Goal: Information Seeking & Learning: Learn about a topic

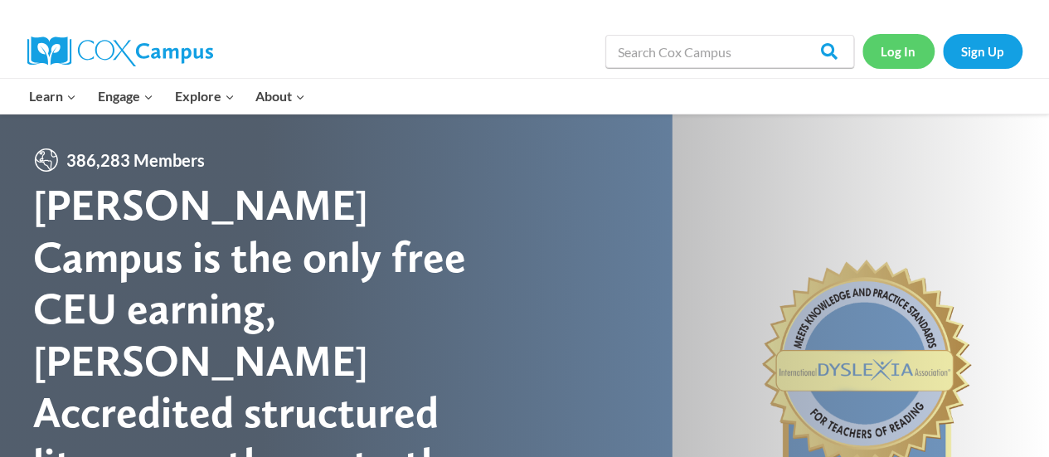
click at [884, 56] on link "Log In" at bounding box center [899, 51] width 72 height 34
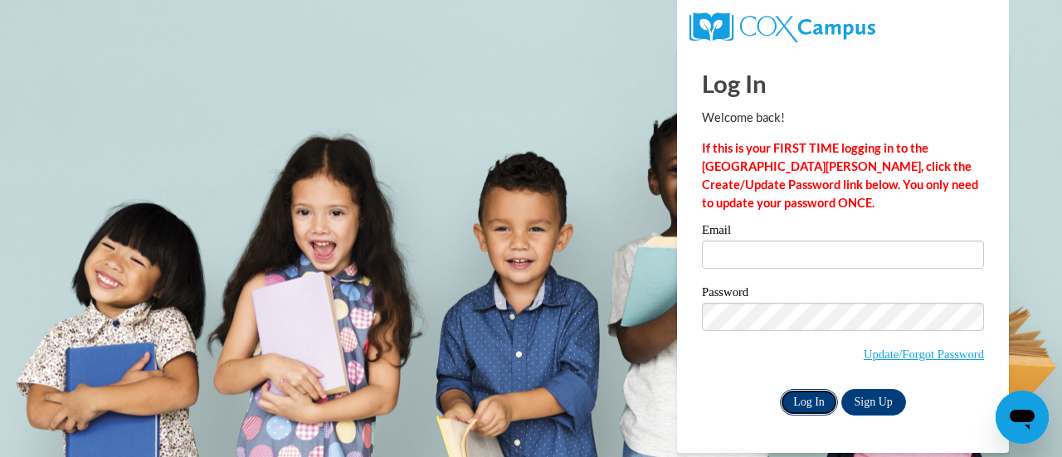
click at [819, 401] on input "Log In" at bounding box center [809, 402] width 58 height 27
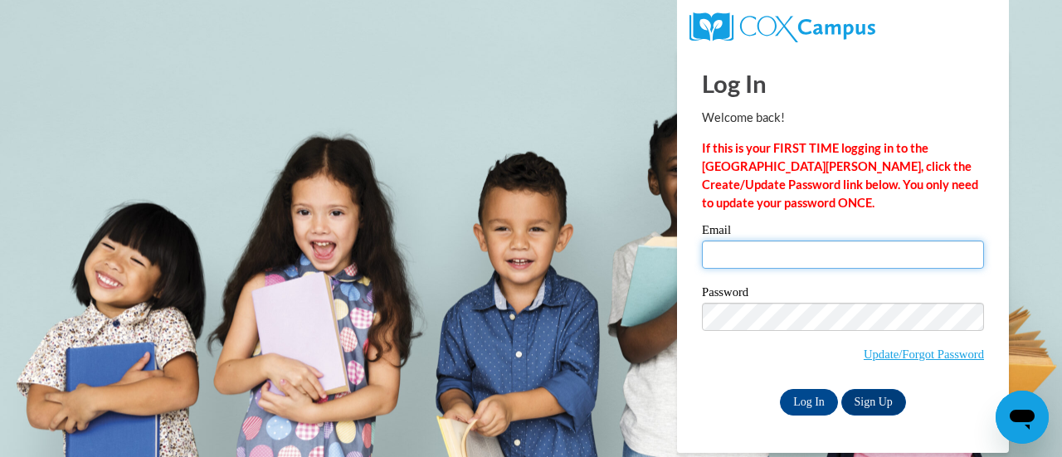
click at [738, 258] on input "Email" at bounding box center [843, 255] width 282 height 28
click at [720, 343] on span "Update/Forgot Password" at bounding box center [843, 337] width 282 height 69
click at [740, 241] on input "Email" at bounding box center [843, 255] width 282 height 28
type input "susan.pena@rusd.org"
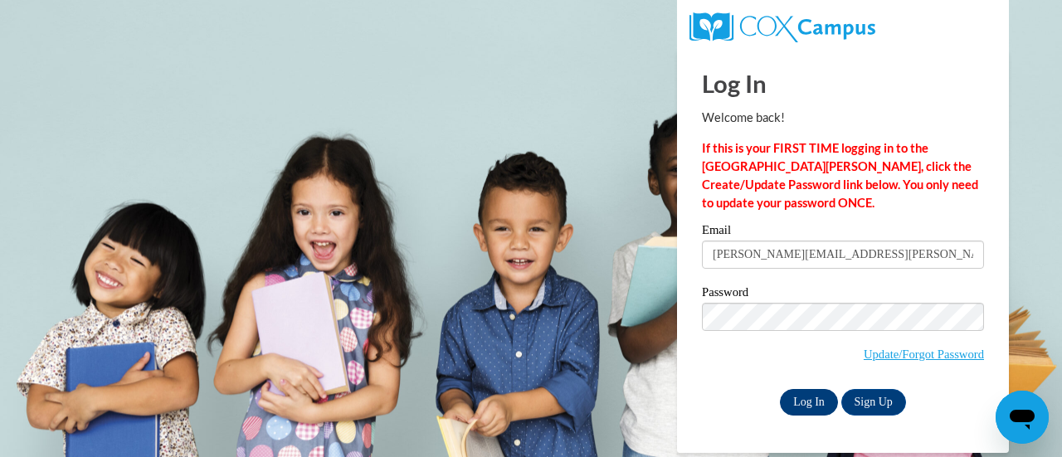
click at [810, 401] on input "Log In" at bounding box center [809, 402] width 58 height 27
click at [816, 389] on input "Log In" at bounding box center [809, 402] width 58 height 27
click at [806, 403] on input "Log In" at bounding box center [809, 402] width 58 height 27
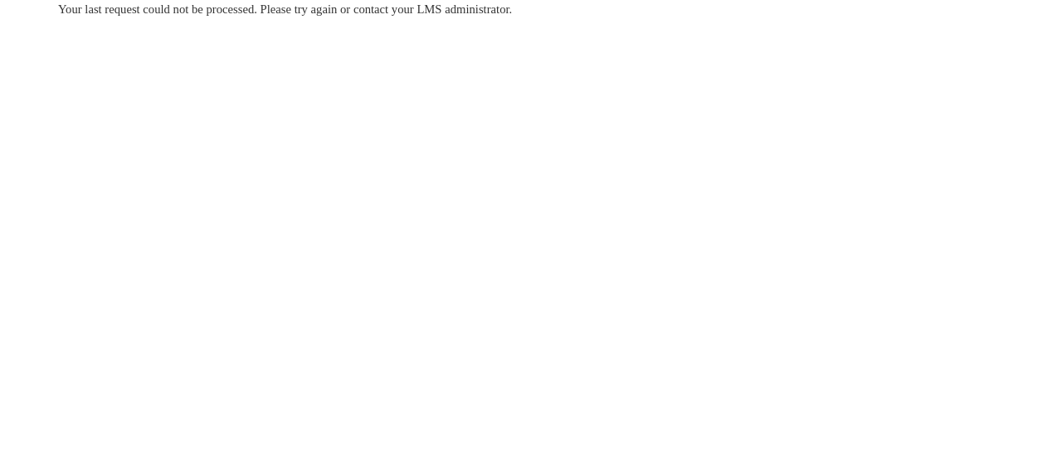
click at [648, 402] on body "Your last request could not be processed. Please try again or contact your LMS …" at bounding box center [531, 228] width 1062 height 457
click at [430, 52] on div "Your last request could not be processed. Please try again or contact your LMS …" at bounding box center [531, 59] width 970 height 118
click at [343, 70] on div "Your last request could not be processed. Please try again or contact your LMS …" at bounding box center [531, 59] width 970 height 118
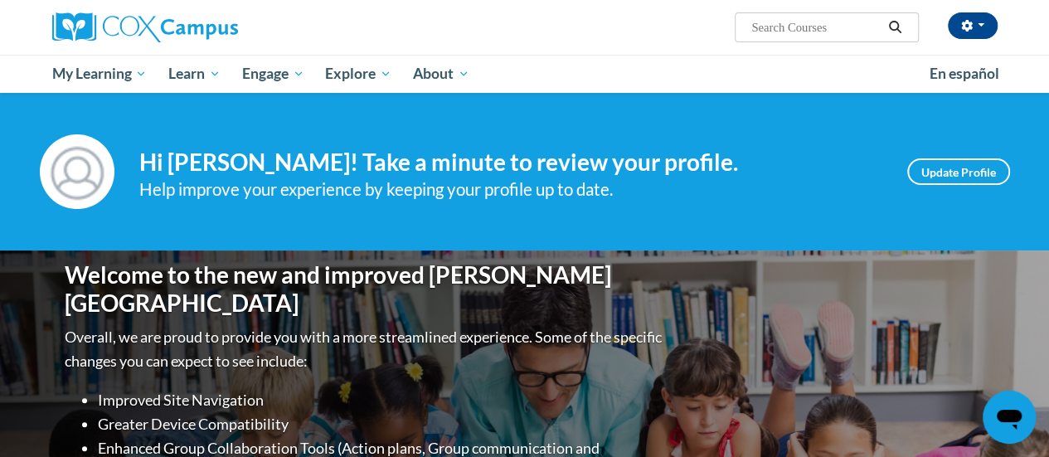
drag, startPoint x: 0, startPoint y: 0, endPoint x: 681, endPoint y: 29, distance: 681.6
click at [681, 29] on div "Susan Pena (America/Chicago UTC-05:00) My Profile Inbox My Transcripts Log Out …" at bounding box center [686, 21] width 647 height 42
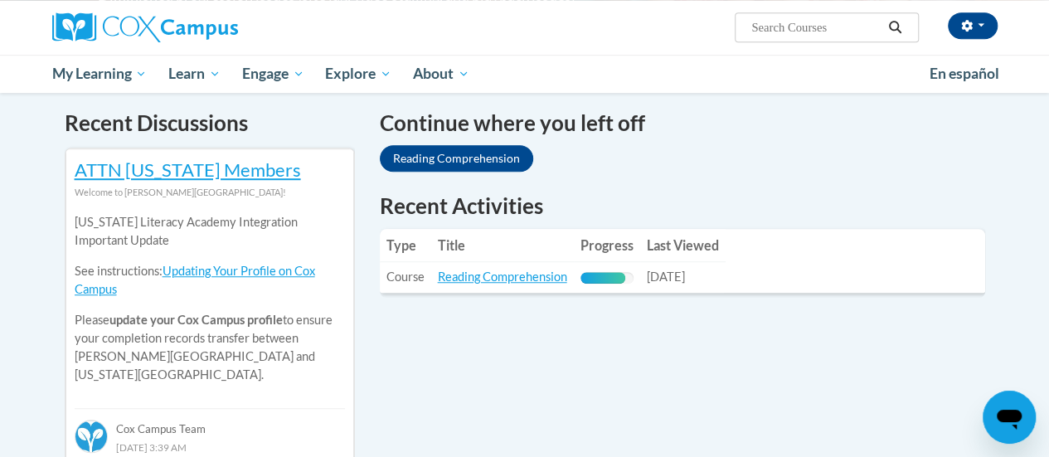
scroll to position [499, 0]
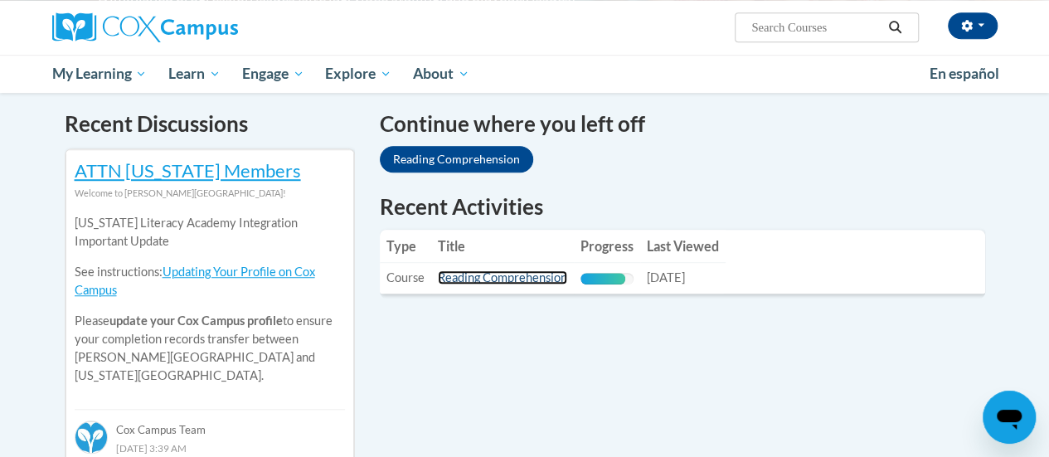
click at [489, 278] on link "Reading Comprehension" at bounding box center [502, 277] width 129 height 14
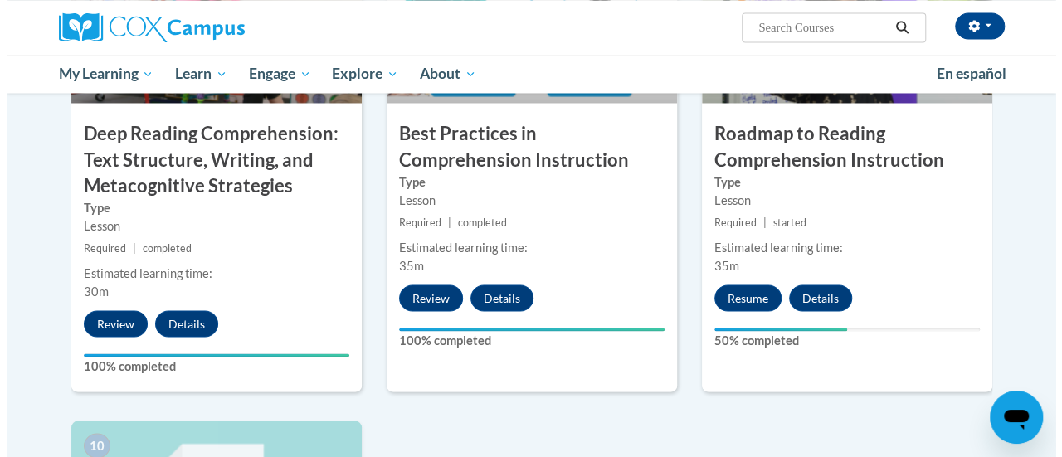
scroll to position [1415, 0]
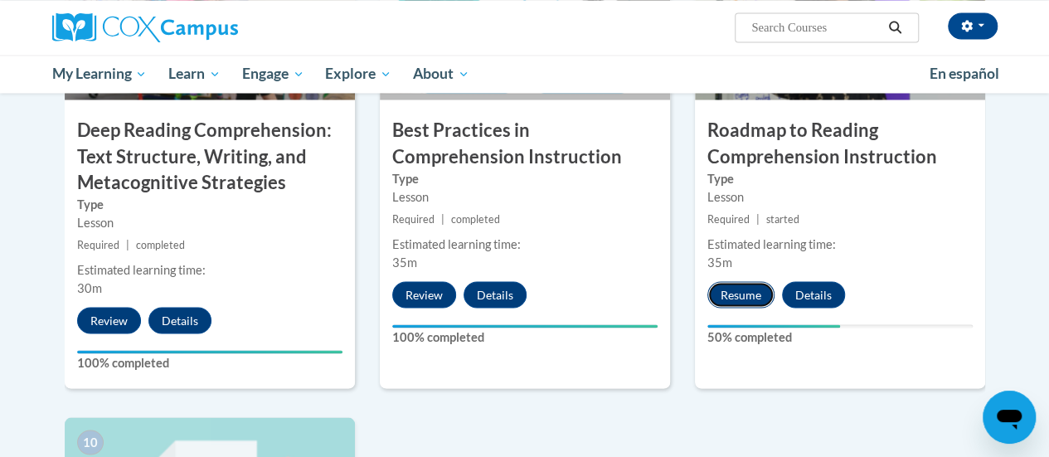
click at [738, 290] on button "Resume" at bounding box center [740, 294] width 67 height 27
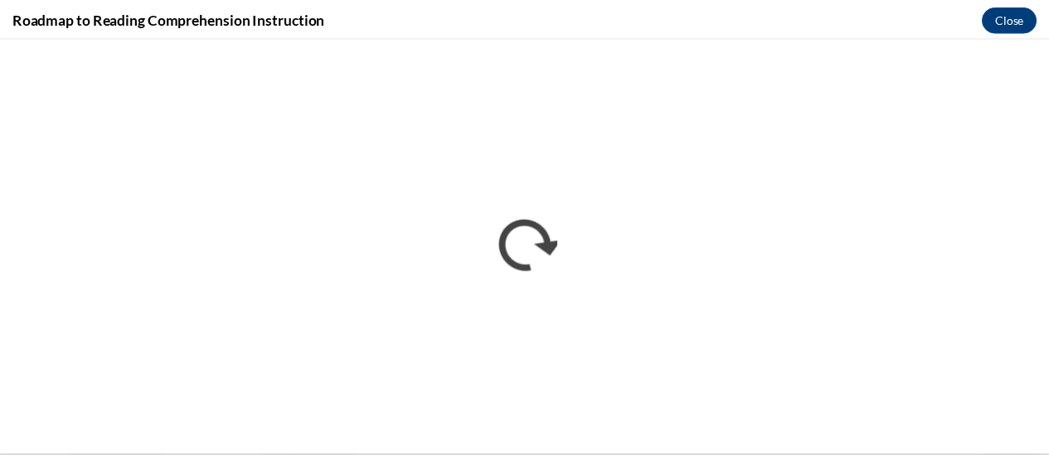
scroll to position [0, 0]
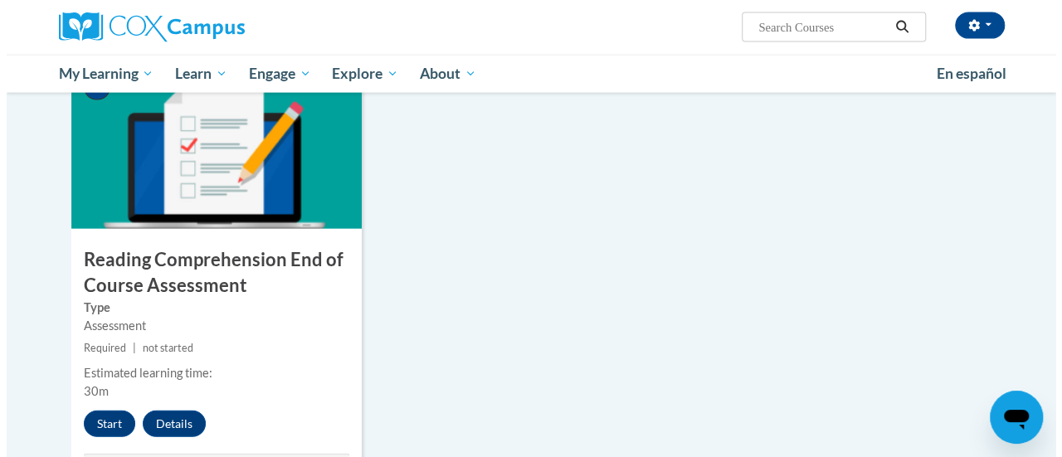
scroll to position [1770, 0]
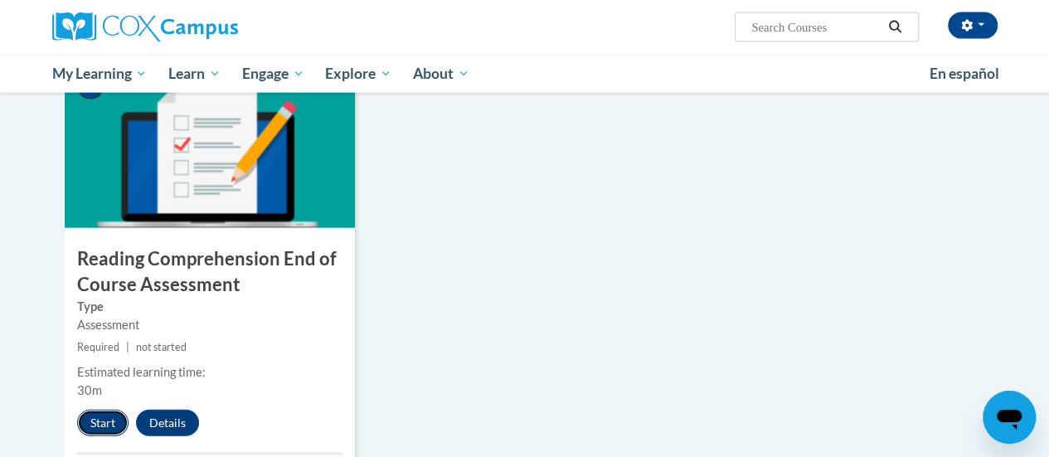
click at [99, 418] on button "Start" at bounding box center [102, 423] width 51 height 27
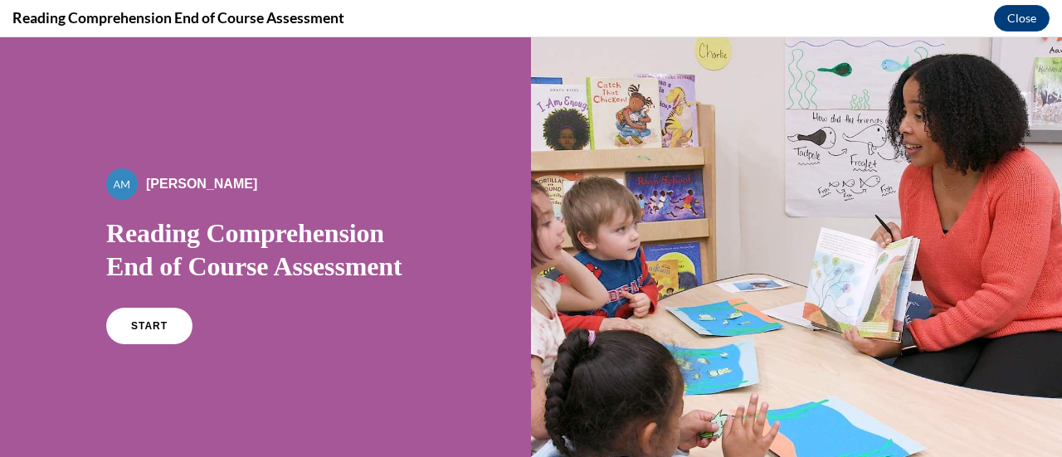
scroll to position [0, 0]
click at [153, 317] on link "START" at bounding box center [149, 326] width 90 height 38
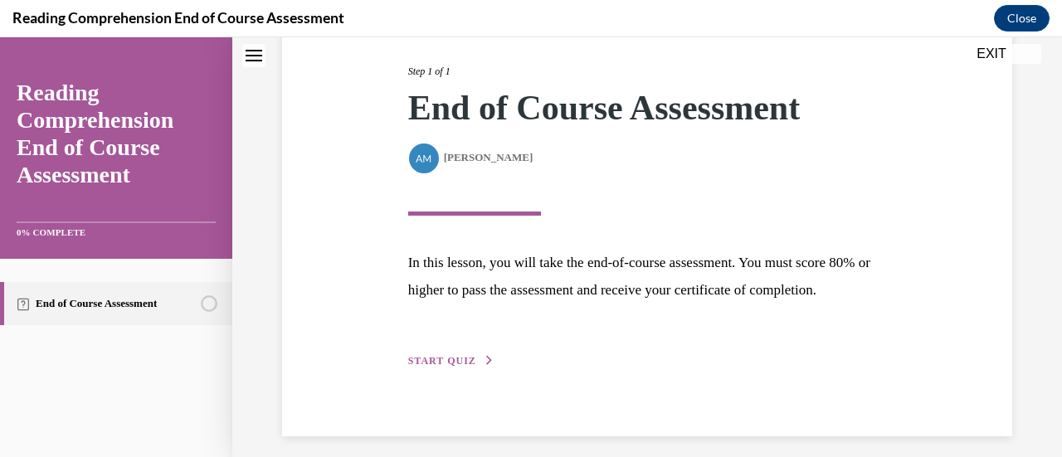
scroll to position [243, 0]
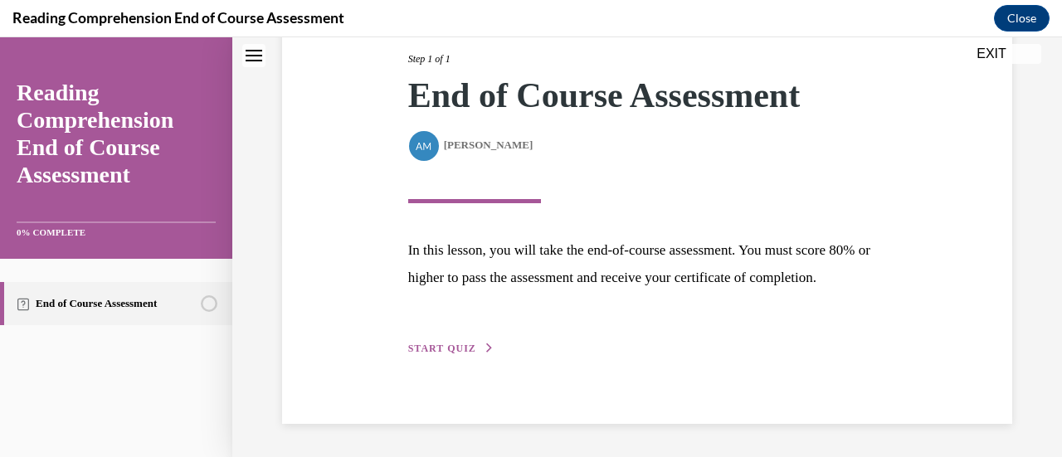
click at [459, 336] on div "Step 1 of 1 End of Course Assessment By Alexander Mackey Alexander Mackey In th…" at bounding box center [647, 185] width 503 height 344
click at [460, 349] on span "START QUIZ" at bounding box center [442, 349] width 68 height 12
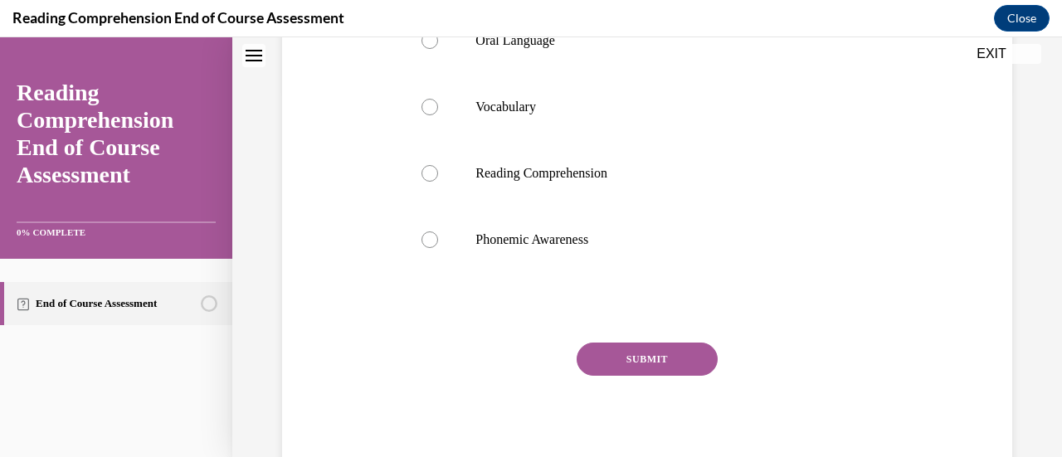
scroll to position [367, 0]
click at [426, 249] on div at bounding box center [429, 240] width 17 height 17
click at [426, 249] on input "Phonemic Awareness" at bounding box center [429, 240] width 17 height 17
radio input "true"
click at [654, 377] on button "SUBMIT" at bounding box center [646, 359] width 141 height 33
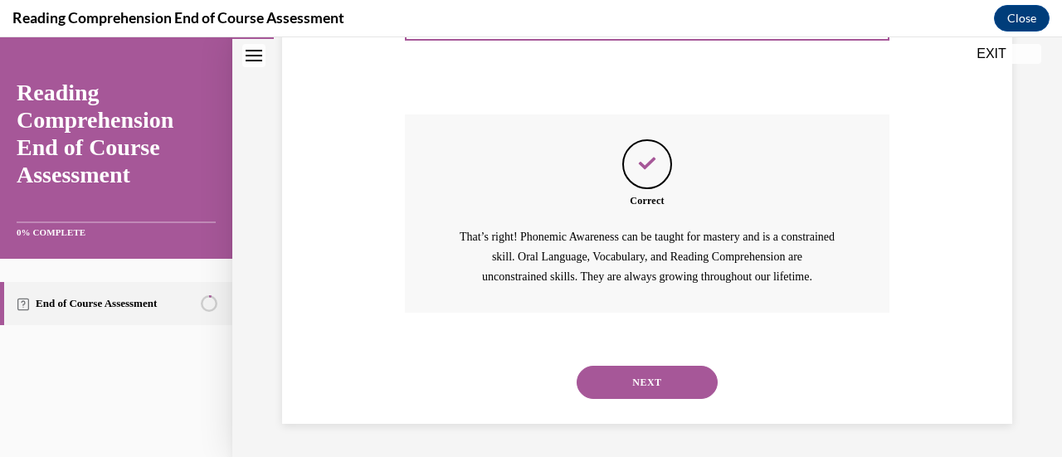
scroll to position [628, 0]
click at [649, 385] on button "NEXT" at bounding box center [646, 382] width 141 height 33
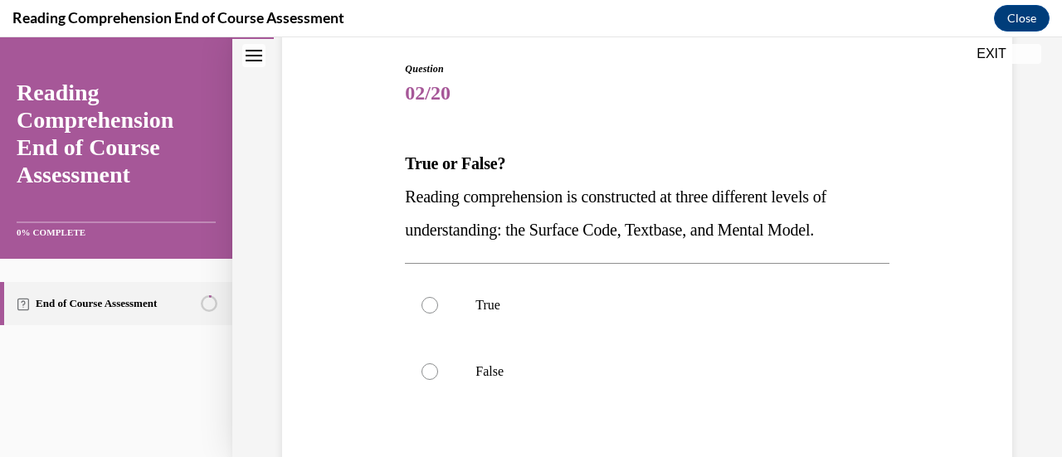
scroll to position [176, 0]
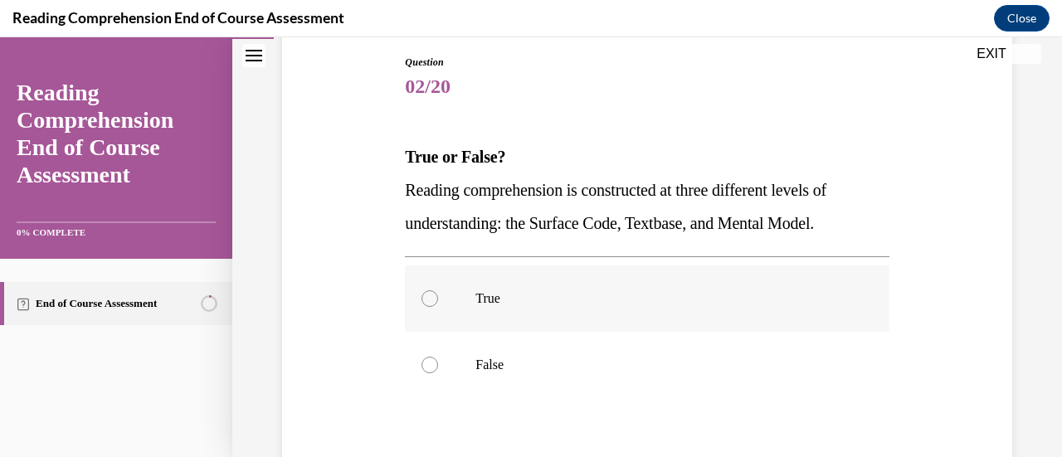
click at [421, 296] on div at bounding box center [429, 298] width 17 height 17
click at [421, 296] on input "True" at bounding box center [429, 298] width 17 height 17
radio input "true"
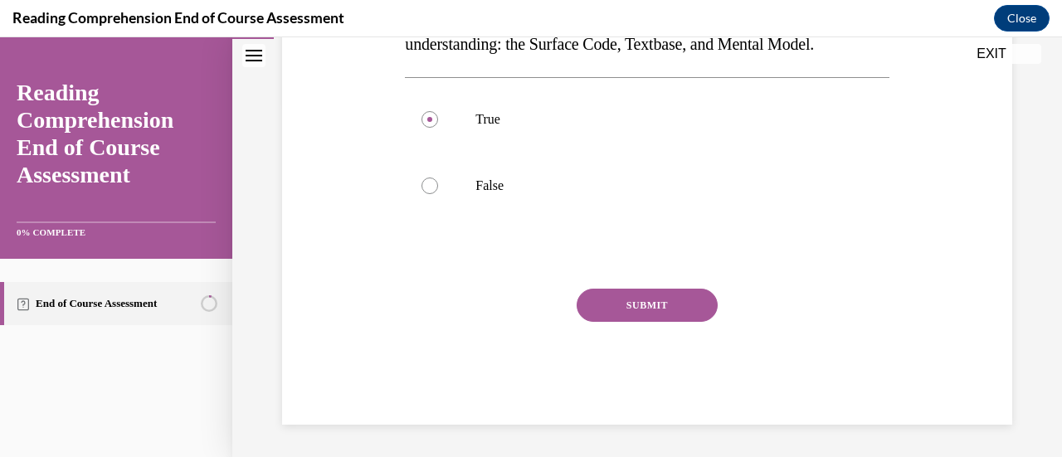
click at [630, 304] on button "SUBMIT" at bounding box center [646, 305] width 141 height 33
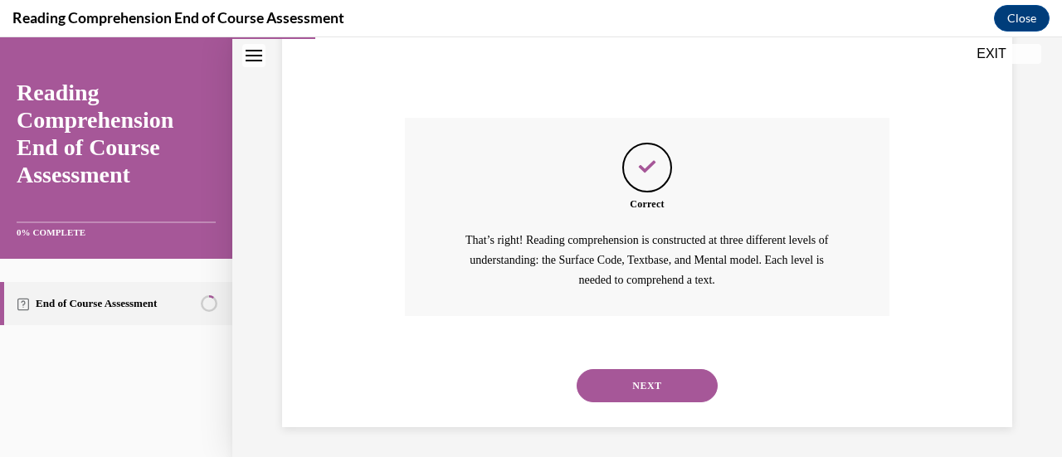
scroll to position [528, 0]
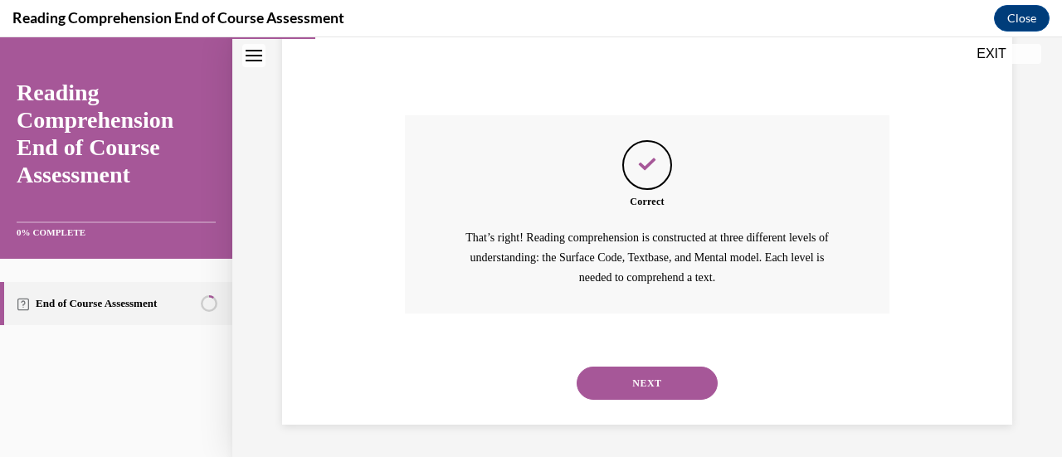
click at [616, 389] on button "NEXT" at bounding box center [646, 383] width 141 height 33
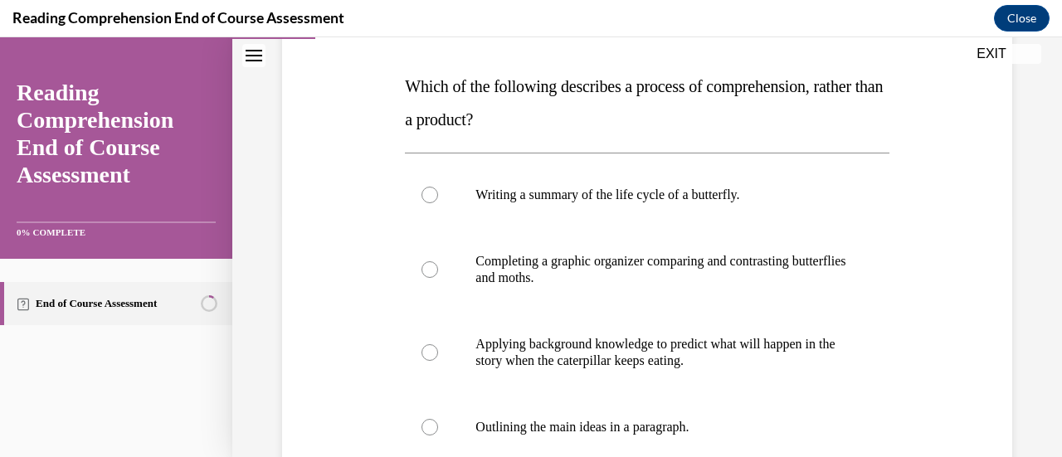
scroll to position [247, 0]
click at [426, 348] on div at bounding box center [429, 351] width 17 height 17
click at [426, 348] on input "Applying background knowledge to predict what will happen in the story when the…" at bounding box center [429, 351] width 17 height 17
radio input "true"
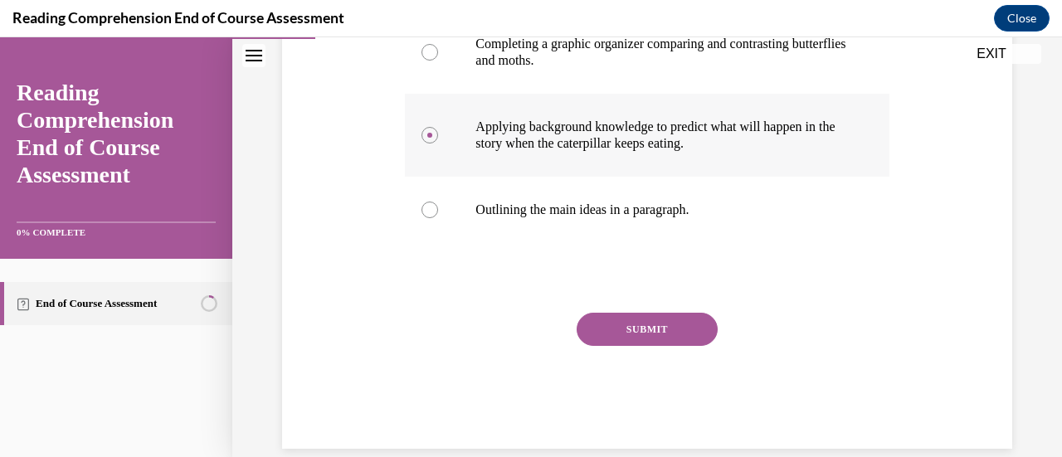
scroll to position [475, 0]
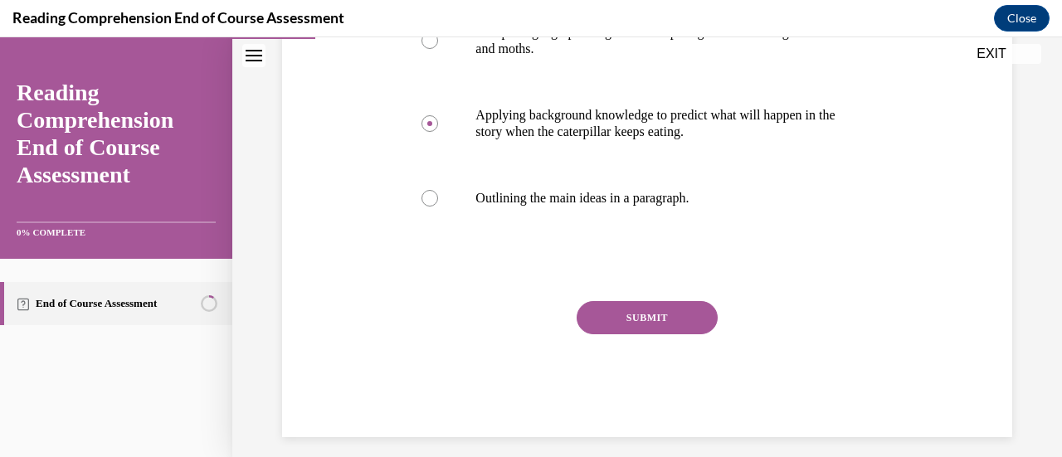
click at [649, 307] on button "SUBMIT" at bounding box center [646, 317] width 141 height 33
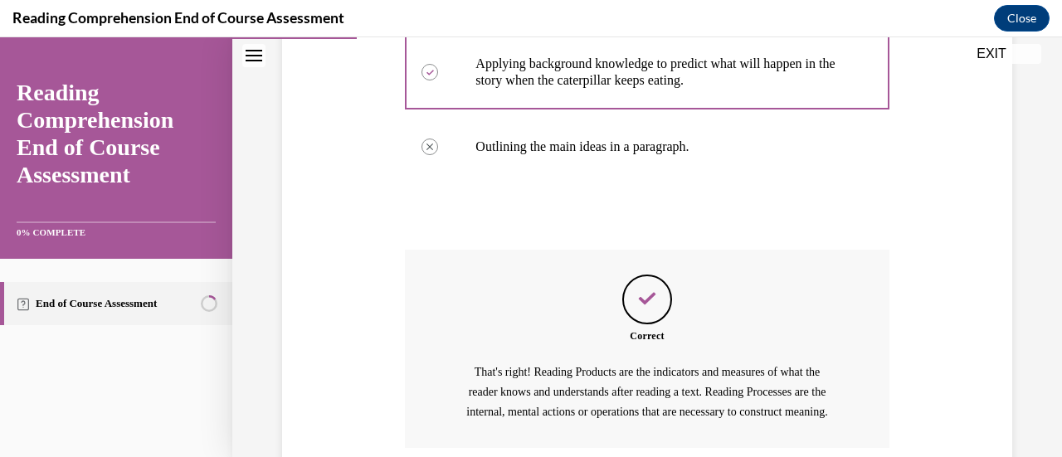
scroll to position [681, 0]
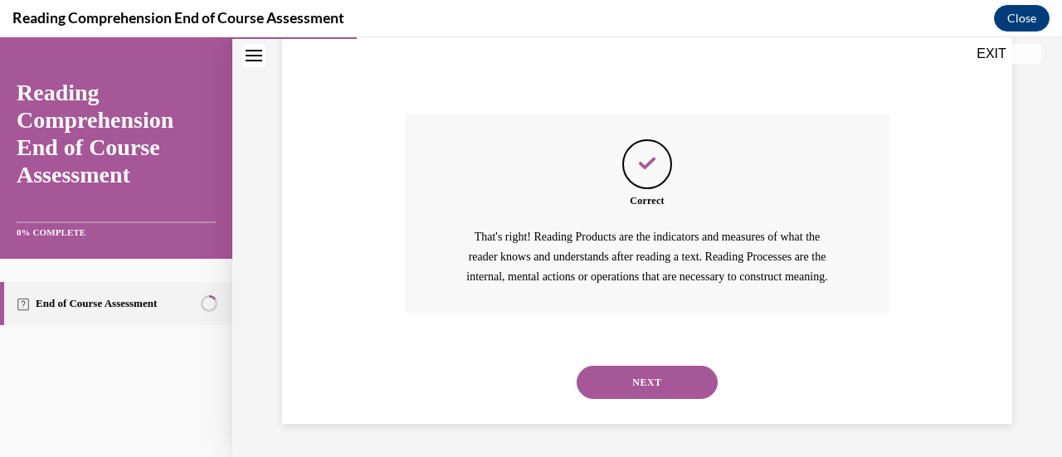
click at [639, 387] on button "NEXT" at bounding box center [646, 382] width 141 height 33
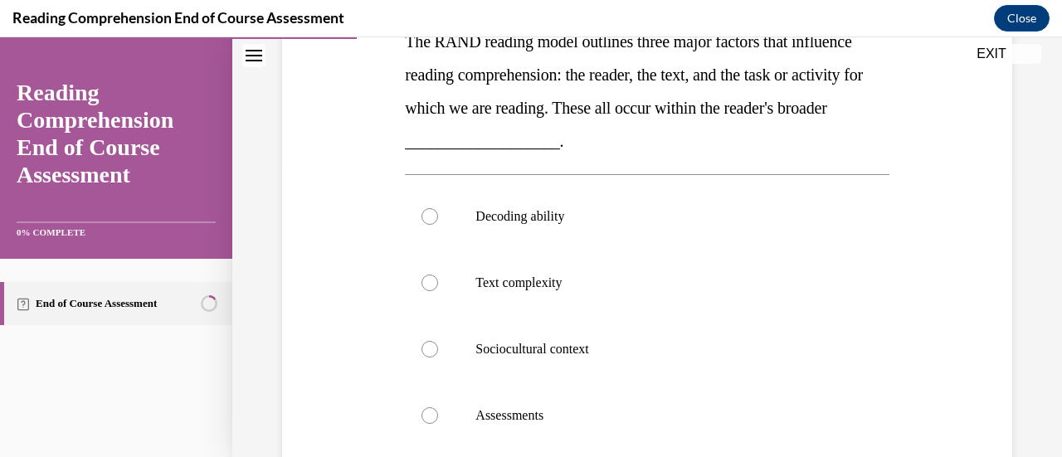
scroll to position [292, 0]
click at [433, 341] on div at bounding box center [429, 348] width 17 height 17
click at [433, 341] on input "Sociocultural context" at bounding box center [429, 348] width 17 height 17
radio input "true"
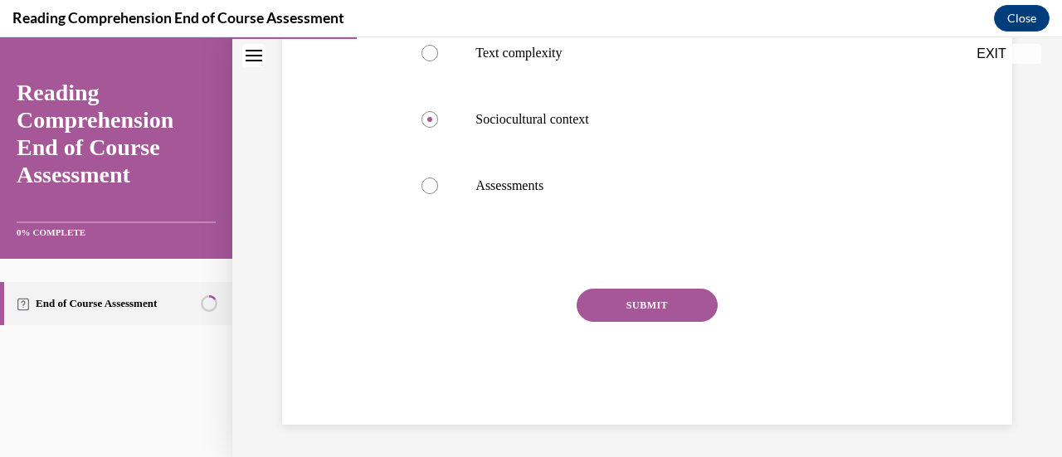
click at [620, 300] on button "SUBMIT" at bounding box center [646, 305] width 141 height 33
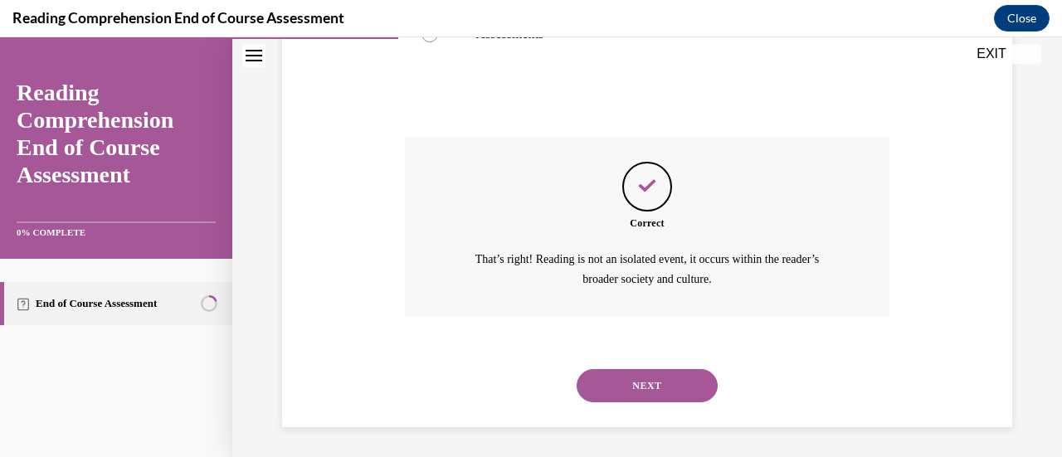
scroll to position [674, 0]
click at [641, 384] on button "NEXT" at bounding box center [646, 383] width 141 height 33
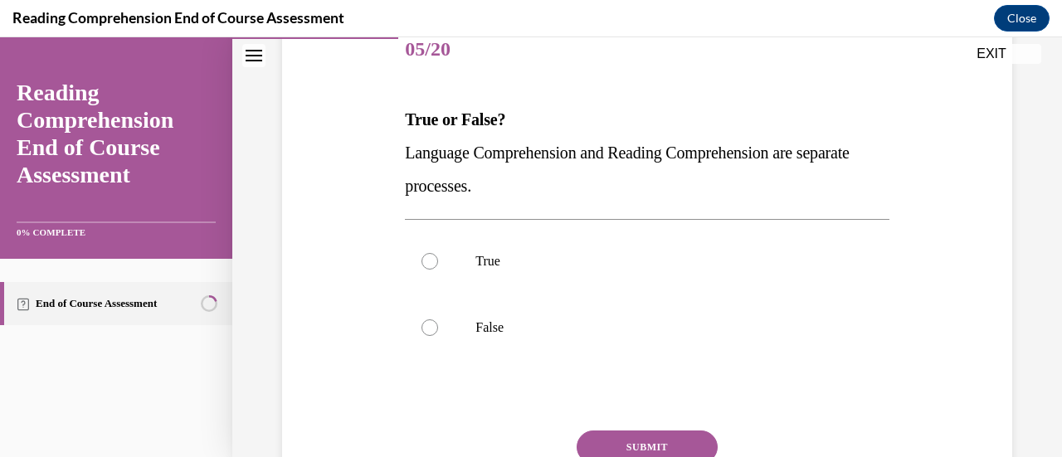
scroll to position [219, 0]
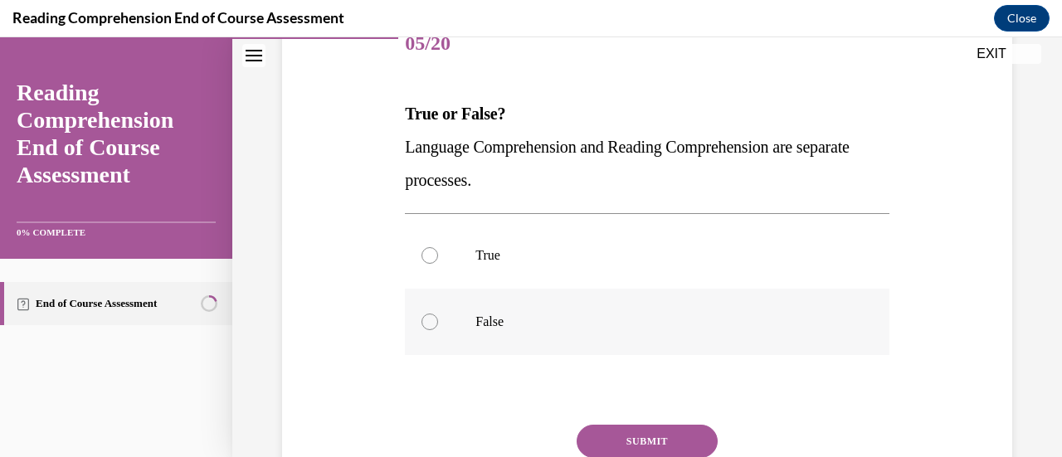
click at [428, 321] on div at bounding box center [429, 322] width 17 height 17
click at [428, 321] on input "False" at bounding box center [429, 322] width 17 height 17
radio input "true"
click at [664, 436] on button "SUBMIT" at bounding box center [646, 441] width 141 height 33
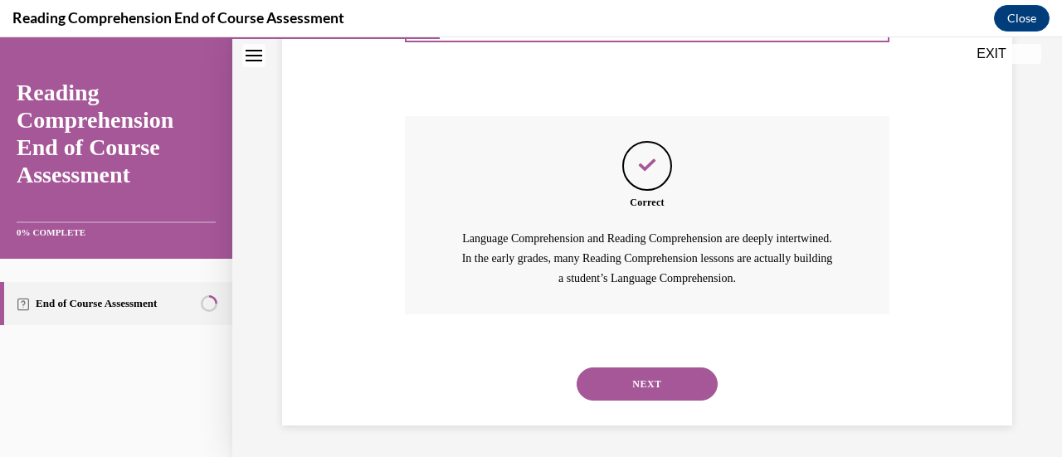
scroll to position [528, 0]
click at [660, 394] on button "NEXT" at bounding box center [646, 383] width 141 height 33
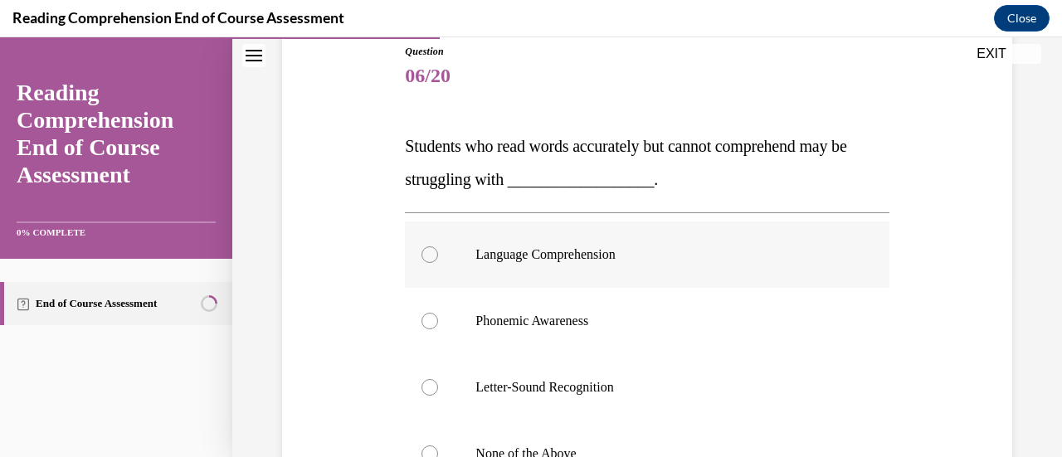
scroll to position [184, 0]
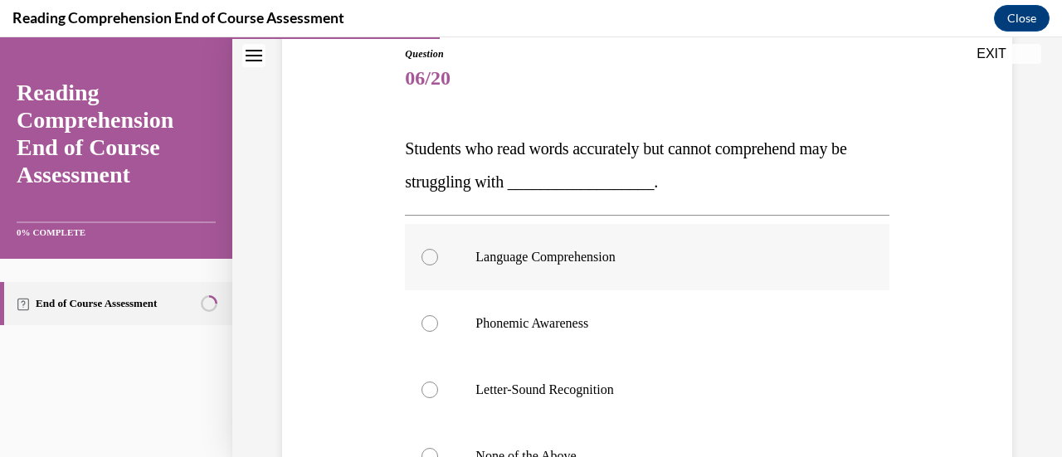
click at [434, 249] on label "Language Comprehension" at bounding box center [647, 257] width 484 height 66
click at [434, 249] on input "Language Comprehension" at bounding box center [429, 257] width 17 height 17
radio input "true"
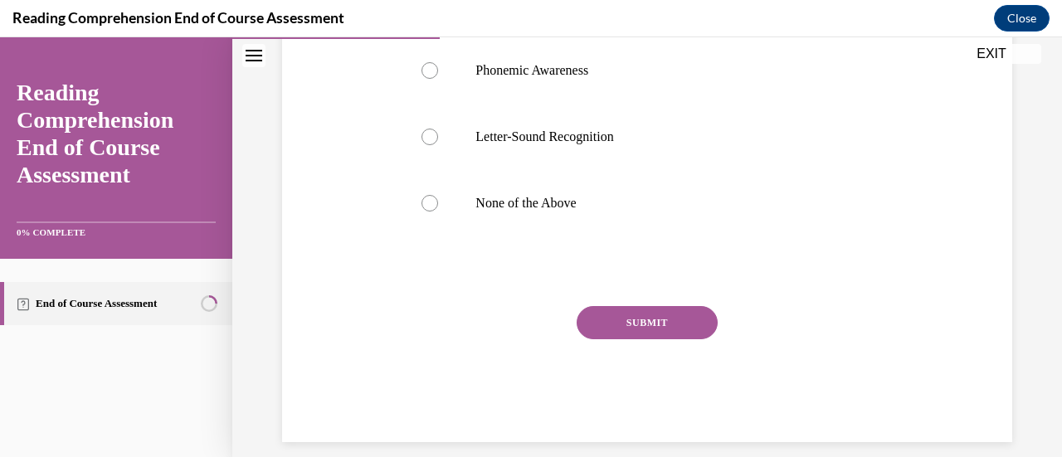
scroll to position [455, 0]
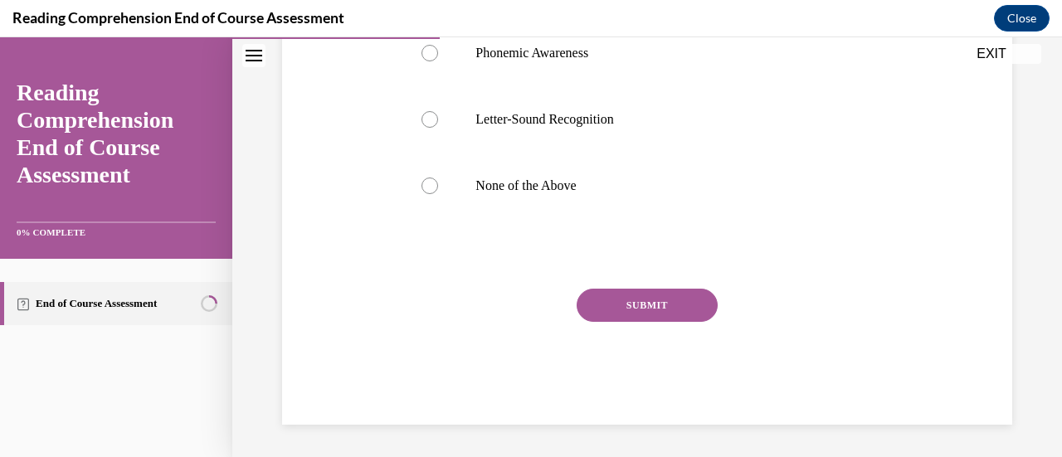
click at [649, 307] on button "SUBMIT" at bounding box center [646, 305] width 141 height 33
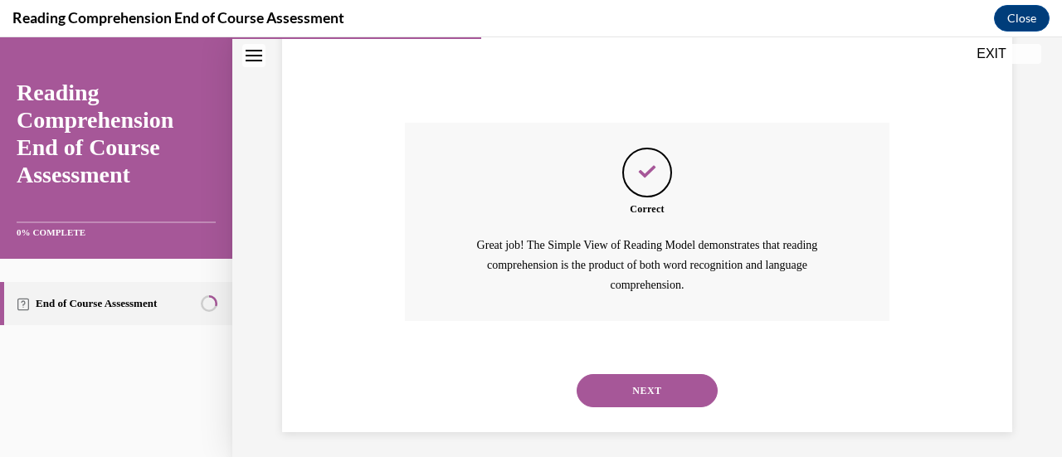
scroll to position [628, 0]
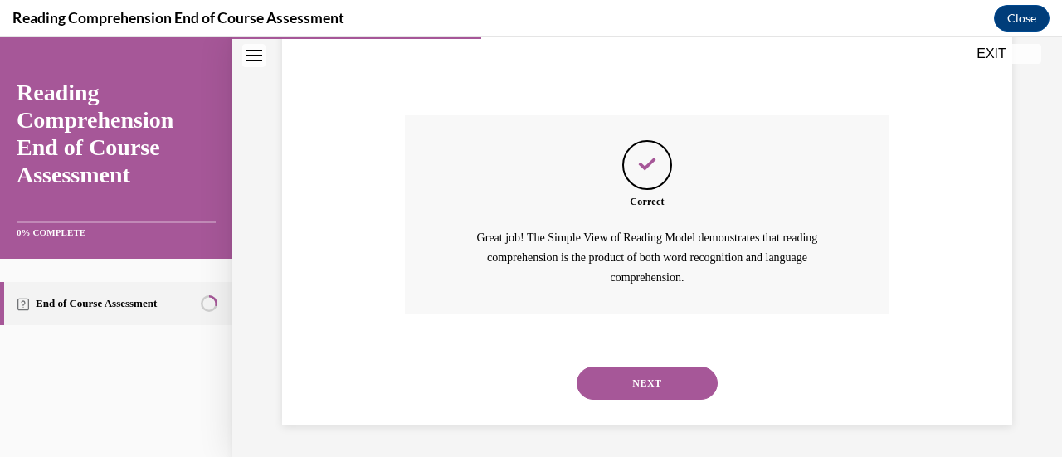
click at [688, 392] on button "NEXT" at bounding box center [646, 383] width 141 height 33
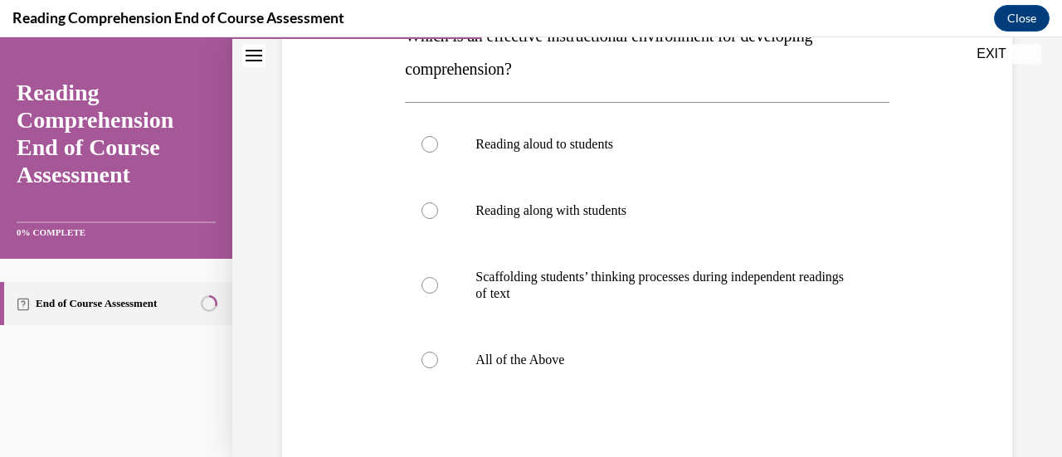
scroll to position [301, 0]
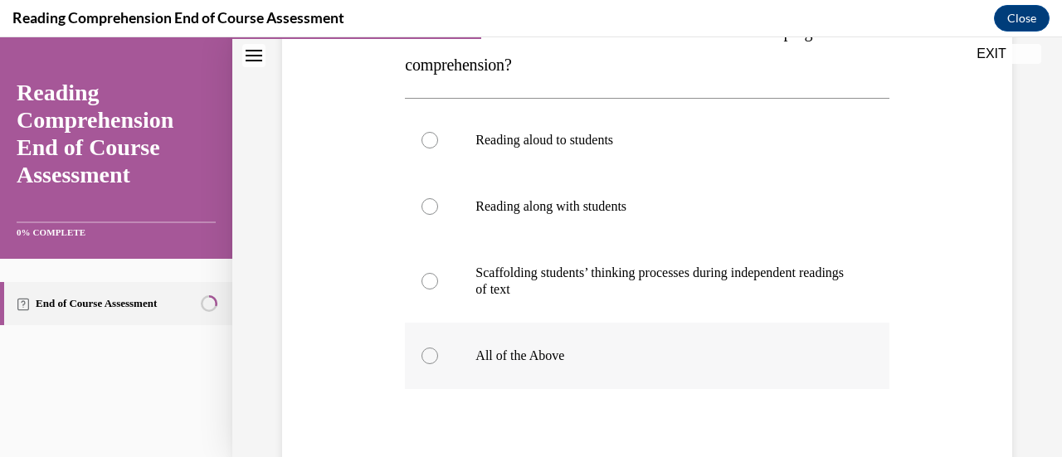
click at [428, 348] on div at bounding box center [429, 356] width 17 height 17
click at [428, 348] on input "All of the Above" at bounding box center [429, 356] width 17 height 17
radio input "true"
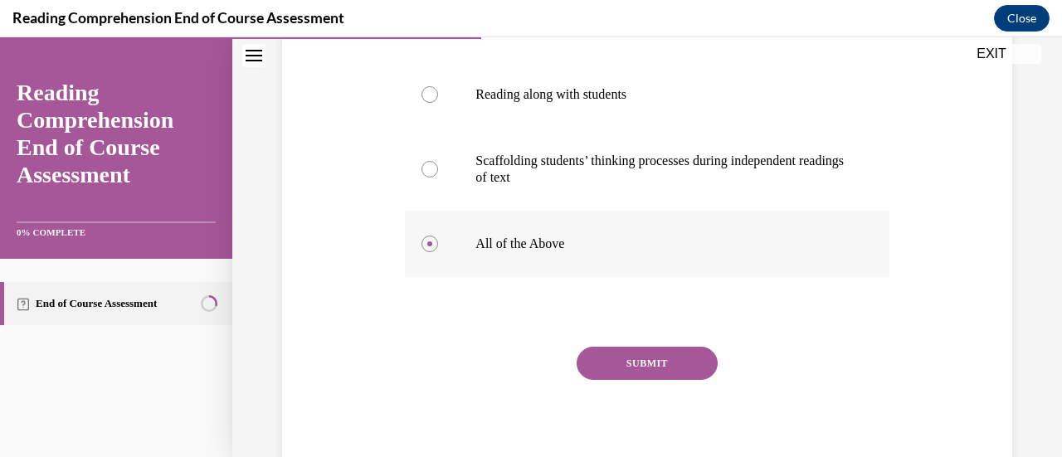
scroll to position [440, 0]
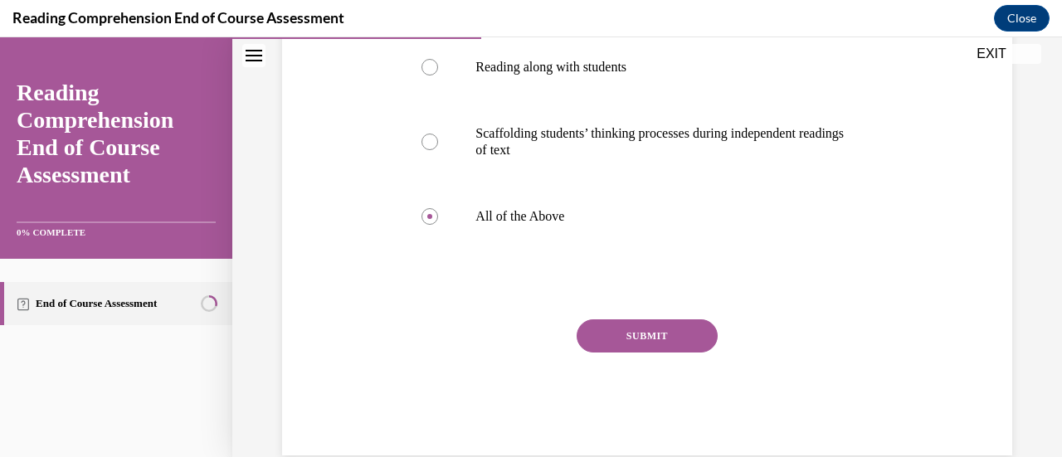
click at [649, 338] on button "SUBMIT" at bounding box center [646, 335] width 141 height 33
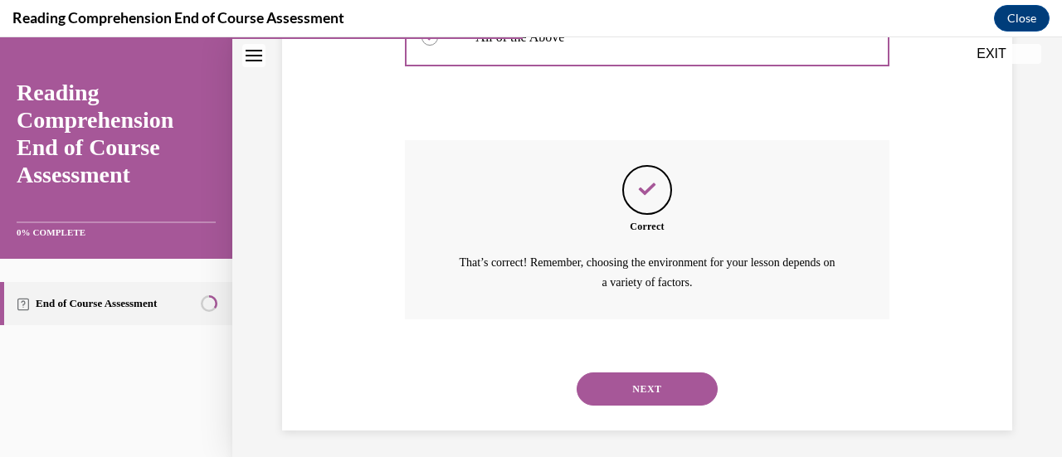
scroll to position [625, 0]
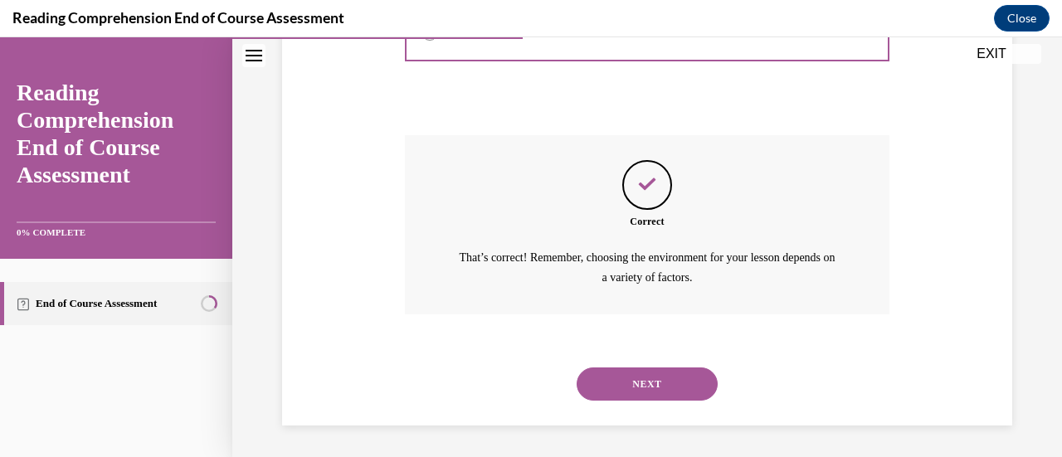
click at [667, 387] on button "NEXT" at bounding box center [646, 383] width 141 height 33
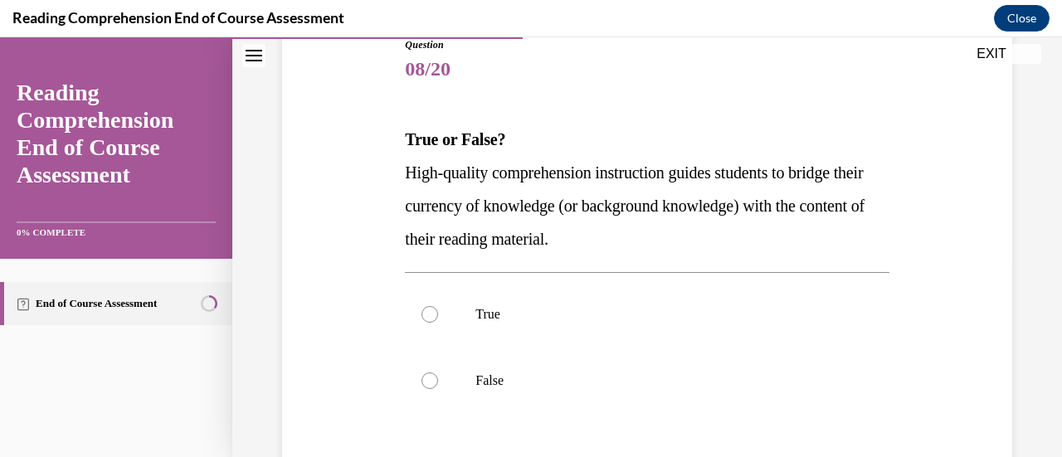
scroll to position [194, 0]
click at [433, 310] on div at bounding box center [429, 313] width 17 height 17
click at [433, 310] on input "True" at bounding box center [429, 313] width 17 height 17
radio input "true"
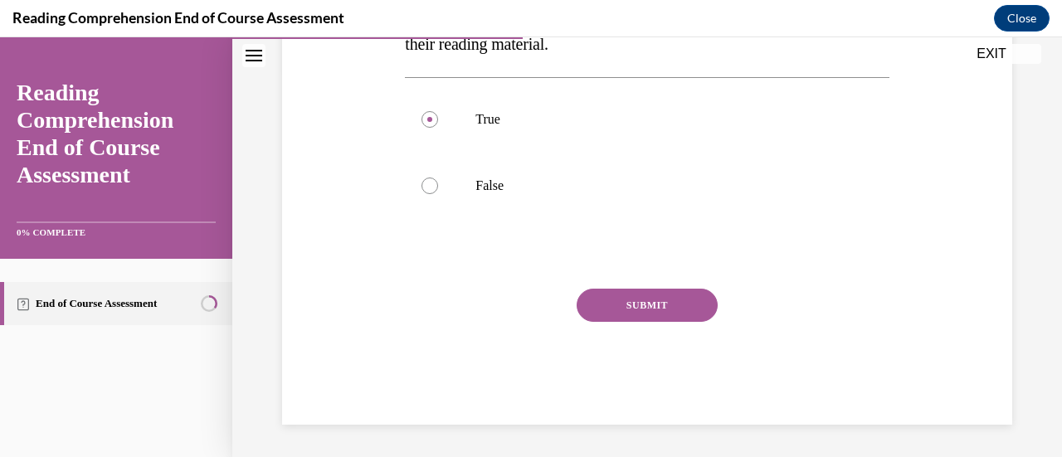
click at [612, 305] on button "SUBMIT" at bounding box center [646, 305] width 141 height 33
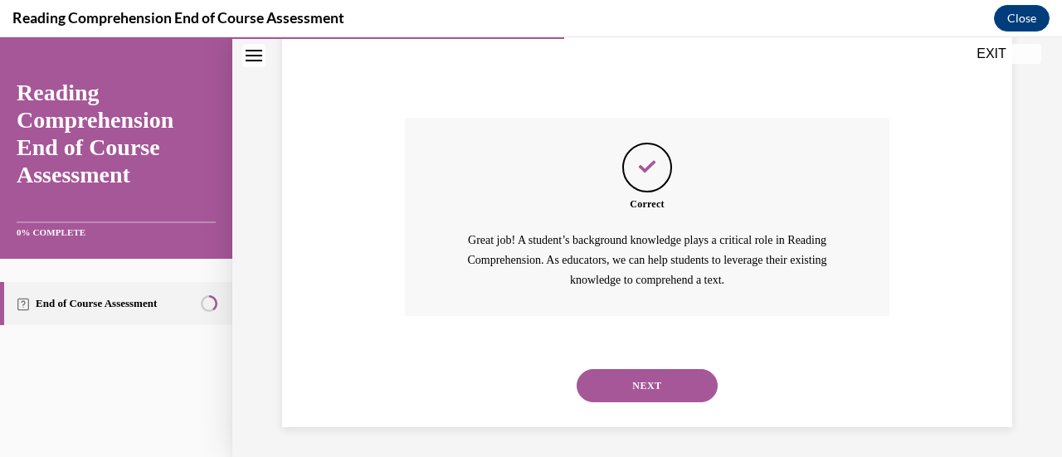
scroll to position [562, 0]
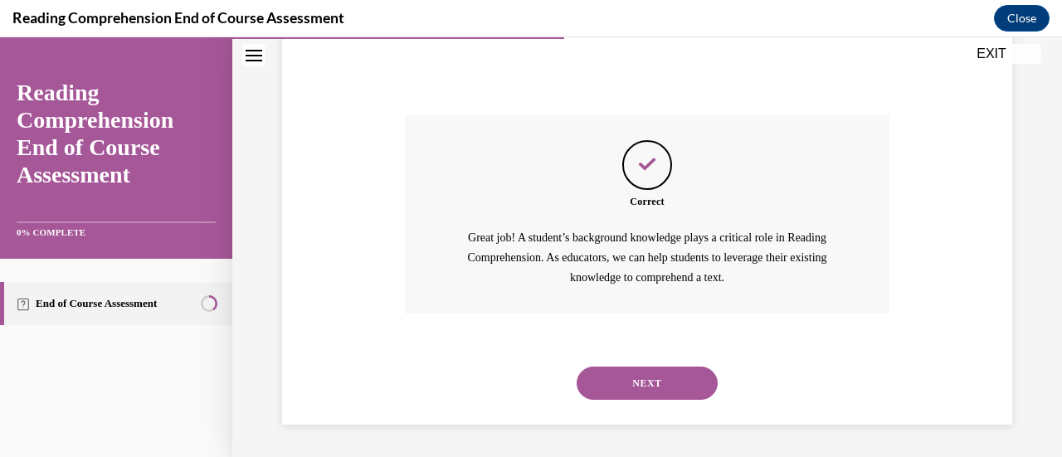
click at [622, 376] on button "NEXT" at bounding box center [646, 383] width 141 height 33
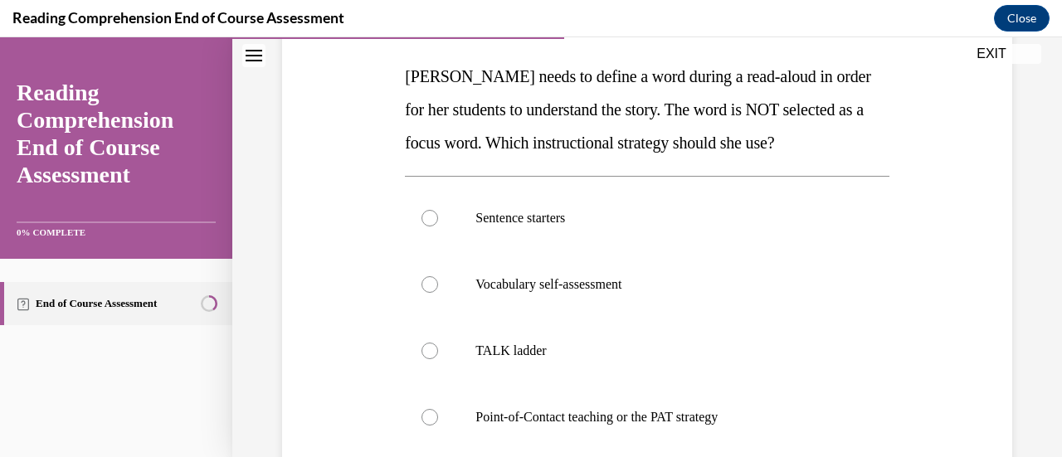
scroll to position [277, 0]
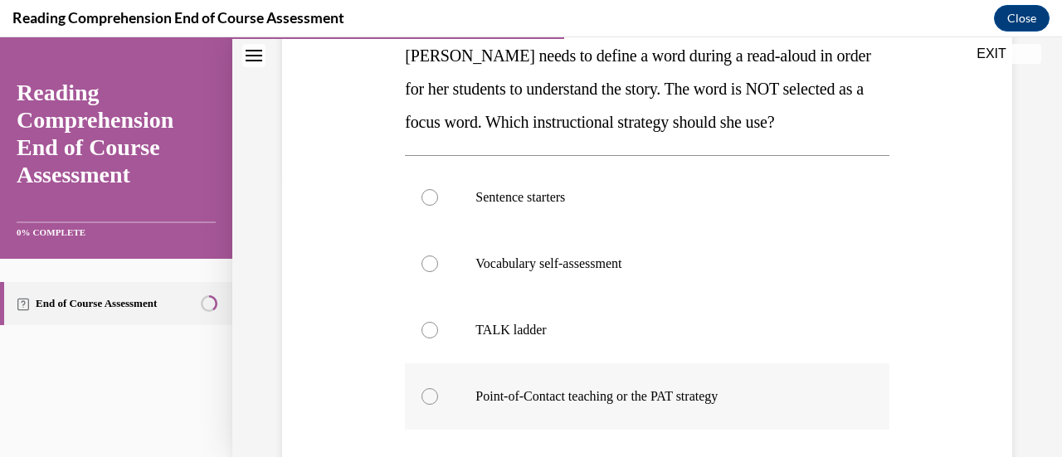
click at [425, 401] on div at bounding box center [429, 396] width 17 height 17
click at [425, 401] on input "Point-of-Contact teaching or the PAT strategy" at bounding box center [429, 396] width 17 height 17
radio input "true"
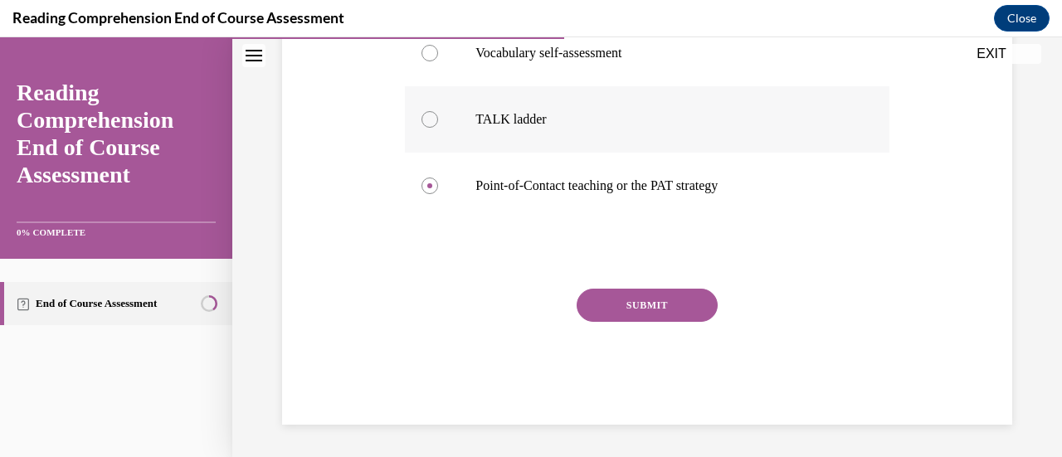
scroll to position [487, 0]
click at [645, 308] on button "SUBMIT" at bounding box center [646, 305] width 141 height 33
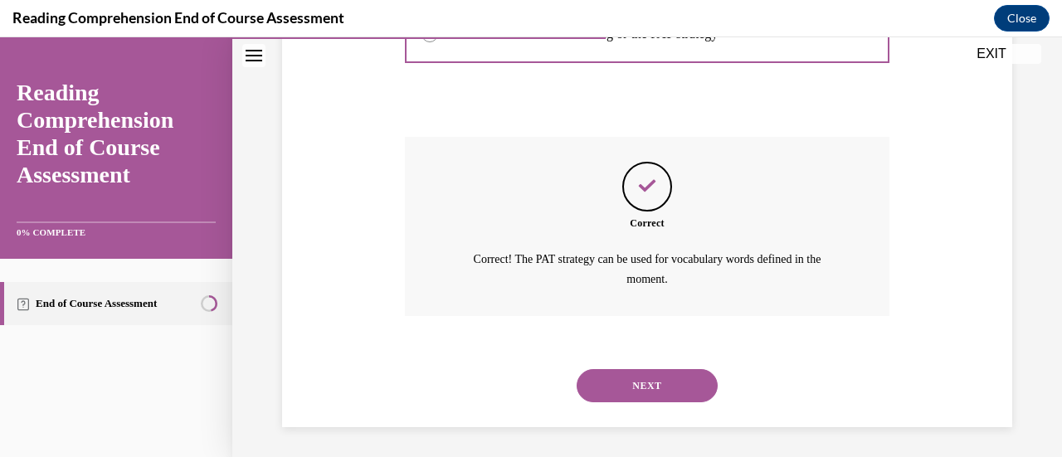
scroll to position [641, 0]
click at [629, 384] on button "NEXT" at bounding box center [646, 383] width 141 height 33
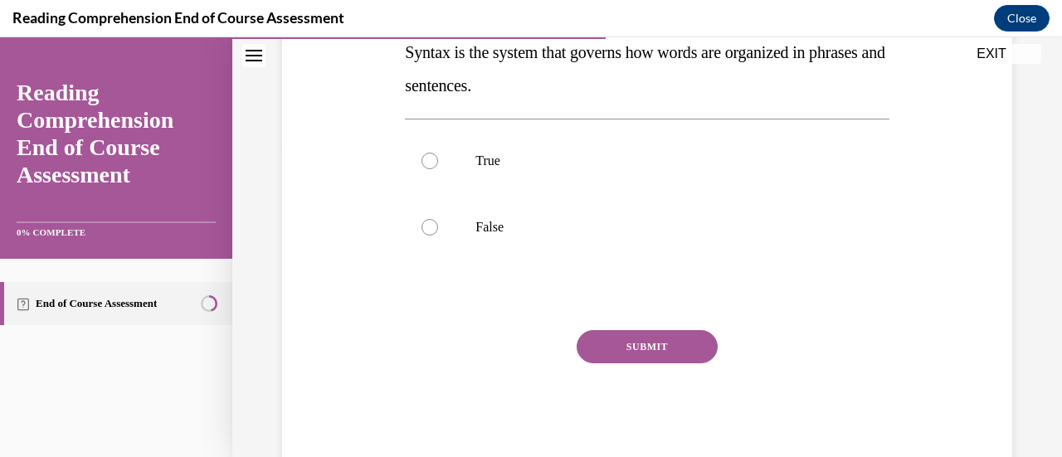
scroll to position [314, 0]
click at [435, 158] on div at bounding box center [429, 160] width 17 height 17
click at [435, 158] on input "True" at bounding box center [429, 160] width 17 height 17
radio input "true"
click at [676, 344] on button "SUBMIT" at bounding box center [646, 345] width 141 height 33
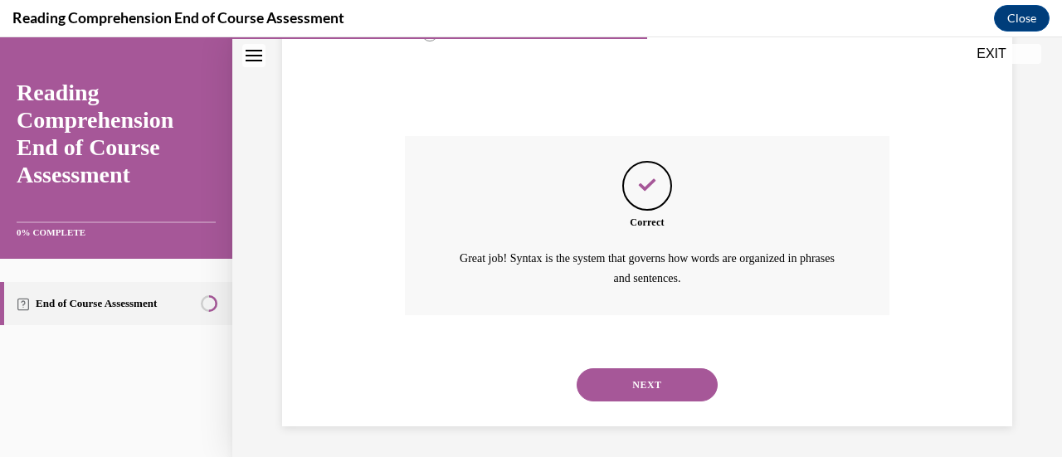
scroll to position [508, 0]
click at [642, 374] on button "NEXT" at bounding box center [646, 383] width 141 height 33
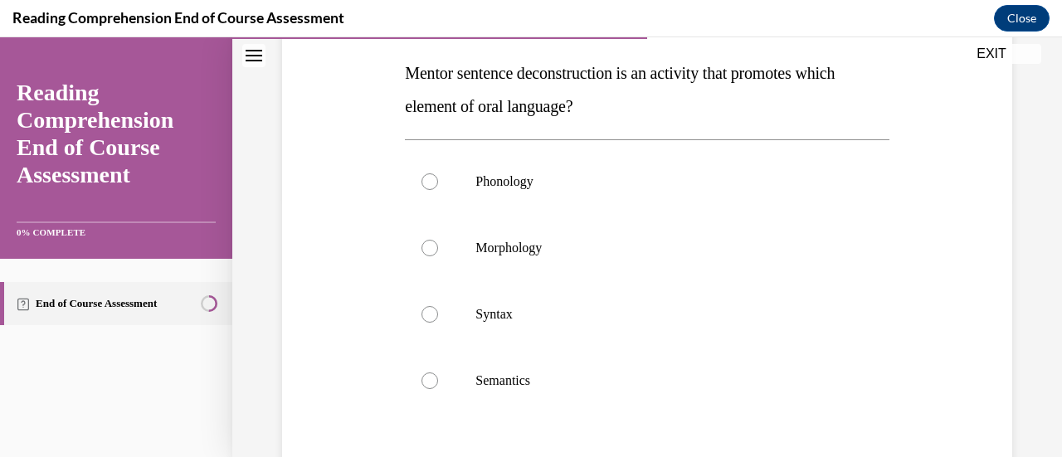
scroll to position [263, 0]
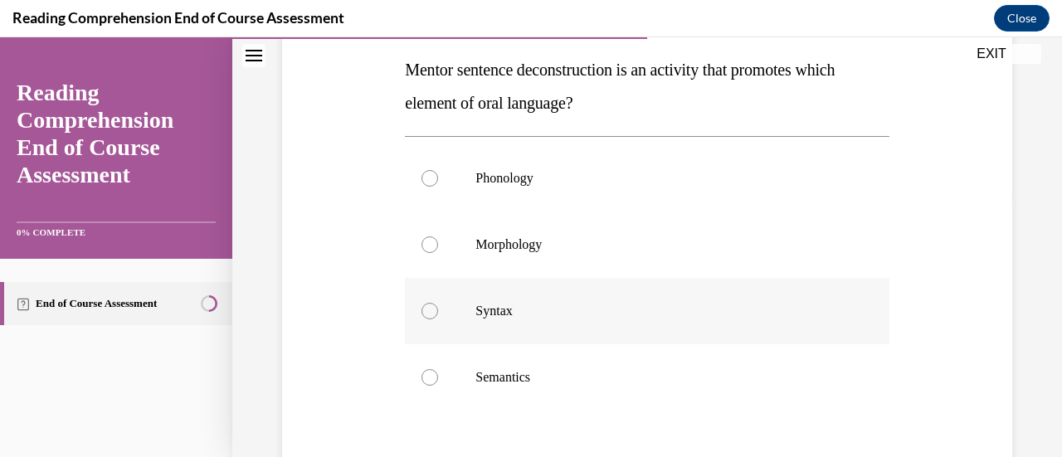
click at [420, 315] on label "Syntax" at bounding box center [647, 311] width 484 height 66
click at [421, 315] on input "Syntax" at bounding box center [429, 311] width 17 height 17
radio input "true"
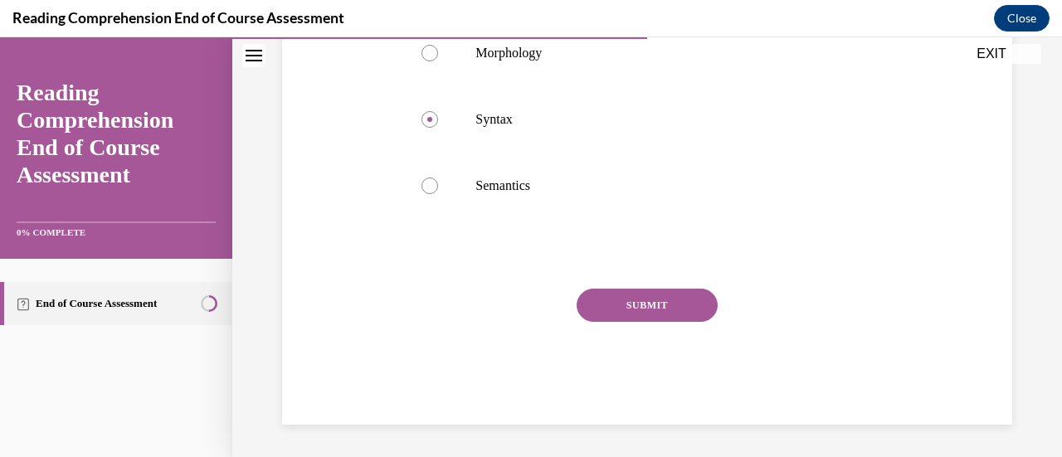
click at [632, 310] on button "SUBMIT" at bounding box center [646, 305] width 141 height 33
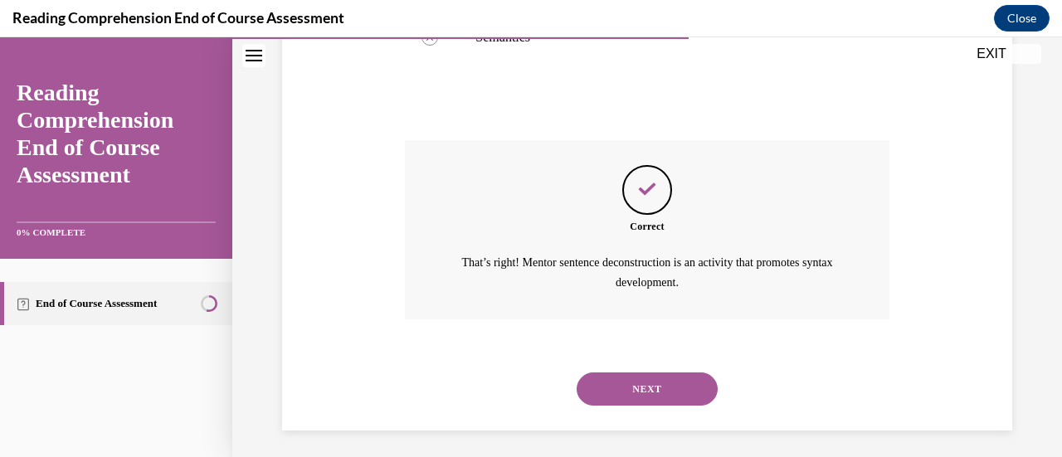
scroll to position [608, 0]
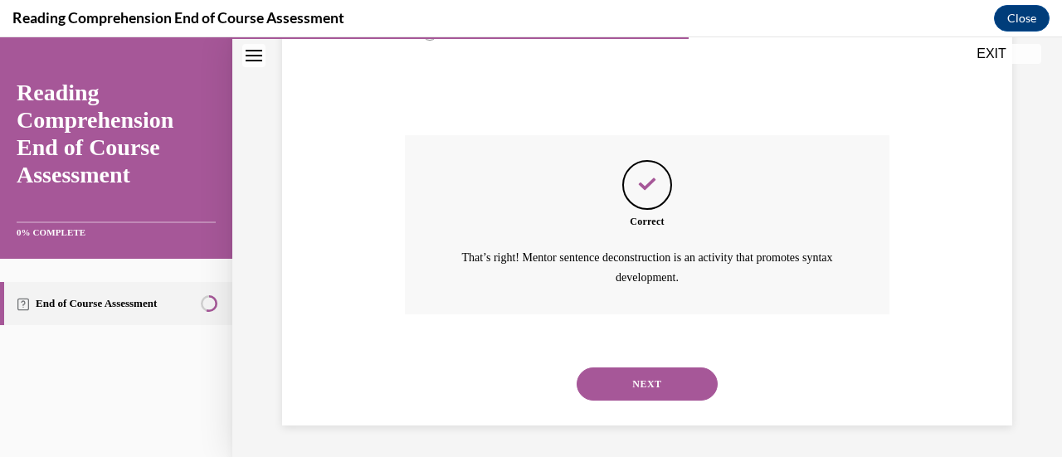
click at [629, 381] on button "NEXT" at bounding box center [646, 383] width 141 height 33
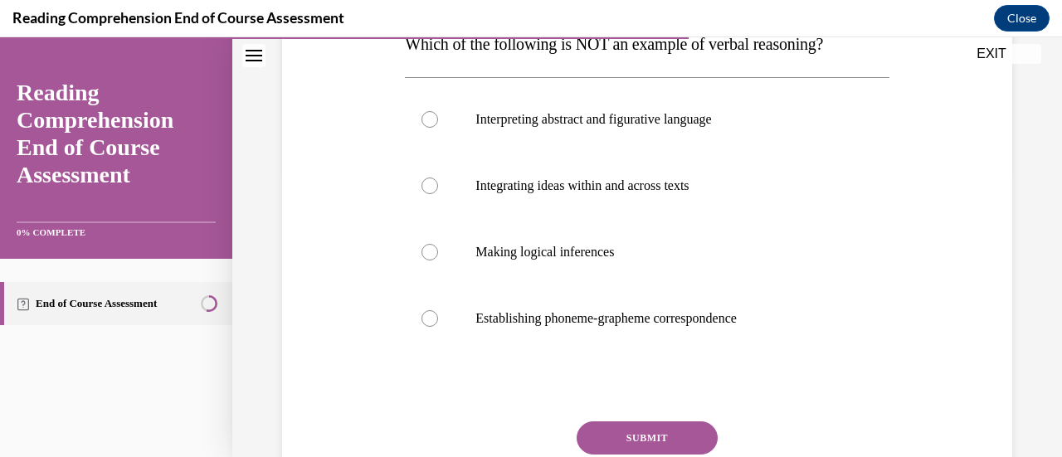
scroll to position [289, 0]
click at [426, 316] on div at bounding box center [429, 317] width 17 height 17
click at [426, 316] on input "Establishing phoneme-grapheme correspondence" at bounding box center [429, 317] width 17 height 17
radio input "true"
click at [640, 437] on button "SUBMIT" at bounding box center [646, 437] width 141 height 33
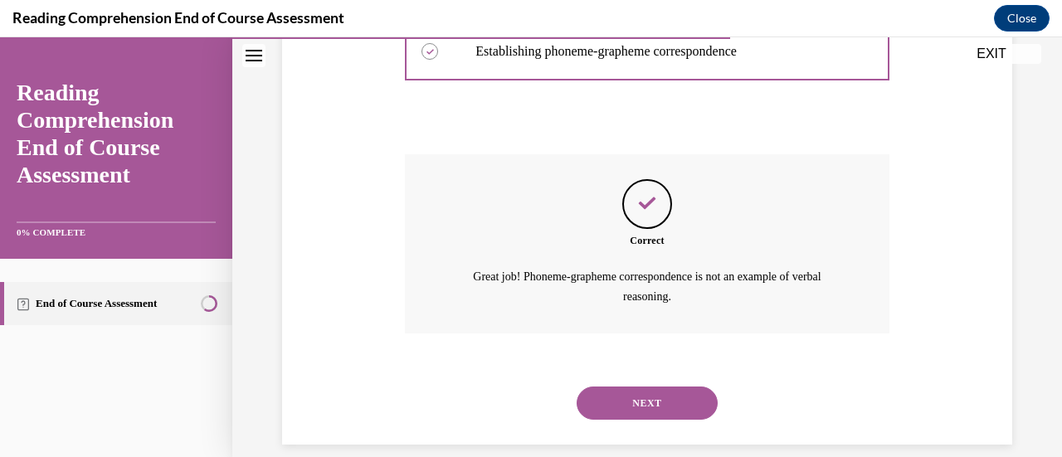
scroll to position [575, 0]
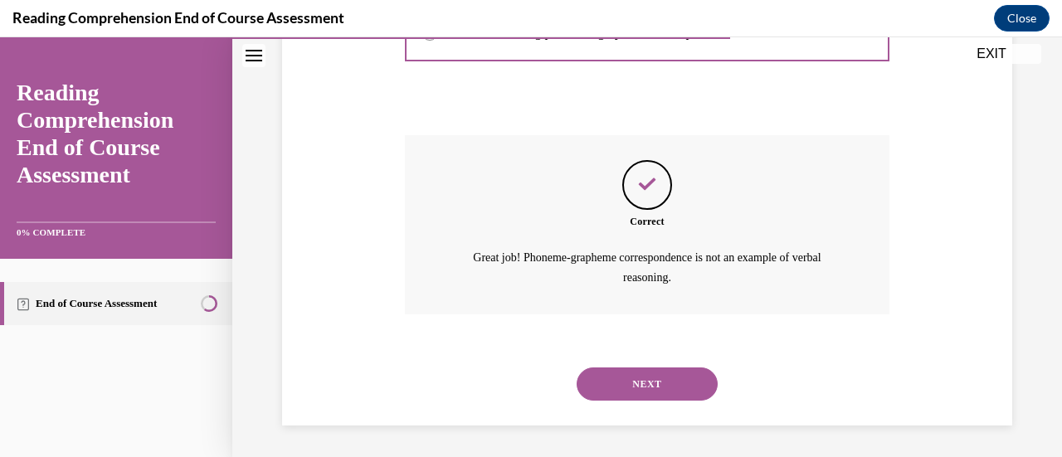
click at [644, 377] on button "NEXT" at bounding box center [646, 383] width 141 height 33
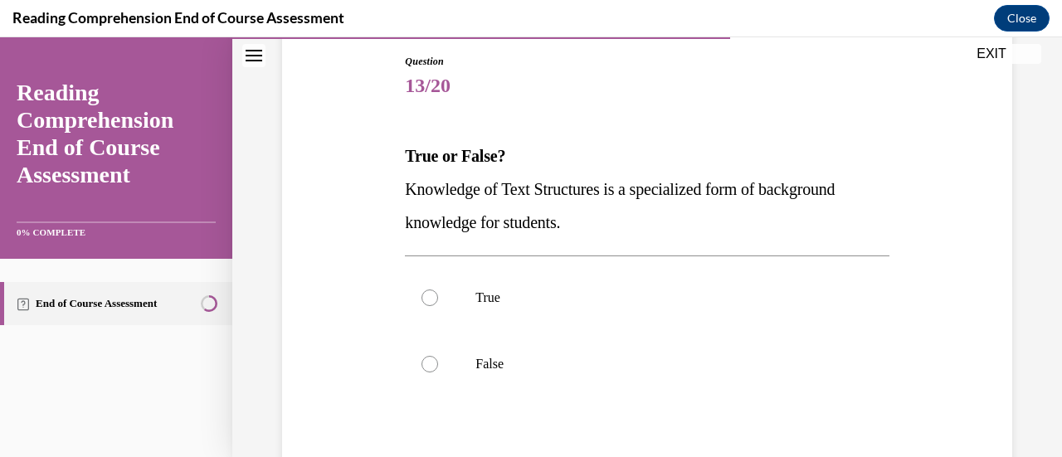
scroll to position [177, 0]
click at [425, 293] on div at bounding box center [429, 297] width 17 height 17
click at [425, 293] on input "True" at bounding box center [429, 297] width 17 height 17
radio input "true"
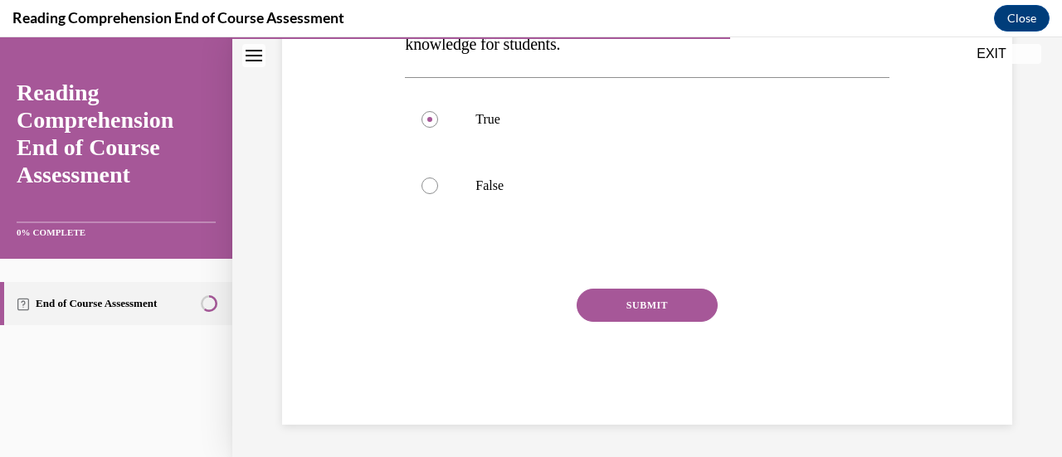
click at [632, 309] on button "SUBMIT" at bounding box center [646, 305] width 141 height 33
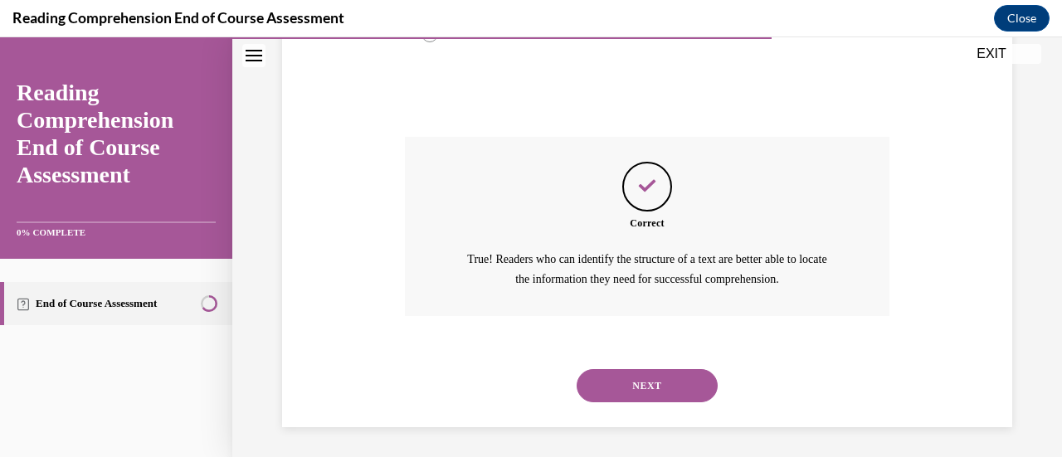
scroll to position [508, 0]
click at [634, 389] on button "NEXT" at bounding box center [646, 383] width 141 height 33
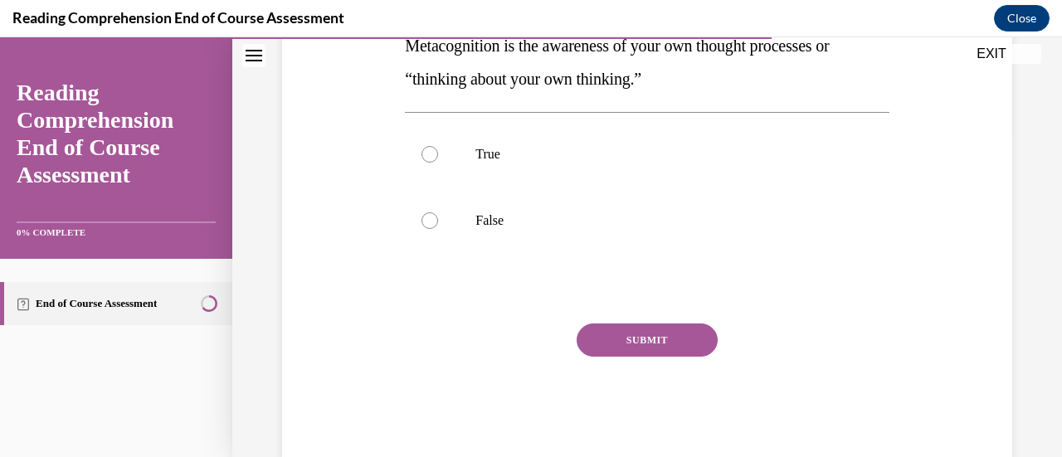
scroll to position [355, 0]
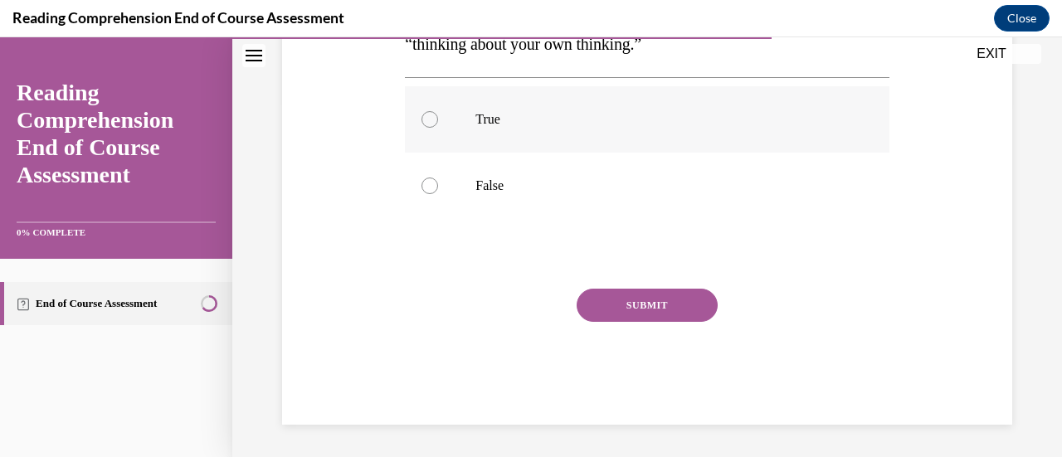
click at [425, 125] on div at bounding box center [429, 119] width 17 height 17
click at [425, 125] on input "True" at bounding box center [429, 119] width 17 height 17
radio input "true"
click at [614, 301] on button "SUBMIT" at bounding box center [646, 305] width 141 height 33
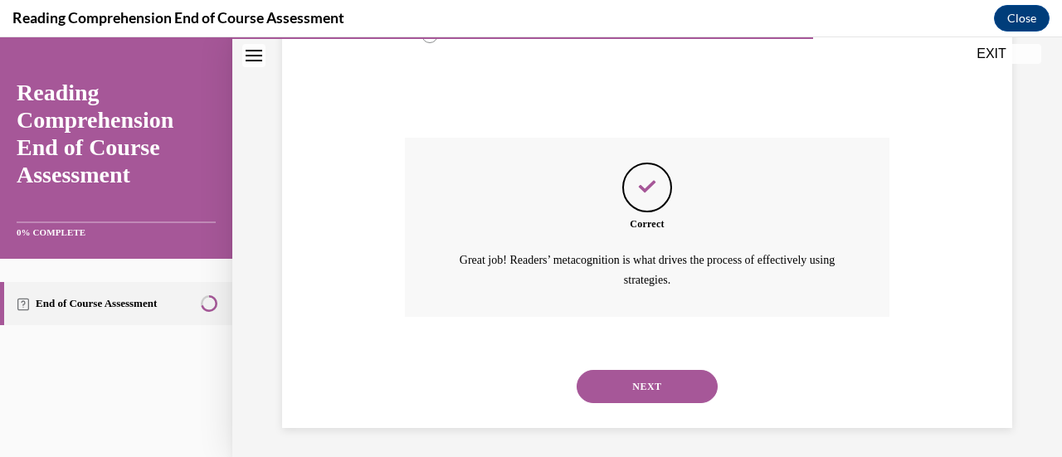
scroll to position [508, 0]
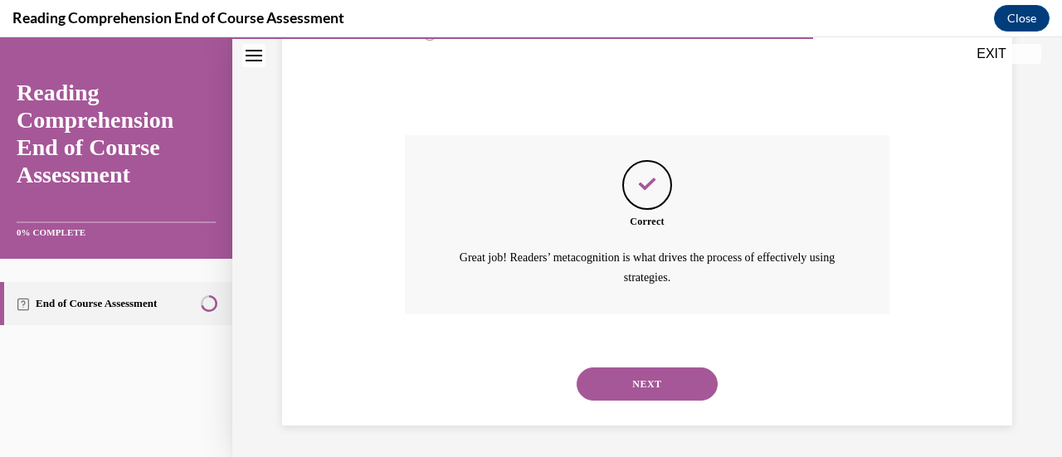
click at [649, 379] on button "NEXT" at bounding box center [646, 383] width 141 height 33
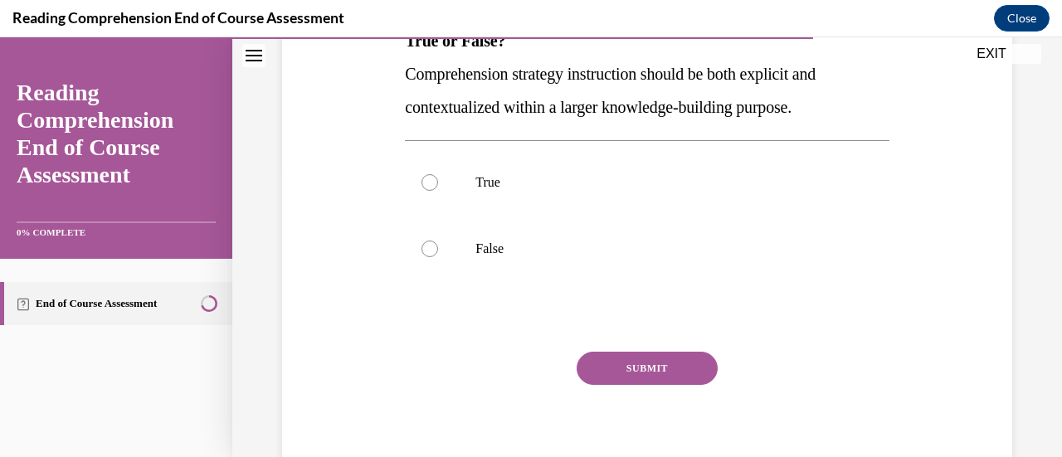
scroll to position [294, 0]
click at [428, 181] on div at bounding box center [429, 181] width 17 height 17
click at [428, 181] on input "True" at bounding box center [429, 181] width 17 height 17
radio input "true"
click at [620, 371] on button "SUBMIT" at bounding box center [646, 366] width 141 height 33
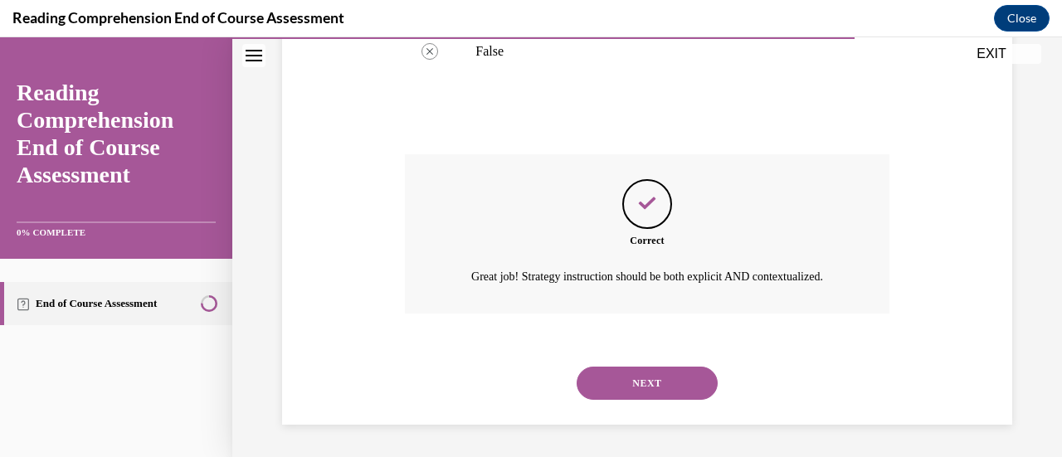
scroll to position [508, 0]
click at [621, 379] on button "NEXT" at bounding box center [646, 382] width 141 height 33
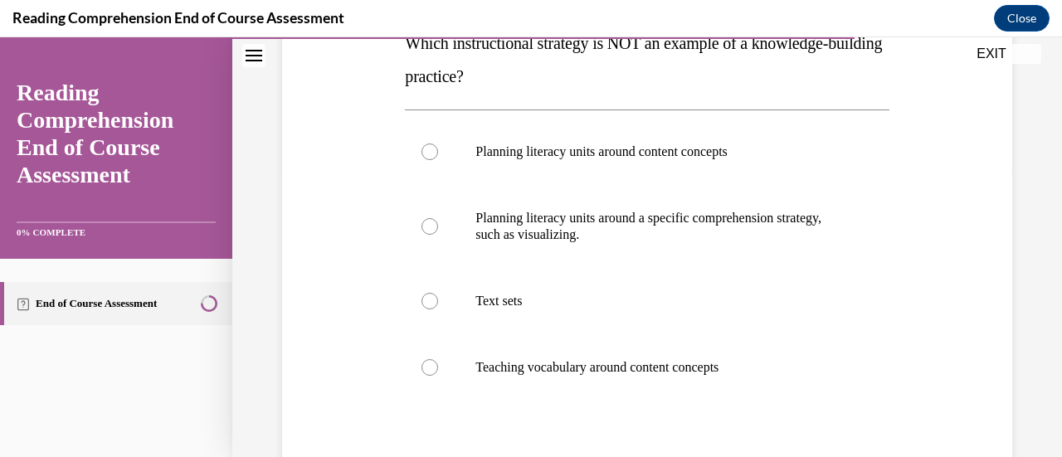
scroll to position [290, 0]
click at [431, 230] on div at bounding box center [429, 225] width 17 height 17
click at [431, 230] on input "Planning literacy units around a specific comprehension strategy, such as visua…" at bounding box center [429, 225] width 17 height 17
radio input "true"
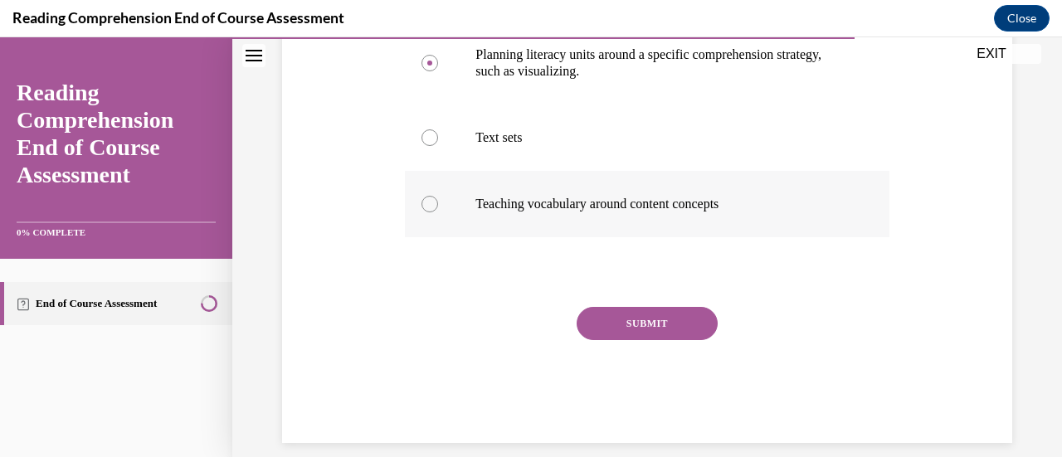
scroll to position [461, 0]
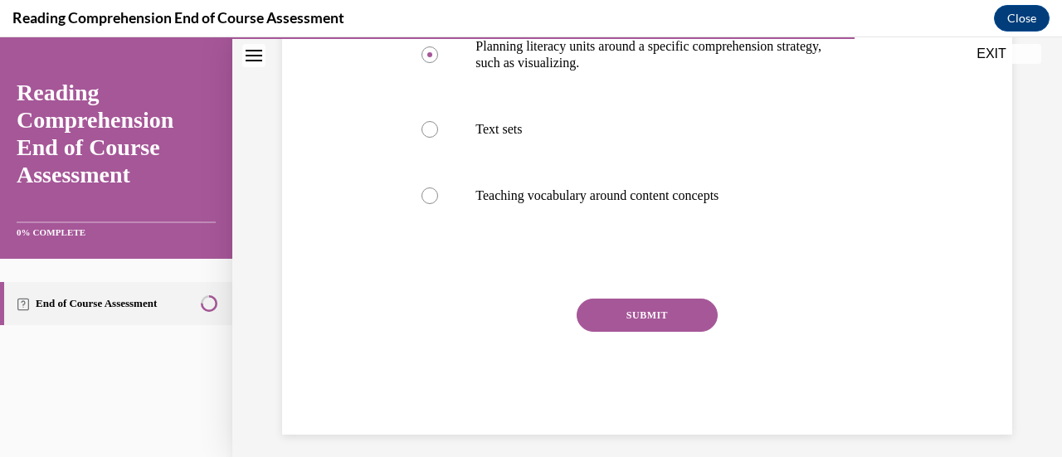
click at [634, 314] on button "SUBMIT" at bounding box center [646, 315] width 141 height 33
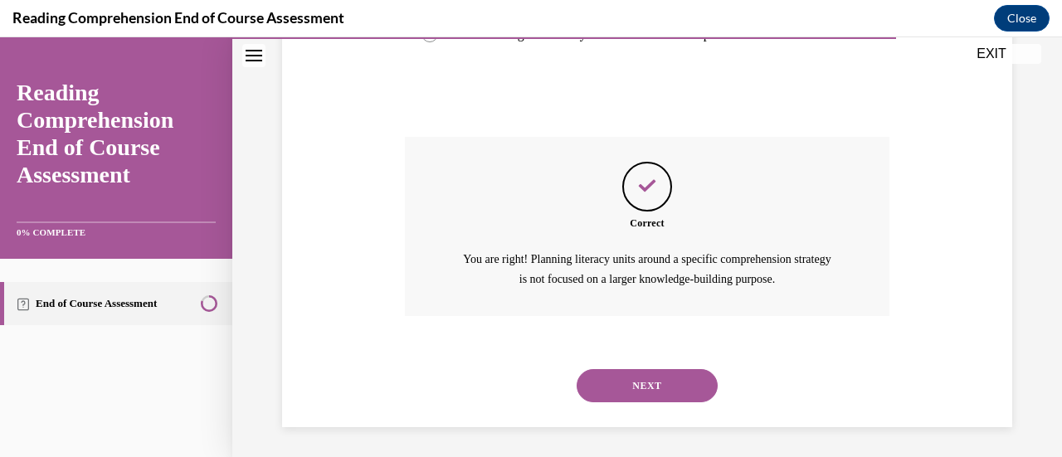
scroll to position [625, 0]
click at [637, 376] on button "NEXT" at bounding box center [646, 383] width 141 height 33
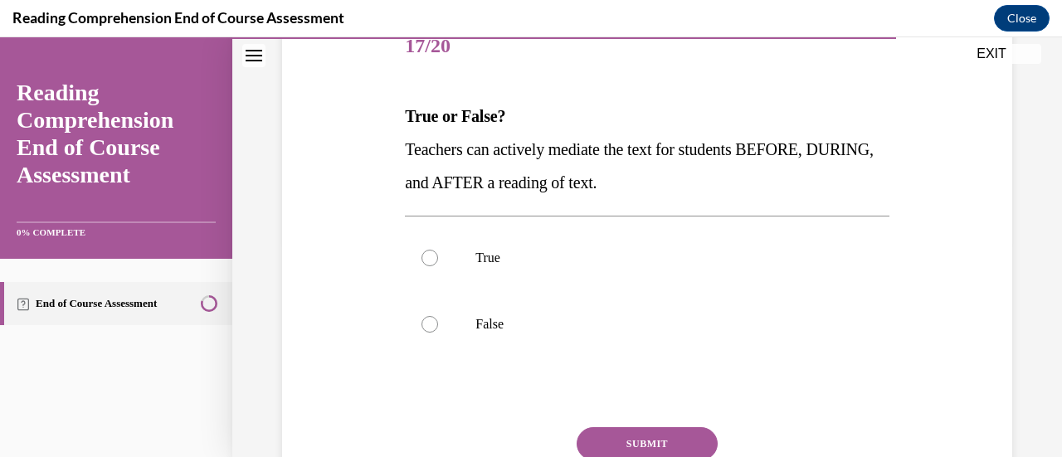
scroll to position [217, 0]
click at [433, 258] on div at bounding box center [429, 257] width 17 height 17
click at [433, 258] on input "True" at bounding box center [429, 257] width 17 height 17
radio input "true"
click at [613, 435] on button "SUBMIT" at bounding box center [646, 442] width 141 height 33
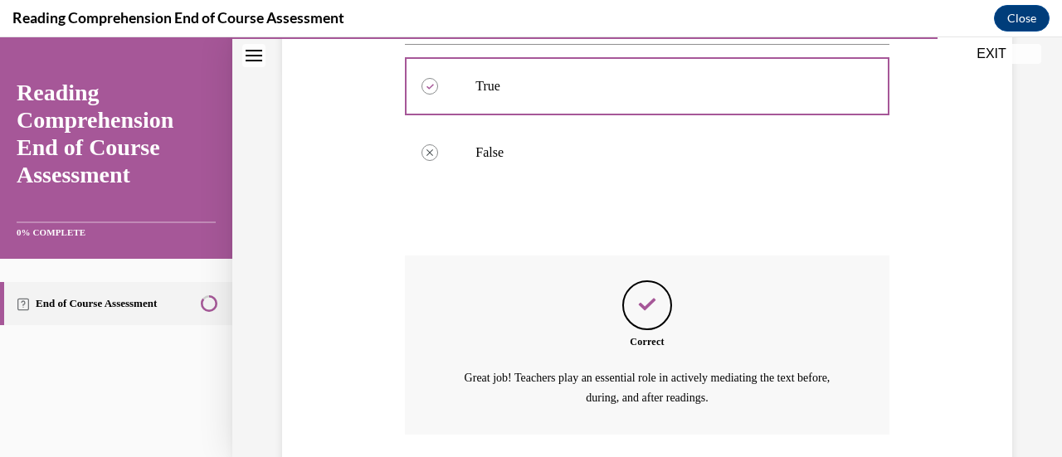
scroll to position [508, 0]
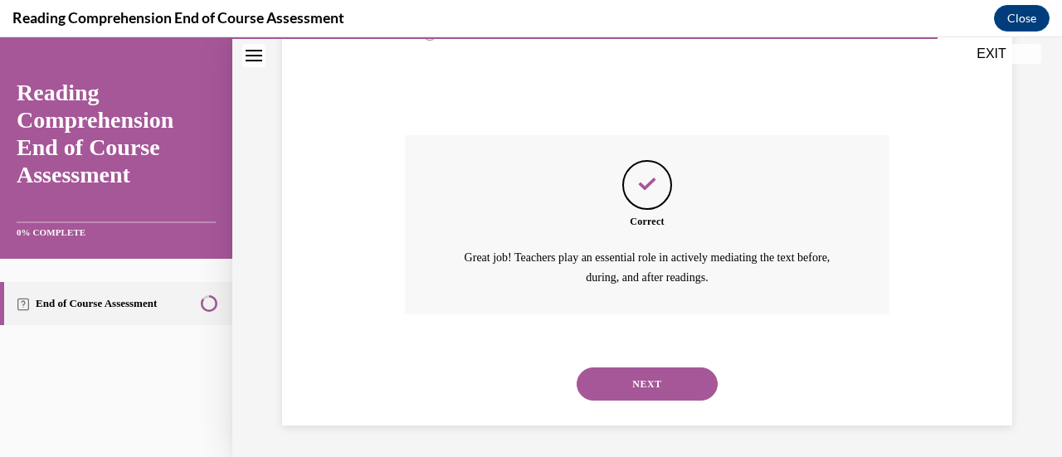
click at [664, 389] on button "NEXT" at bounding box center [646, 383] width 141 height 33
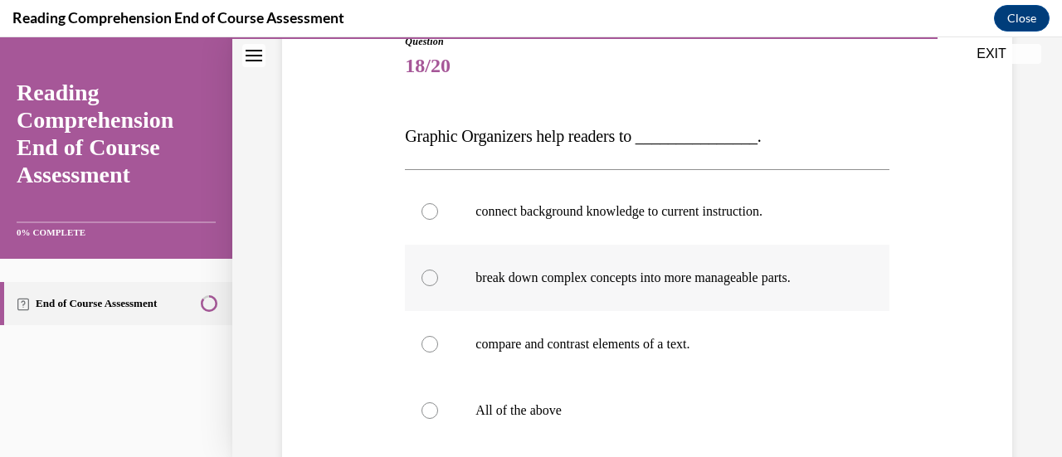
scroll to position [318, 0]
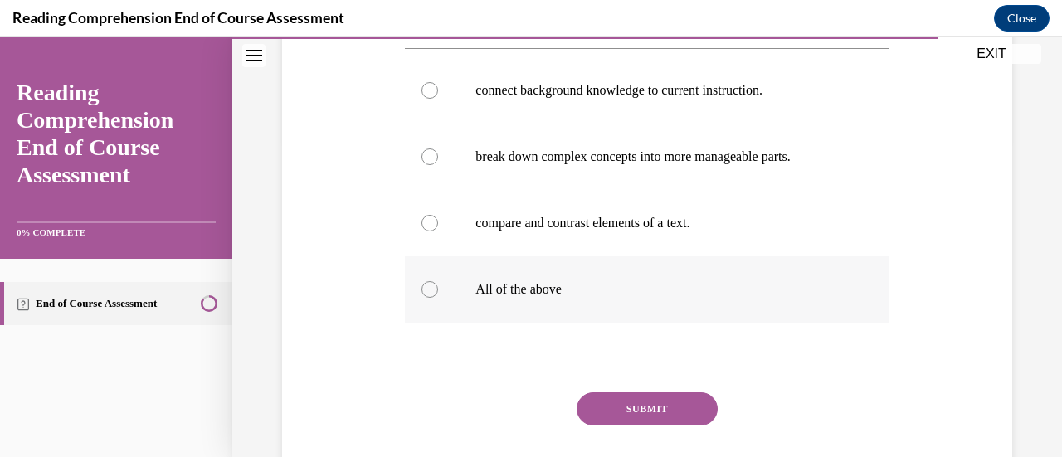
click at [430, 286] on div at bounding box center [429, 289] width 17 height 17
click at [430, 286] on input "All of the above" at bounding box center [429, 289] width 17 height 17
radio input "true"
click at [630, 404] on button "SUBMIT" at bounding box center [646, 408] width 141 height 33
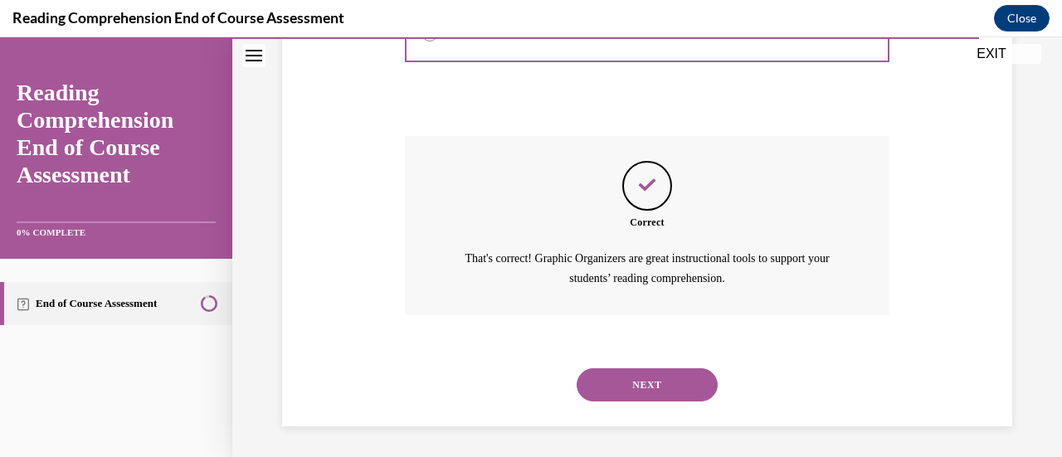
scroll to position [575, 0]
click at [614, 389] on button "NEXT" at bounding box center [646, 383] width 141 height 33
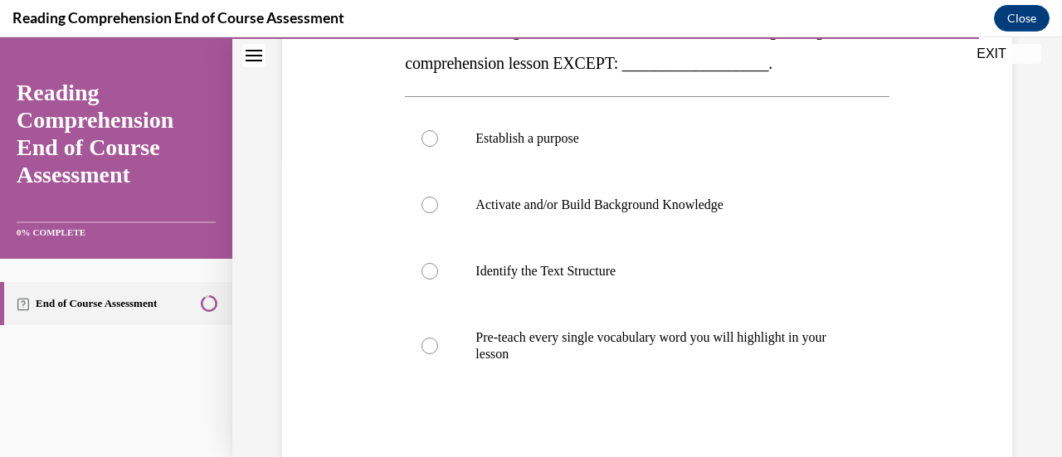
scroll to position [304, 0]
click at [431, 346] on div at bounding box center [429, 345] width 17 height 17
click at [431, 346] on input "Pre-teach every single vocabulary word you will highlight in your lesson" at bounding box center [429, 345] width 17 height 17
radio input "true"
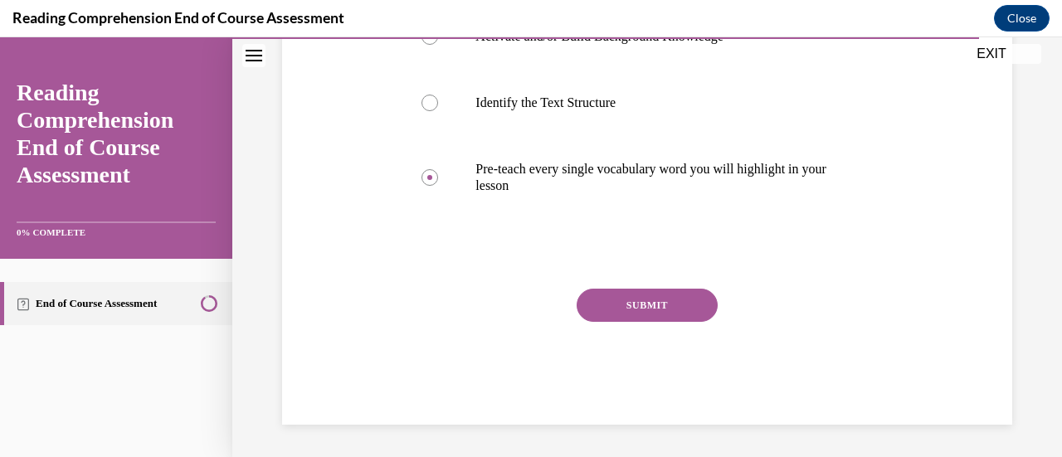
click at [649, 299] on button "SUBMIT" at bounding box center [646, 305] width 141 height 33
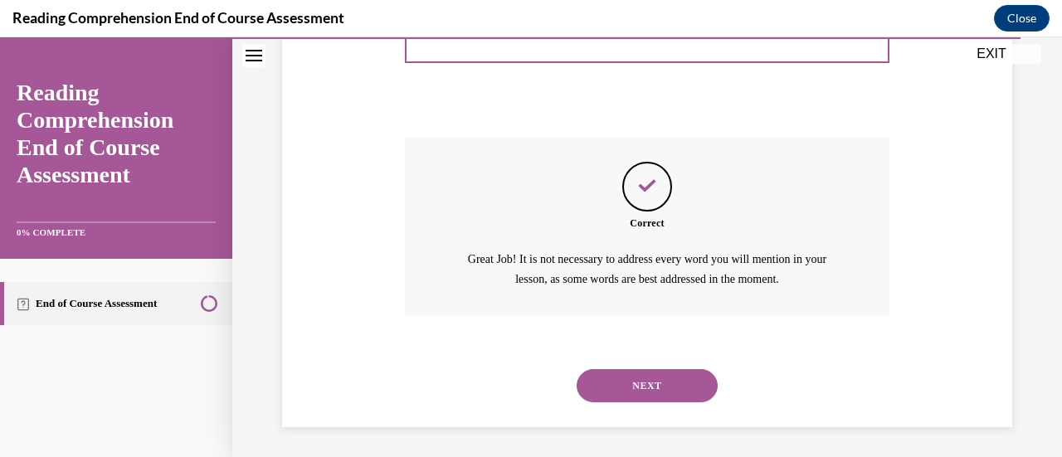
scroll to position [625, 0]
click at [642, 387] on button "NEXT" at bounding box center [646, 383] width 141 height 33
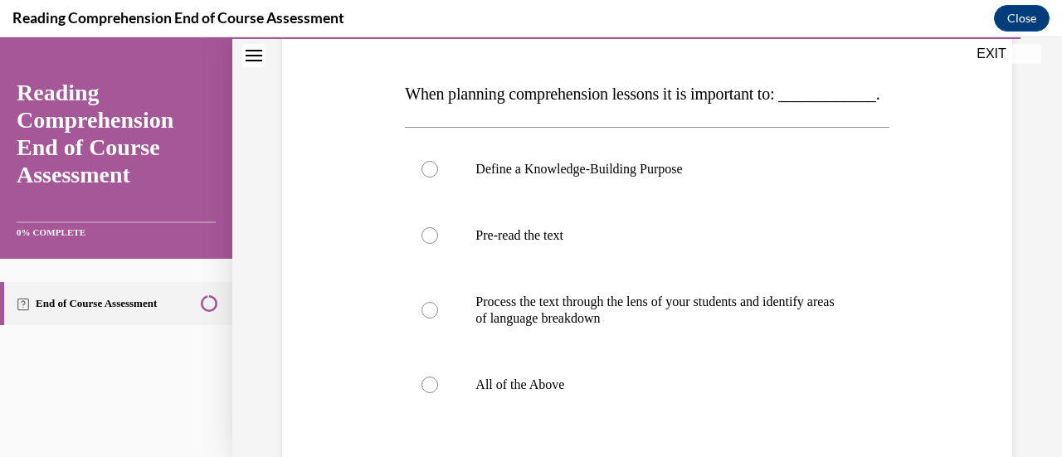
scroll to position [242, 0]
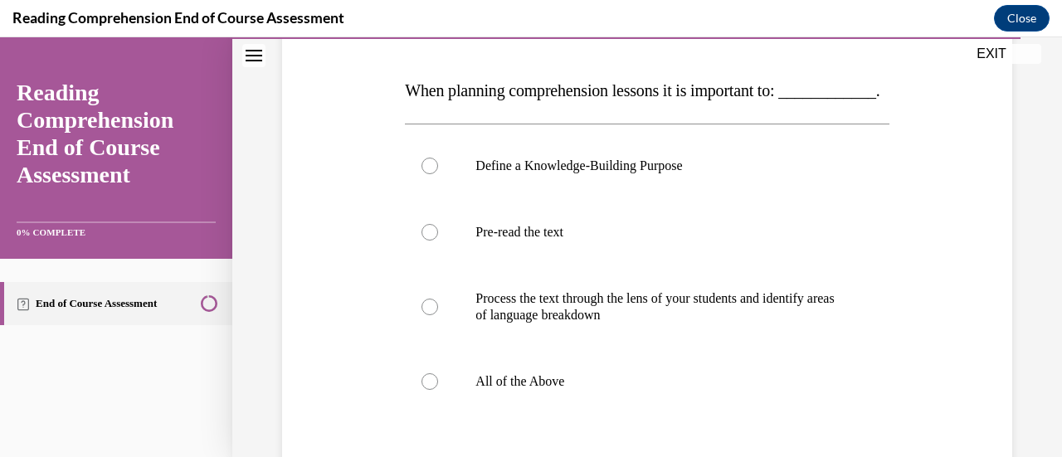
click at [642, 304] on label "Process the text through the lens of your students and identify areas of langua…" at bounding box center [647, 306] width 484 height 83
click at [438, 304] on input "Process the text through the lens of your students and identify areas of langua…" at bounding box center [429, 307] width 17 height 17
radio input "true"
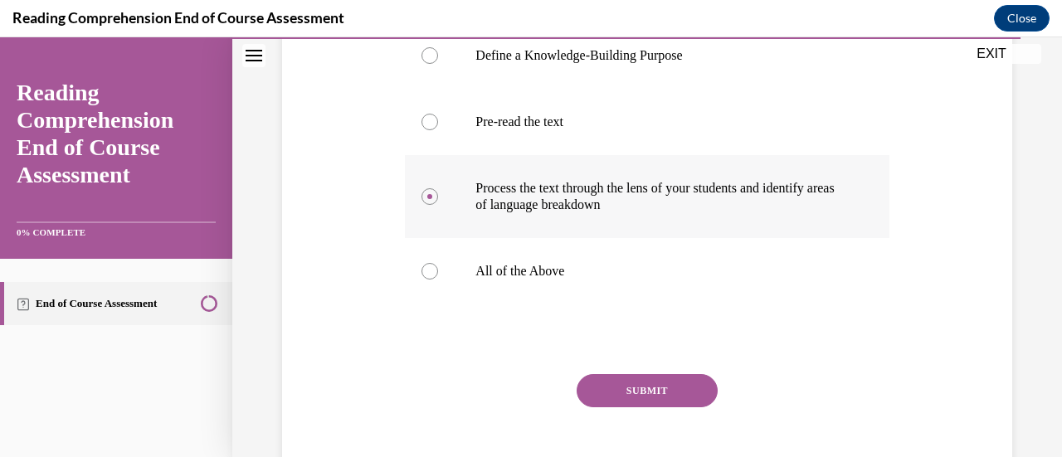
scroll to position [353, 0]
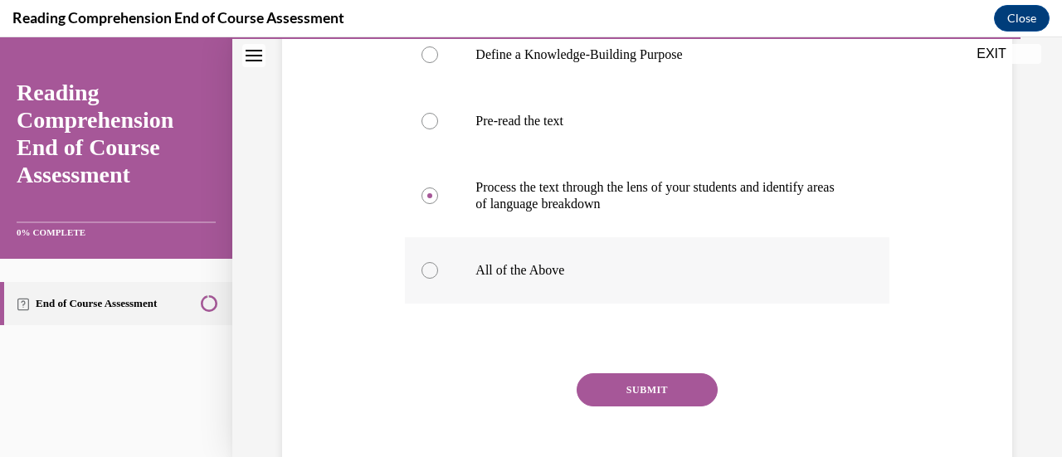
click at [429, 279] on div at bounding box center [429, 270] width 17 height 17
click at [429, 279] on input "All of the Above" at bounding box center [429, 270] width 17 height 17
radio input "true"
click at [673, 406] on button "SUBMIT" at bounding box center [646, 389] width 141 height 33
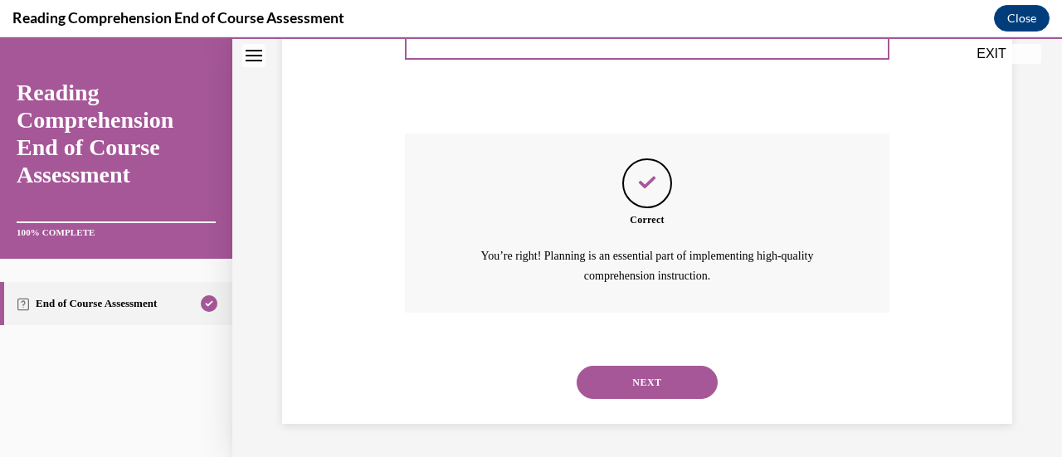
scroll to position [625, 0]
click at [648, 383] on button "NEXT" at bounding box center [646, 382] width 141 height 33
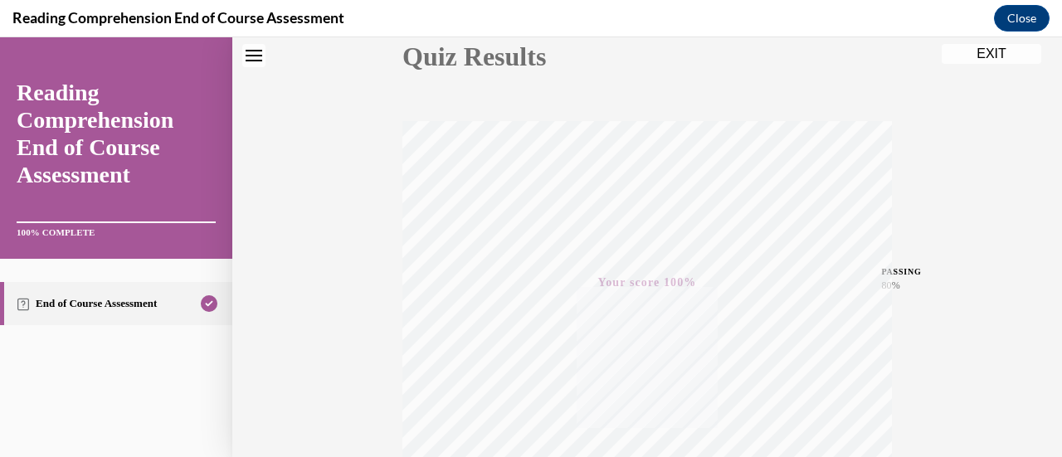
scroll to position [0, 0]
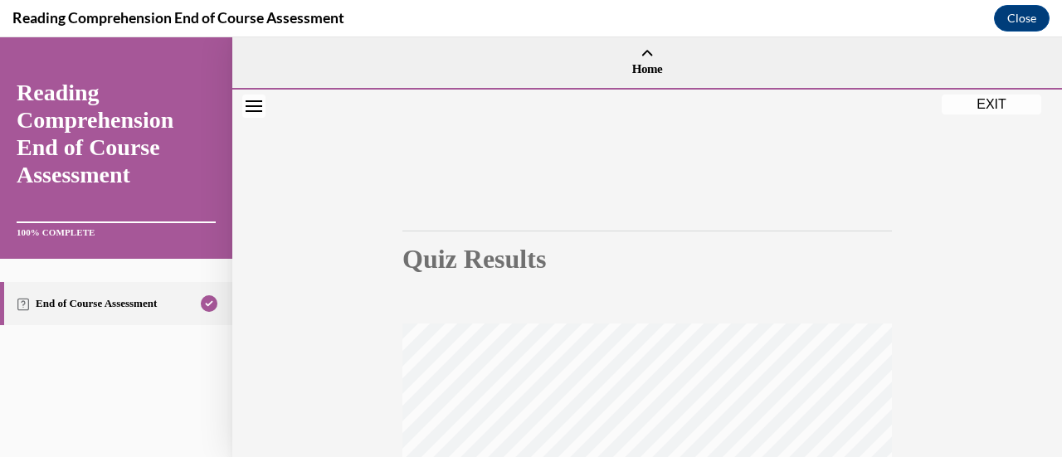
click at [970, 100] on button "EXIT" at bounding box center [991, 105] width 100 height 20
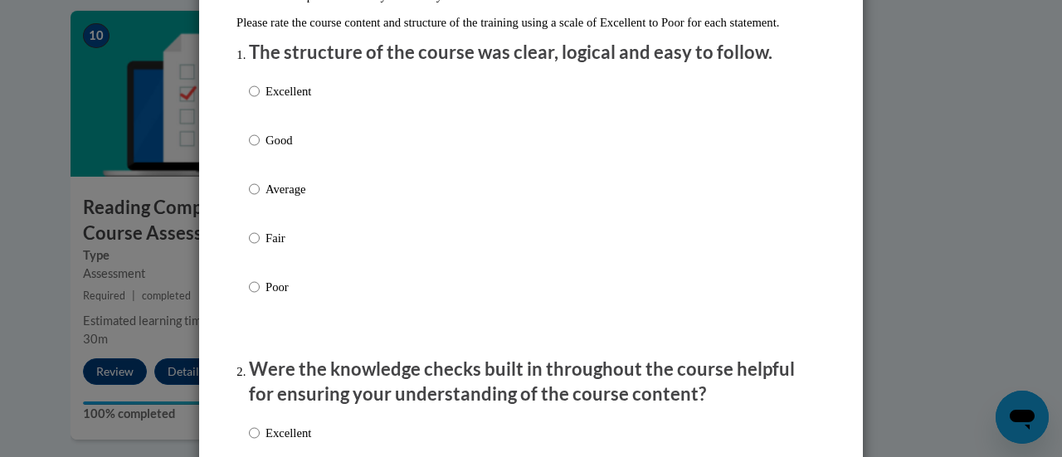
scroll to position [193, 0]
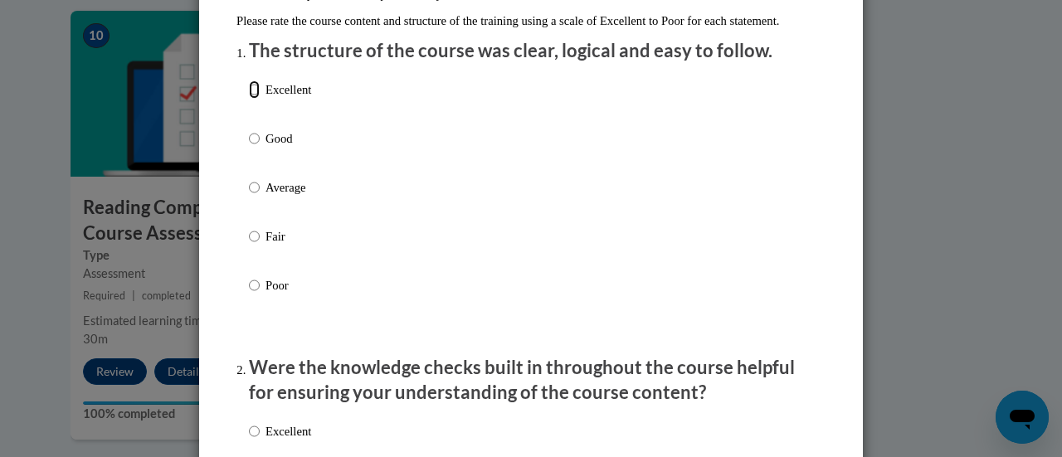
click at [249, 99] on input "Excellent" at bounding box center [254, 89] width 11 height 18
radio input "true"
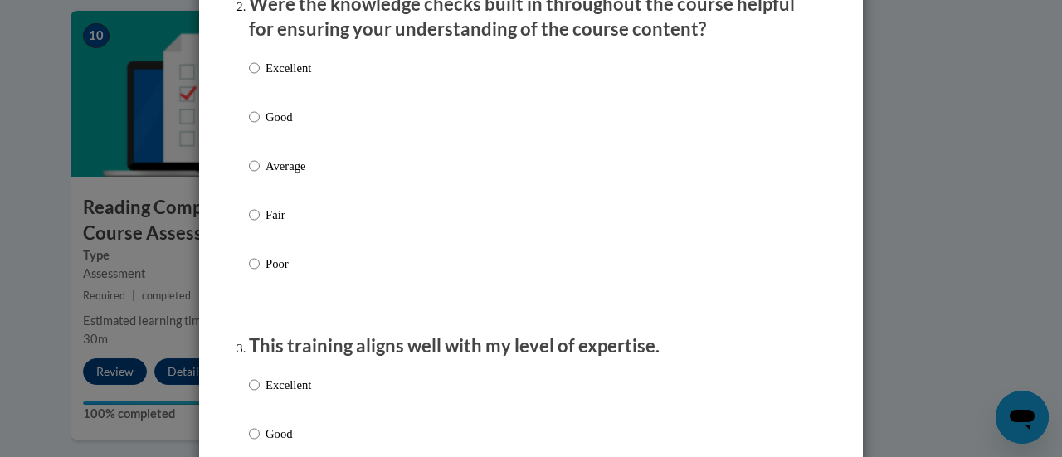
scroll to position [576, 0]
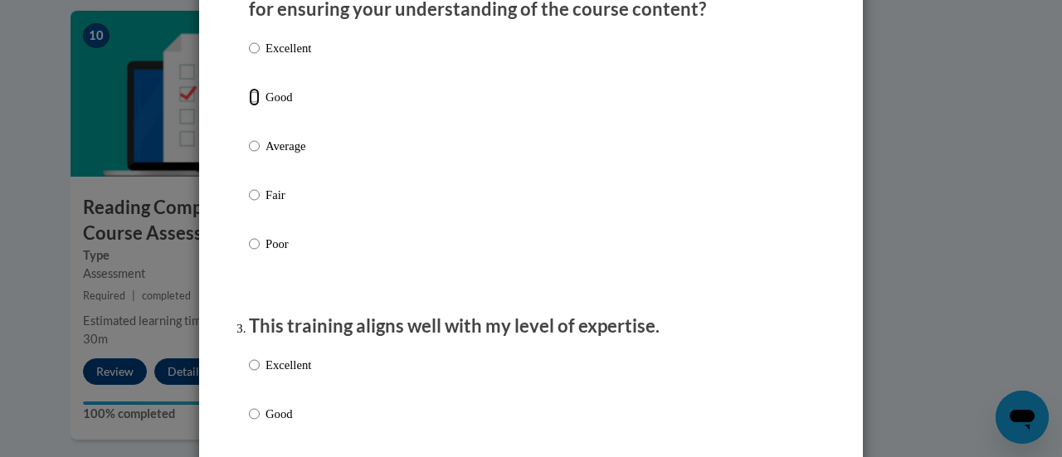
click at [249, 106] on input "Good" at bounding box center [254, 97] width 11 height 18
radio input "true"
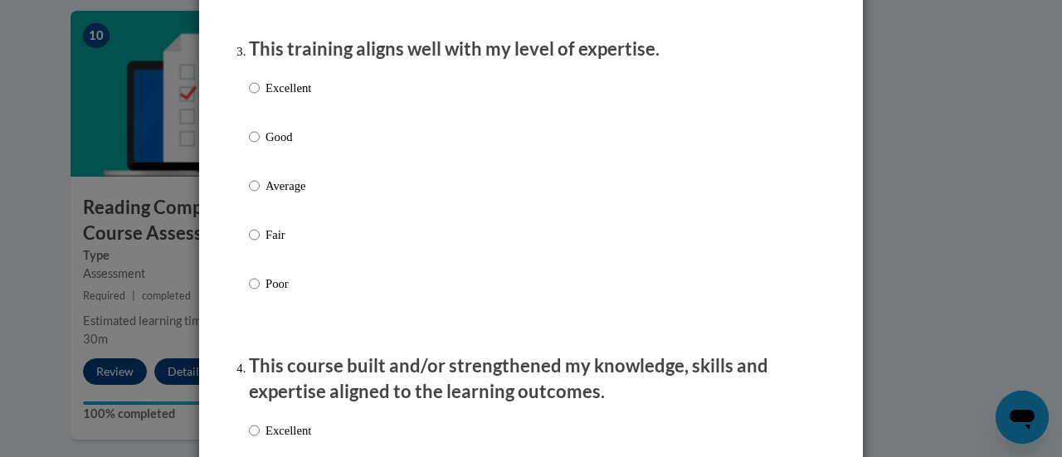
scroll to position [854, 0]
click at [249, 96] on input "Excellent" at bounding box center [254, 87] width 11 height 18
radio input "true"
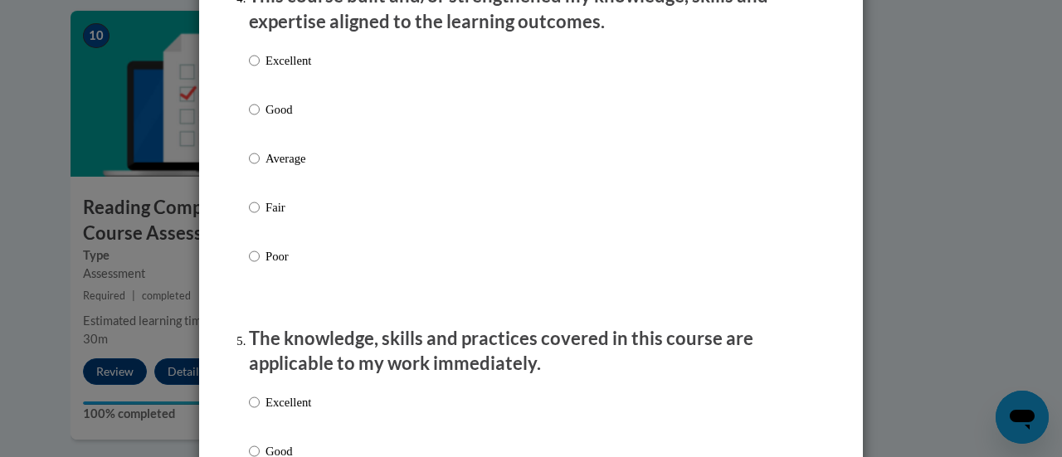
scroll to position [1224, 0]
click at [250, 69] on input "Excellent" at bounding box center [254, 60] width 11 height 18
radio input "true"
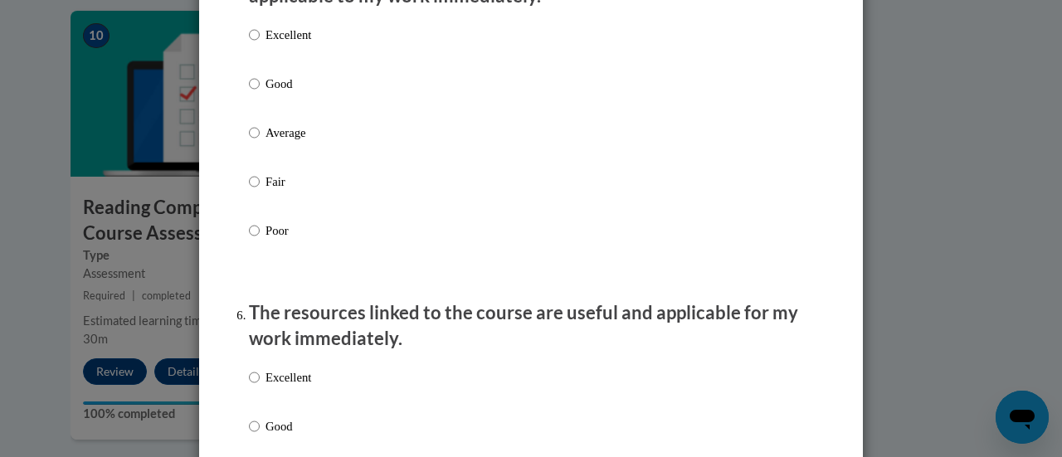
scroll to position [1592, 0]
click at [249, 92] on input "Good" at bounding box center [254, 83] width 11 height 18
radio input "true"
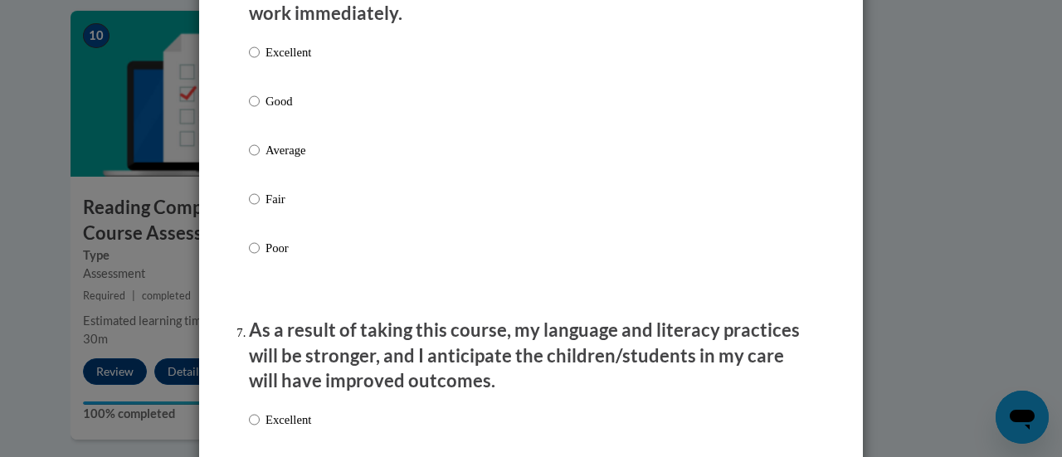
scroll to position [1918, 0]
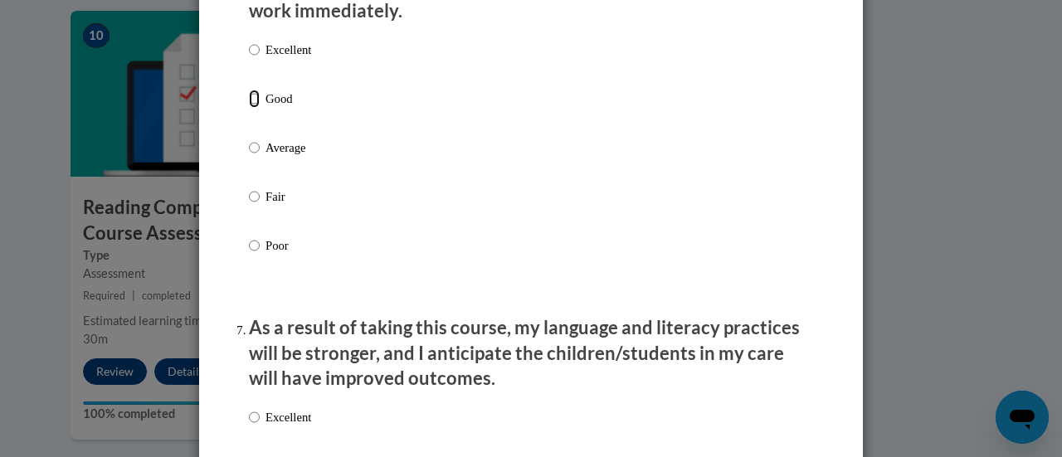
click at [249, 108] on input "Good" at bounding box center [254, 99] width 11 height 18
radio input "true"
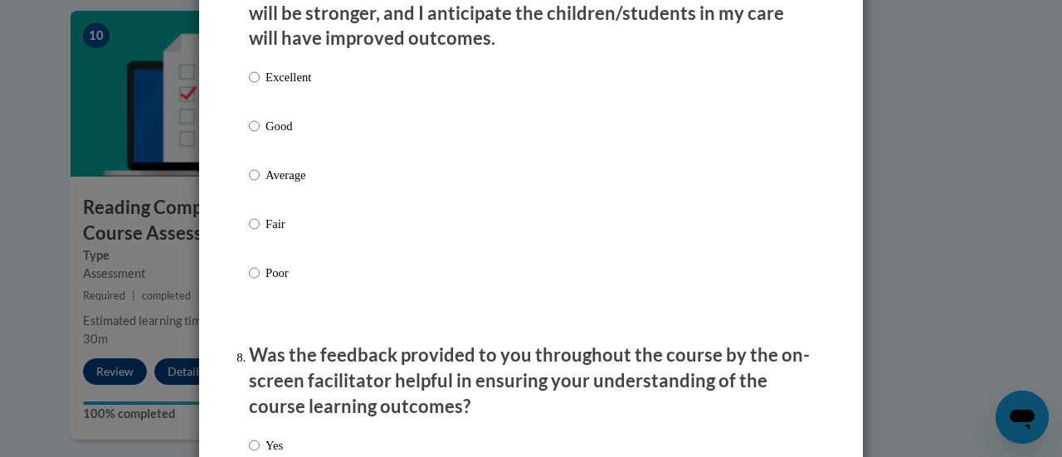
scroll to position [2258, 0]
click at [250, 87] on input "Excellent" at bounding box center [254, 78] width 11 height 18
radio input "true"
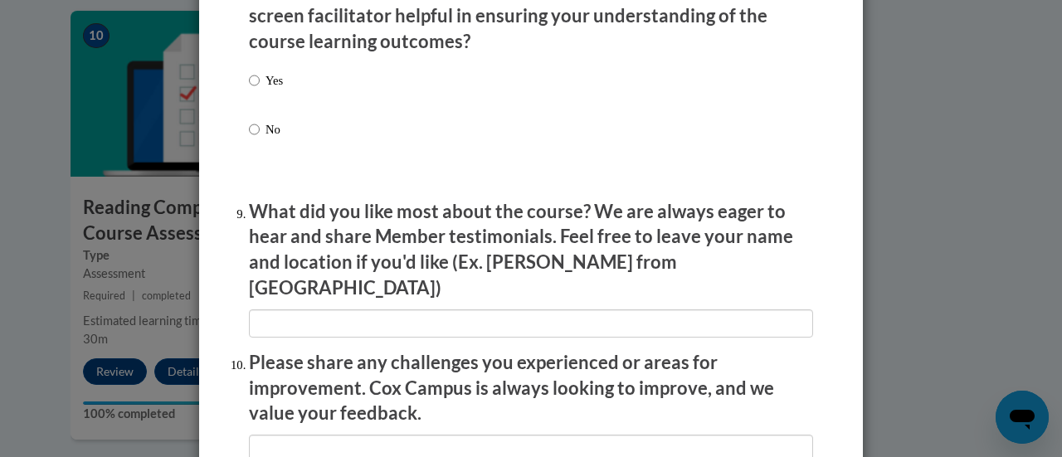
scroll to position [2626, 0]
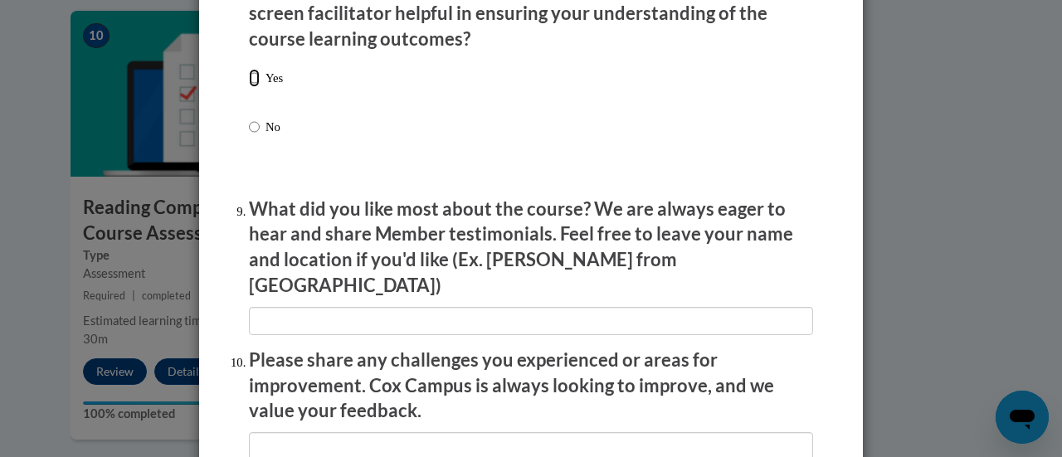
click at [249, 87] on input "Yes" at bounding box center [254, 78] width 11 height 18
radio input "true"
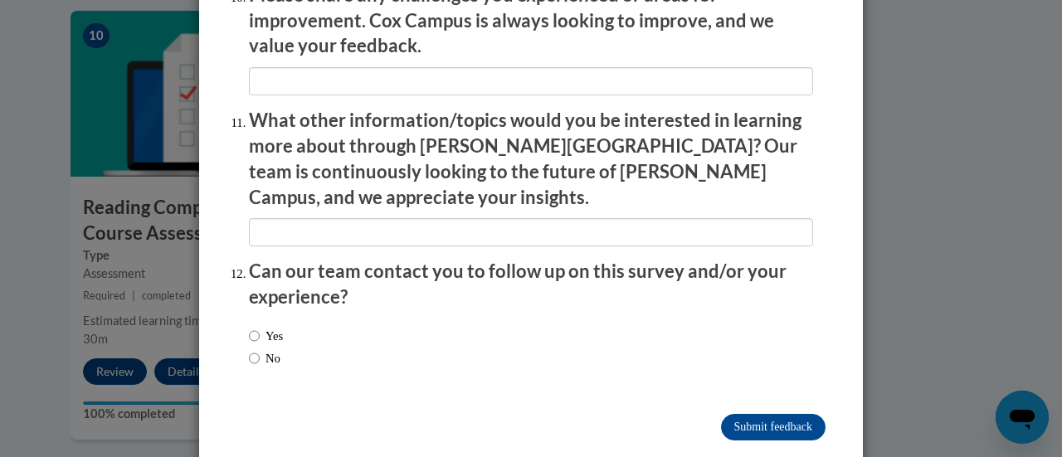
scroll to position [2992, 0]
click at [249, 348] on input "No" at bounding box center [254, 357] width 11 height 18
radio input "true"
click at [733, 413] on input "Submit feedback" at bounding box center [773, 426] width 105 height 27
click at [733, 413] on input "Submitting" at bounding box center [773, 426] width 105 height 27
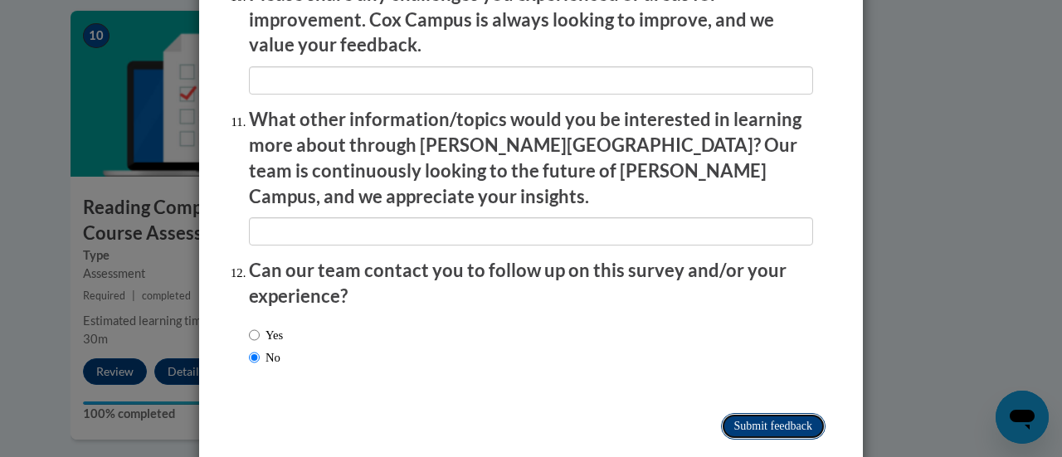
click at [733, 413] on input "Submitting" at bounding box center [773, 426] width 105 height 27
click at [738, 413] on input "Submitting" at bounding box center [773, 426] width 105 height 27
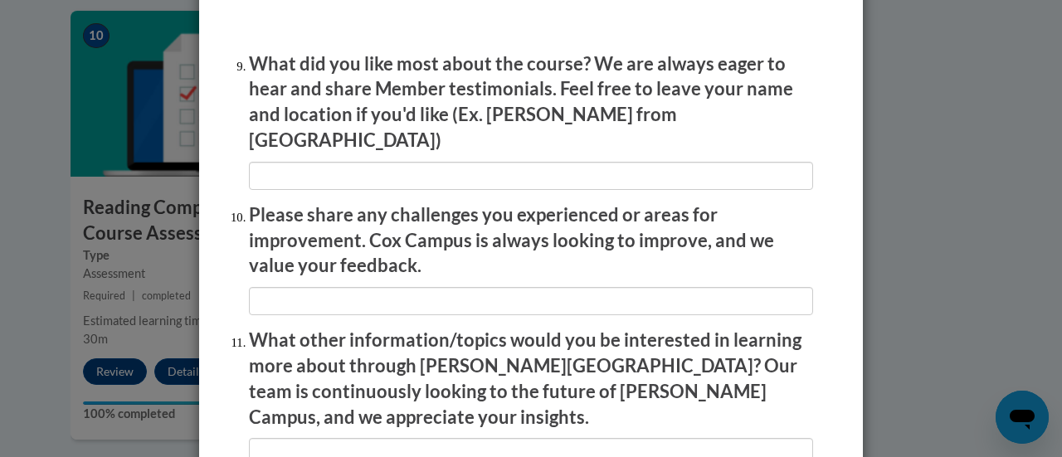
scroll to position [2769, 0]
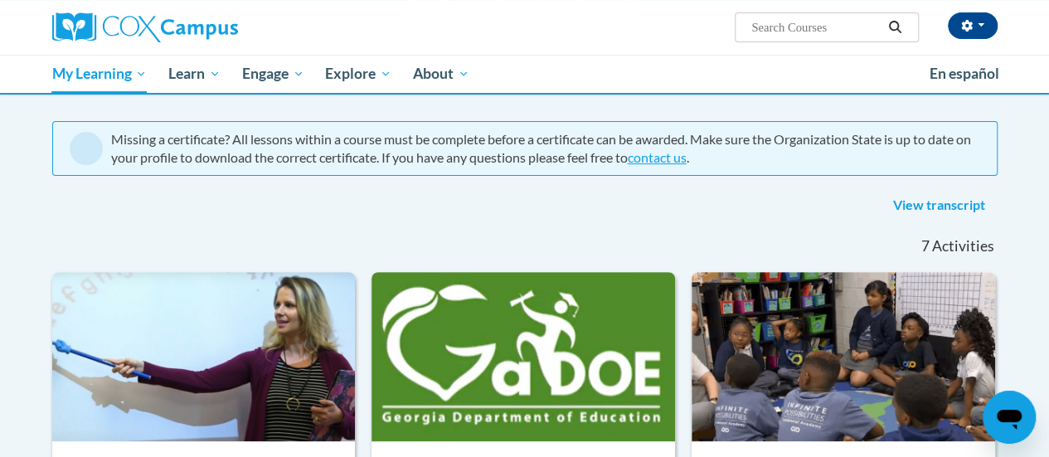
scroll to position [128, 0]
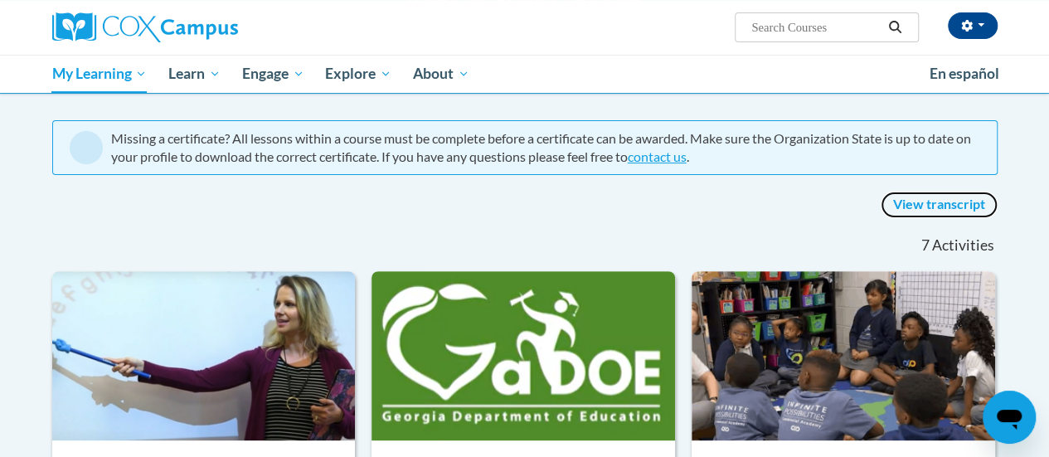
click at [930, 197] on link "View transcript" at bounding box center [939, 205] width 117 height 27
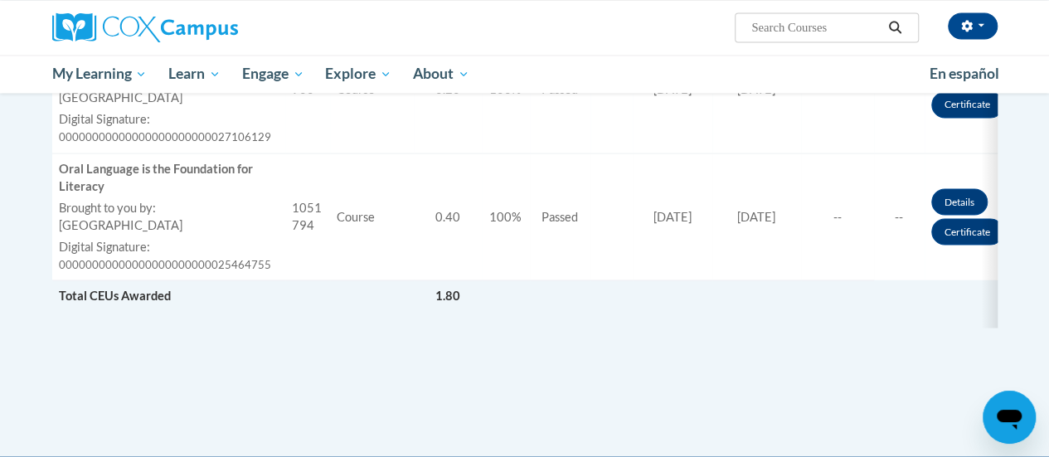
scroll to position [1416, 0]
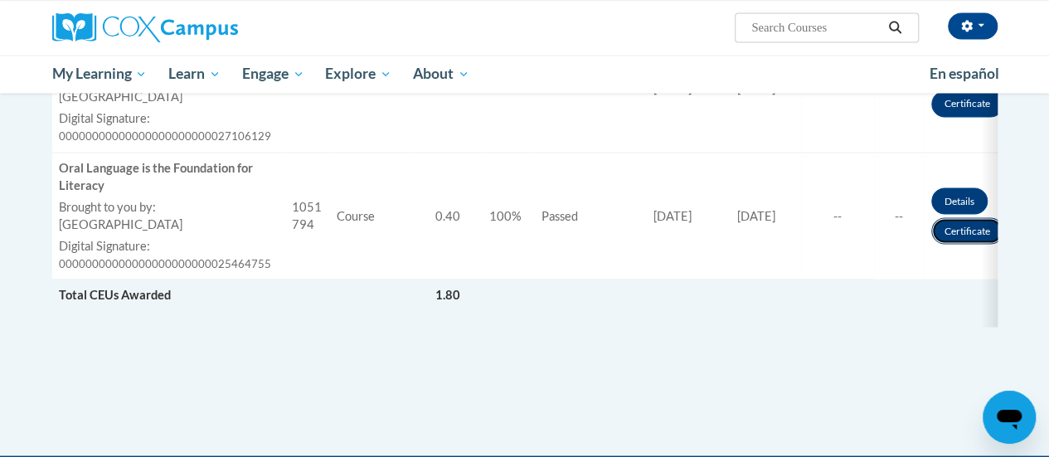
click at [970, 244] on link "Certificate" at bounding box center [967, 230] width 72 height 27
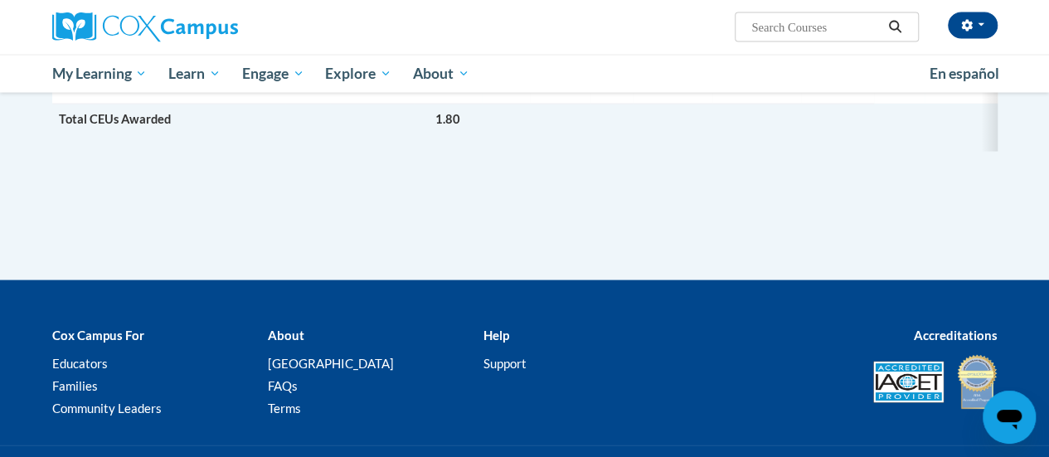
scroll to position [1366, 0]
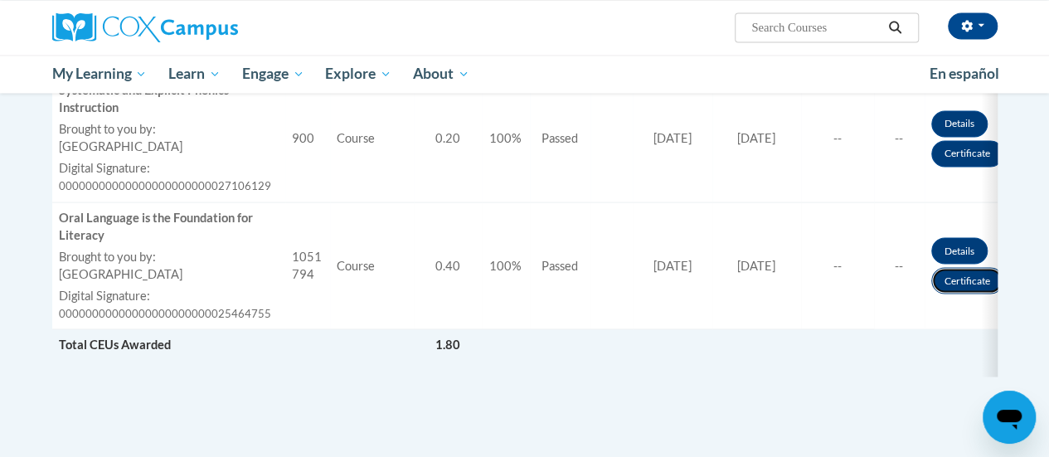
click at [975, 294] on link "Certificate" at bounding box center [967, 280] width 72 height 27
click at [826, 281] on td "Approved By --" at bounding box center [837, 265] width 73 height 127
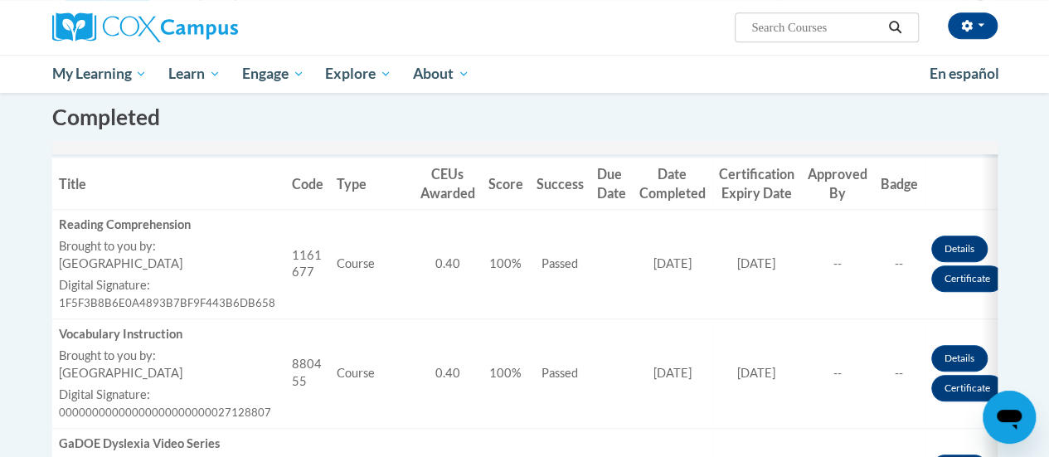
scroll to position [443, 0]
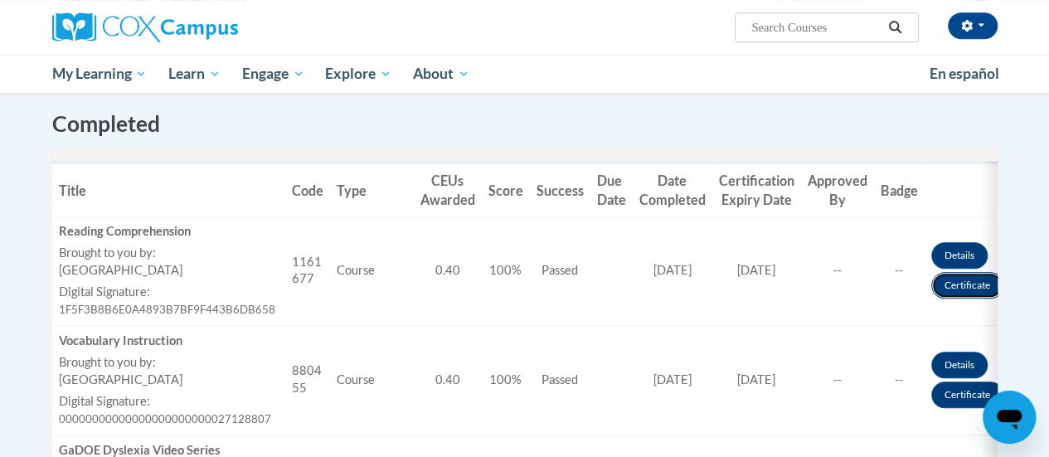
click at [964, 286] on link "Certificate" at bounding box center [967, 285] width 72 height 27
click at [957, 395] on link "Certificate" at bounding box center [967, 395] width 72 height 27
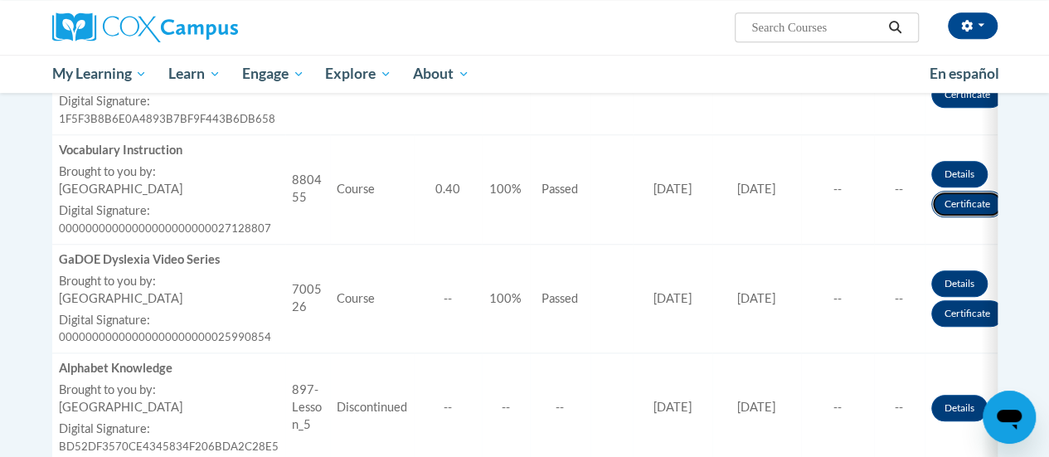
scroll to position [629, 0]
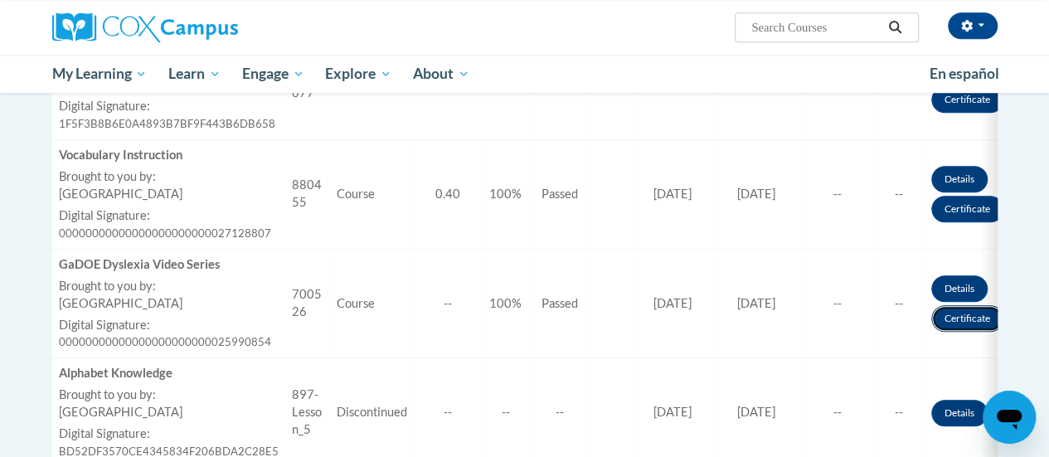
click at [969, 310] on link "Certificate" at bounding box center [967, 318] width 72 height 27
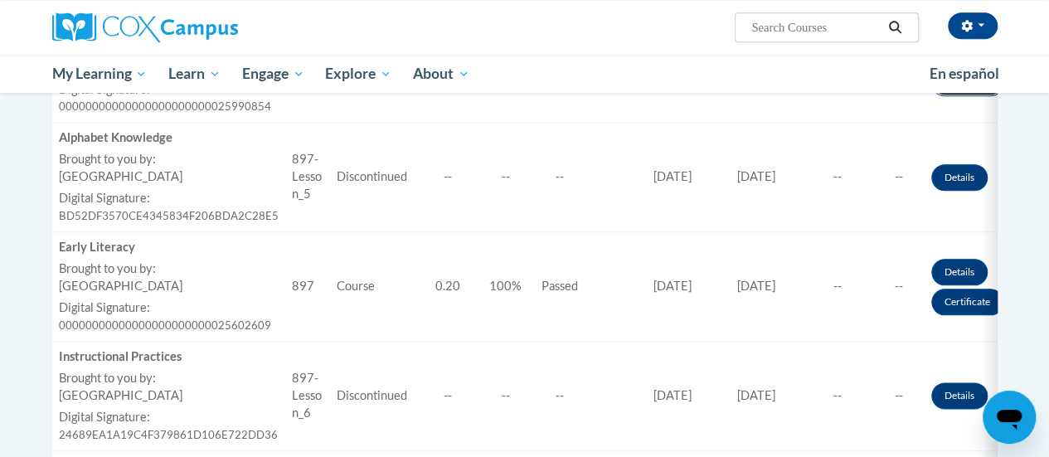
scroll to position [864, 0]
click at [956, 177] on link "Details" at bounding box center [959, 177] width 56 height 27
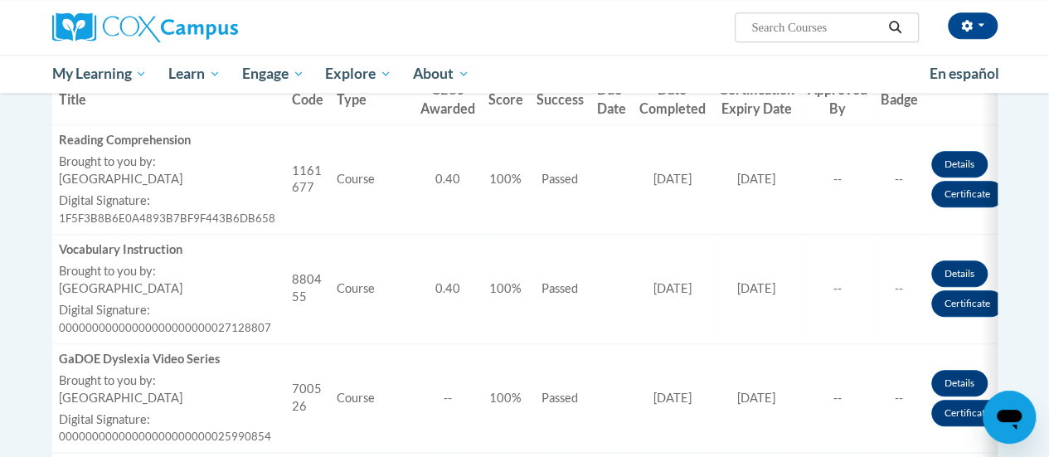
scroll to position [498, 0]
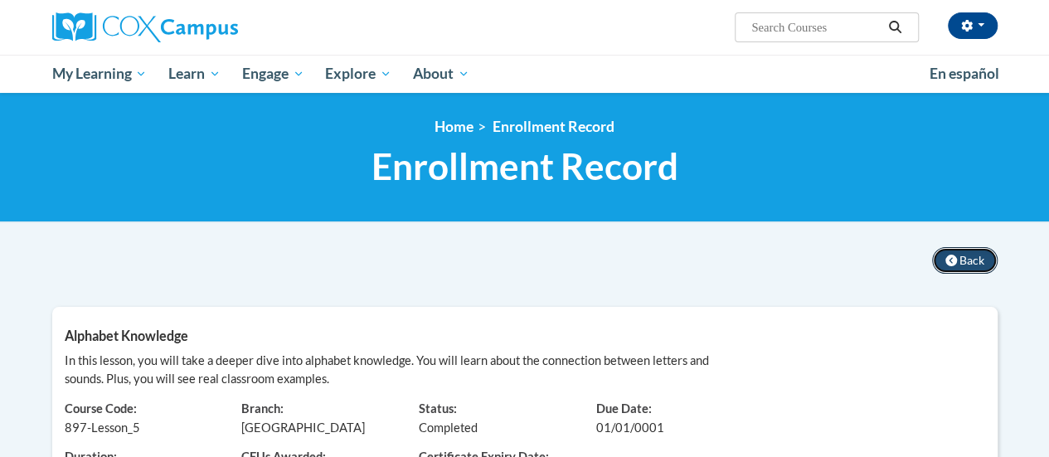
click at [955, 259] on icon at bounding box center [952, 261] width 12 height 12
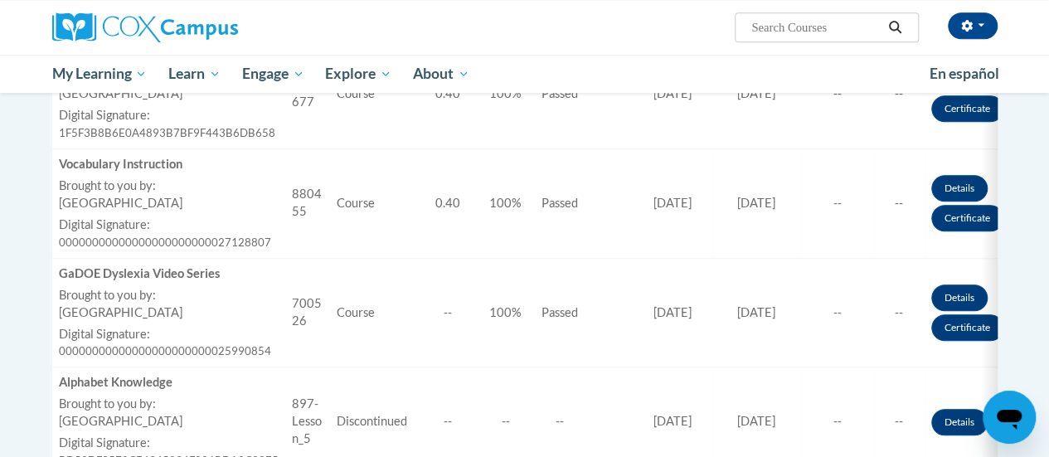
scroll to position [576, 0]
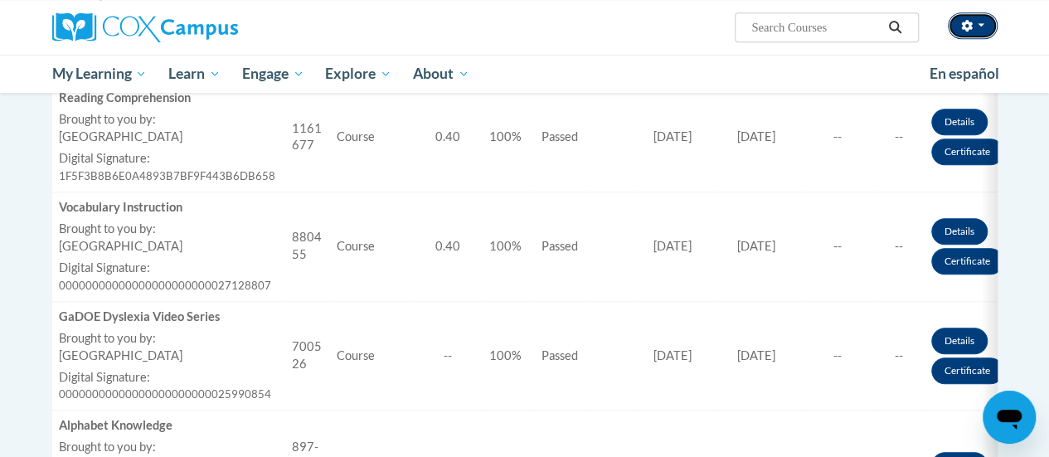
click at [981, 27] on button "button" at bounding box center [973, 25] width 50 height 27
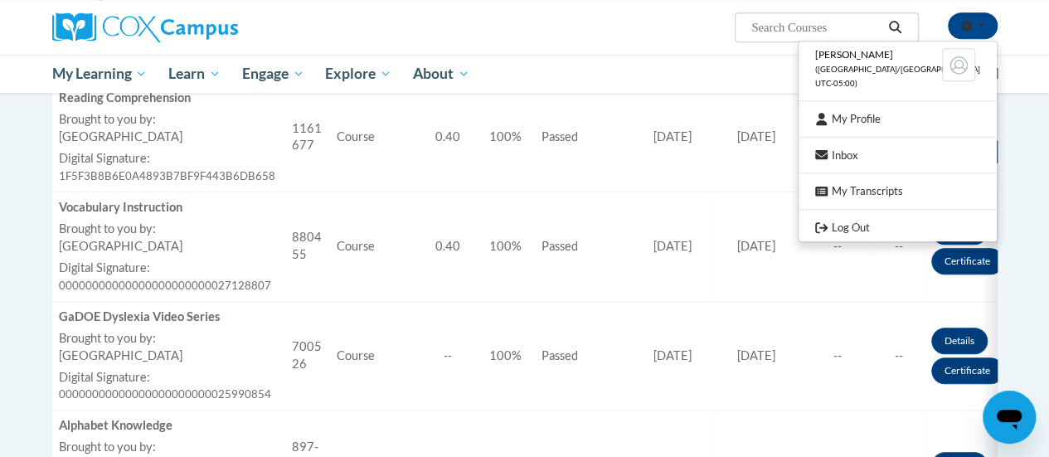
click at [766, 72] on ul "My Learning My Learning My Course Progress Certificates My Action Plans Group D…" at bounding box center [480, 74] width 878 height 38
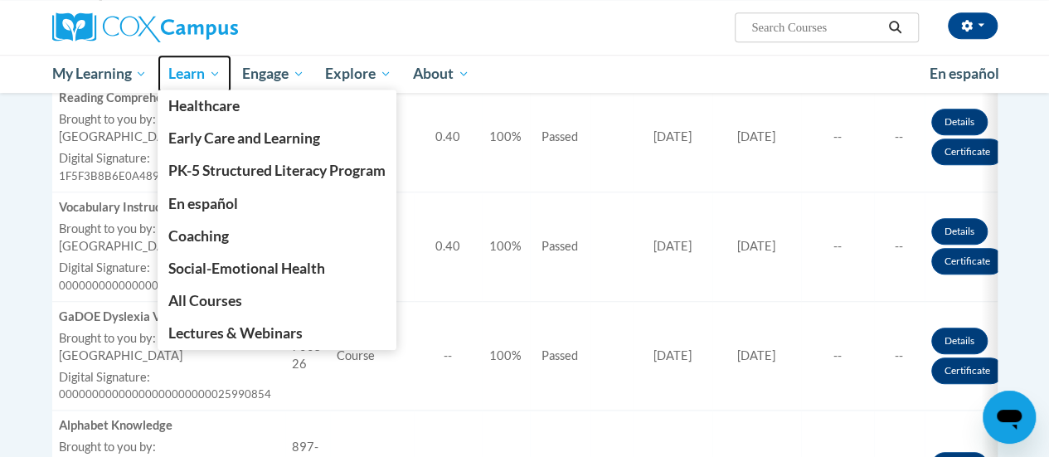
click at [199, 69] on span "Learn" at bounding box center [194, 74] width 52 height 20
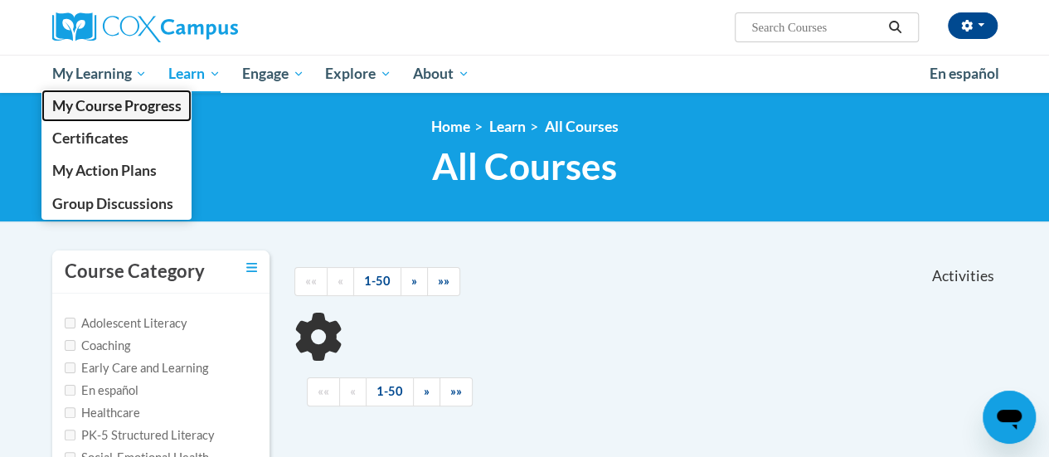
click at [121, 103] on span "My Course Progress" at bounding box center [115, 105] width 129 height 17
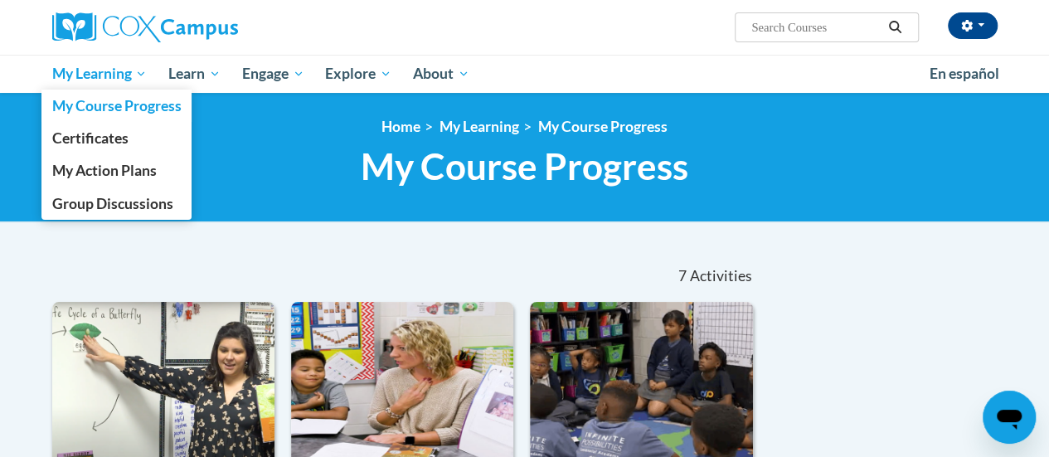
click at [141, 68] on span "My Learning" at bounding box center [98, 74] width 95 height 20
click at [159, 99] on span "My Course Progress" at bounding box center [115, 105] width 129 height 17
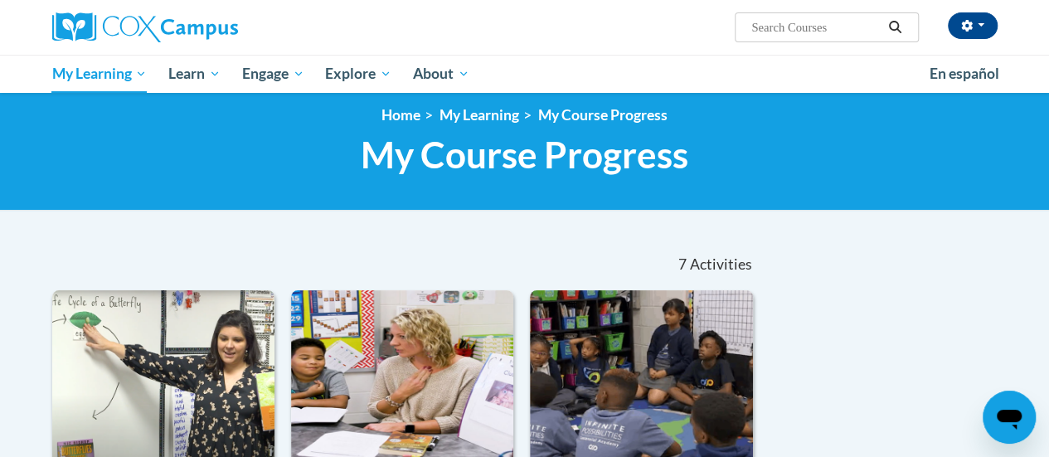
scroll to position [9, 0]
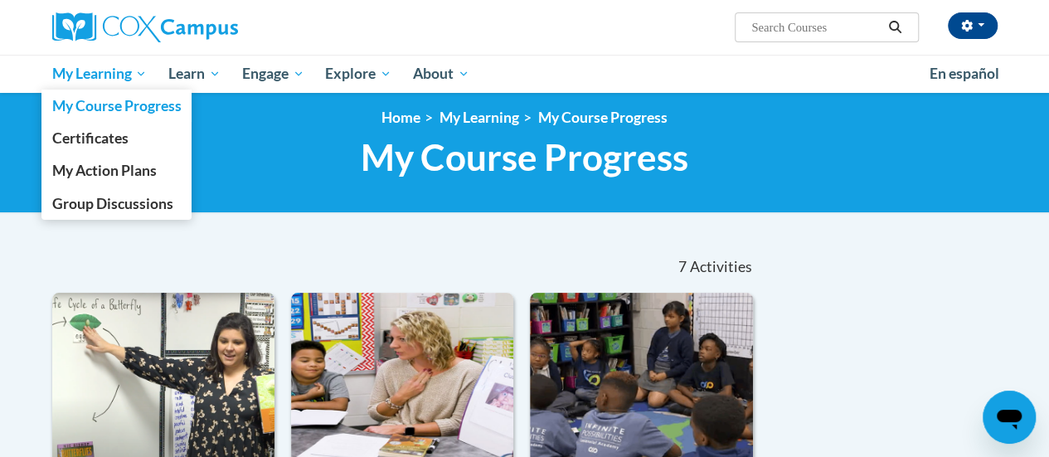
click at [144, 71] on span "My Learning" at bounding box center [98, 74] width 95 height 20
click at [138, 104] on span "My Course Progress" at bounding box center [115, 105] width 129 height 17
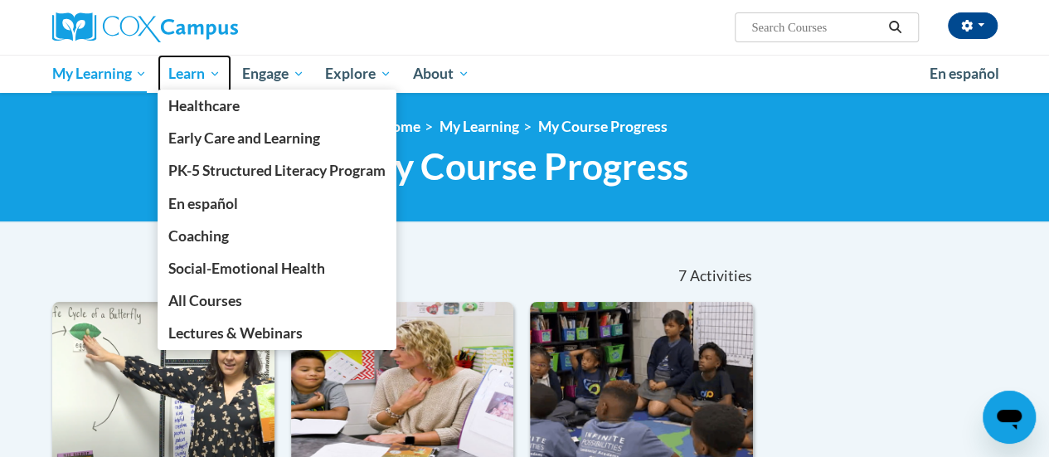
click at [204, 68] on span "Learn" at bounding box center [194, 74] width 52 height 20
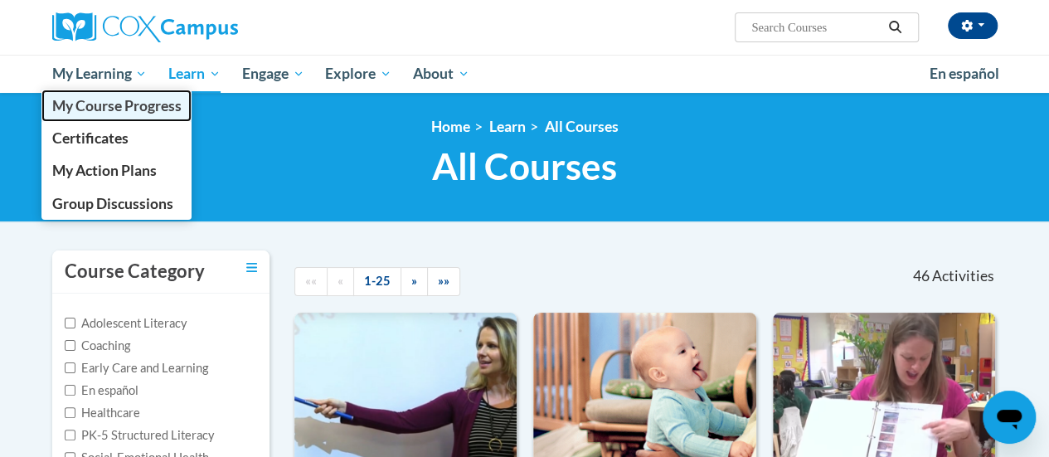
click at [146, 102] on span "My Course Progress" at bounding box center [115, 105] width 129 height 17
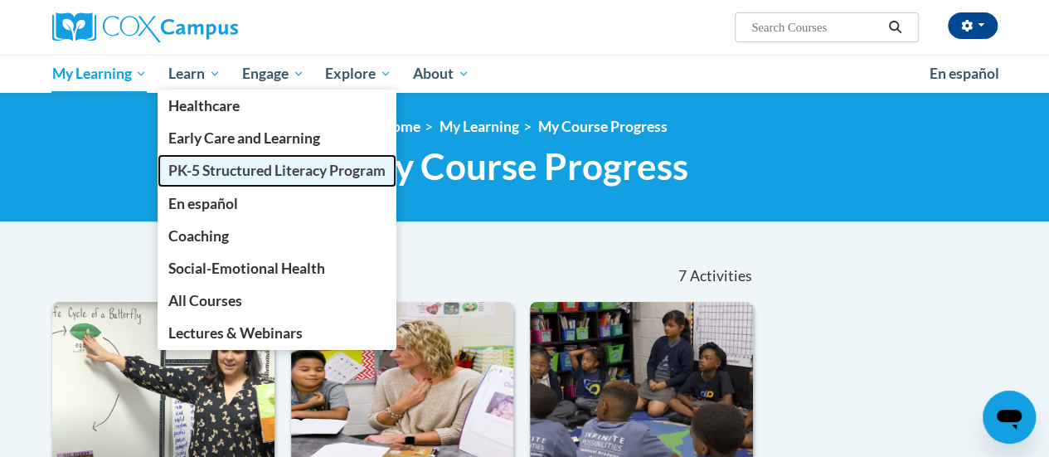
click at [207, 173] on span "PK-5 Structured Literacy Program" at bounding box center [276, 170] width 217 height 17
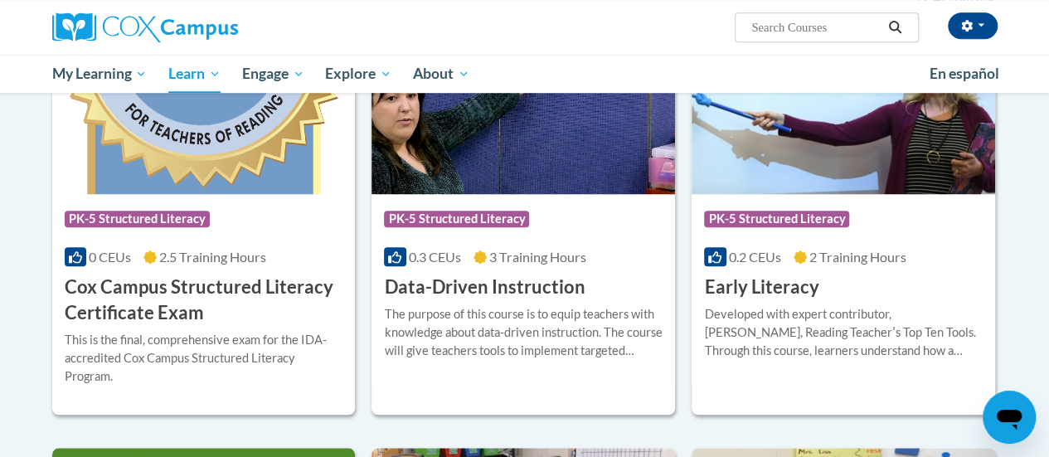
scroll to position [607, 0]
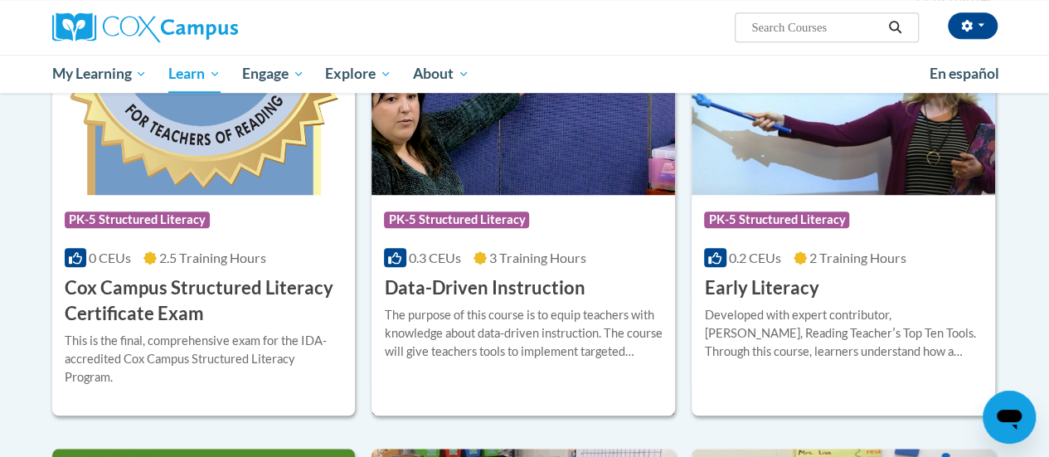
click at [453, 172] on img at bounding box center [524, 110] width 304 height 169
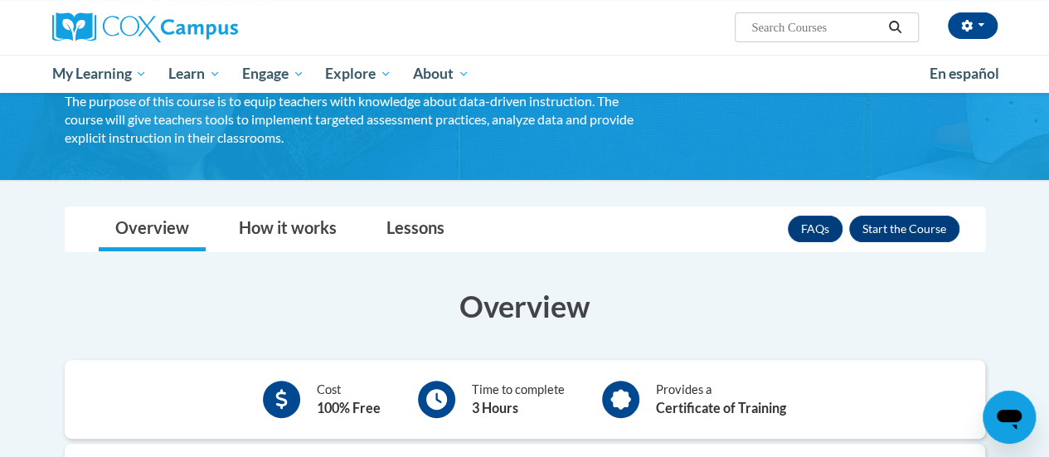
scroll to position [132, 0]
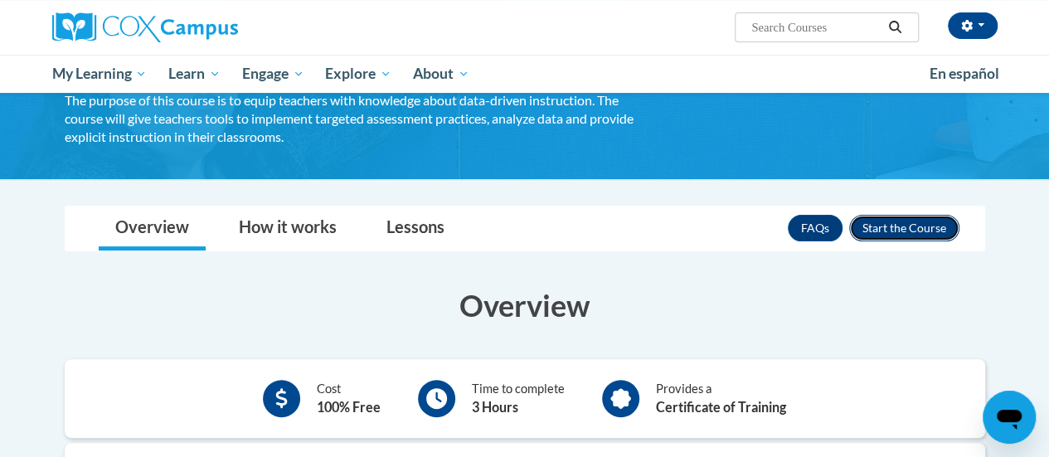
click at [881, 231] on button "Enroll" at bounding box center [904, 228] width 110 height 27
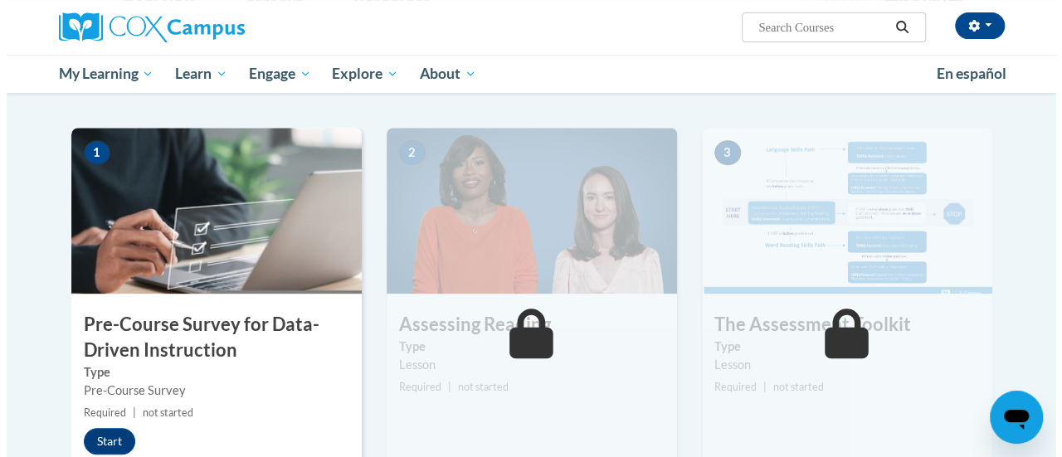
scroll to position [306, 0]
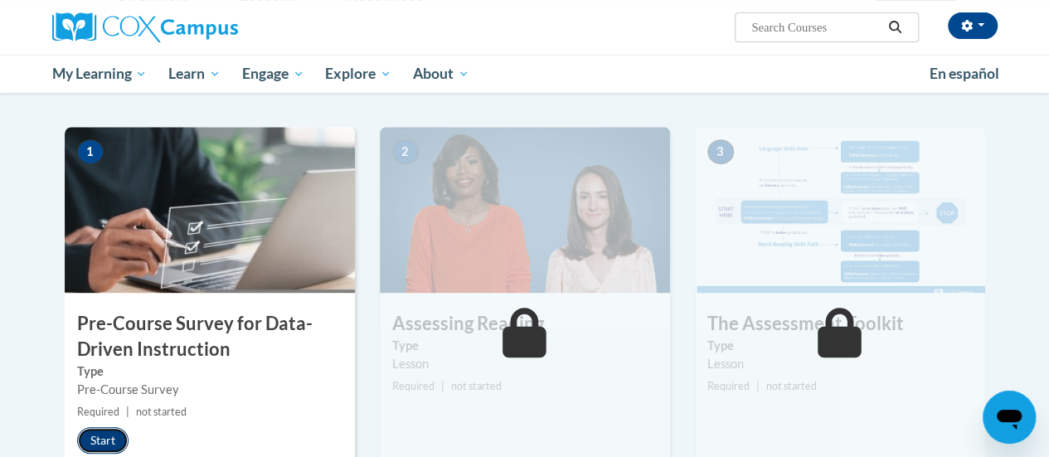
click at [108, 434] on button "Start" at bounding box center [102, 440] width 51 height 27
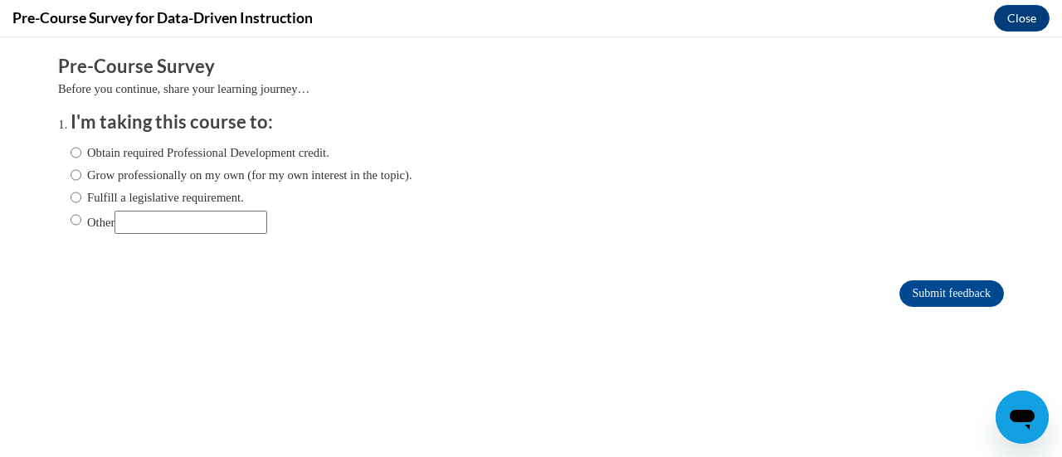
scroll to position [0, 0]
click at [71, 148] on input "Obtain required Professional Development credit." at bounding box center [76, 152] width 11 height 18
radio input "true"
click at [916, 288] on input "Submit feedback" at bounding box center [951, 293] width 105 height 27
click at [960, 298] on input "Submit feedback" at bounding box center [951, 293] width 105 height 27
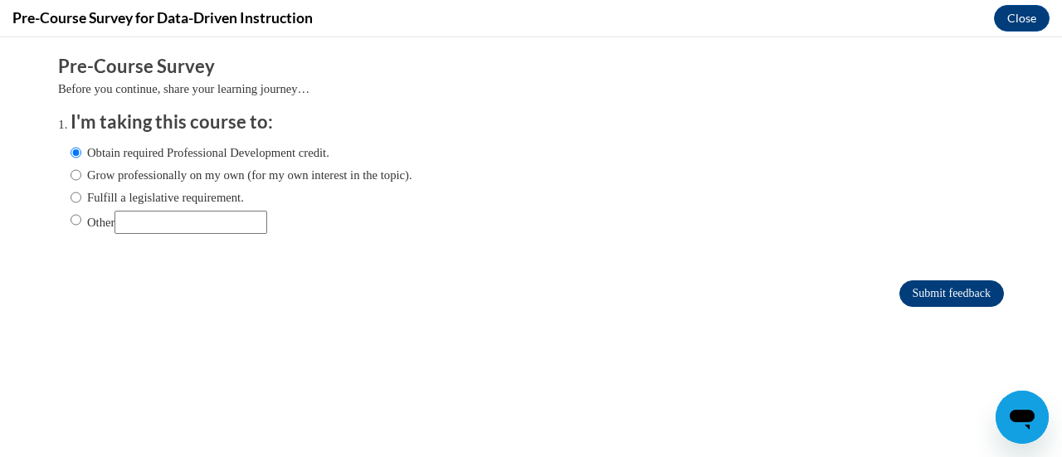
click at [959, 294] on input "Submit feedback" at bounding box center [951, 293] width 105 height 27
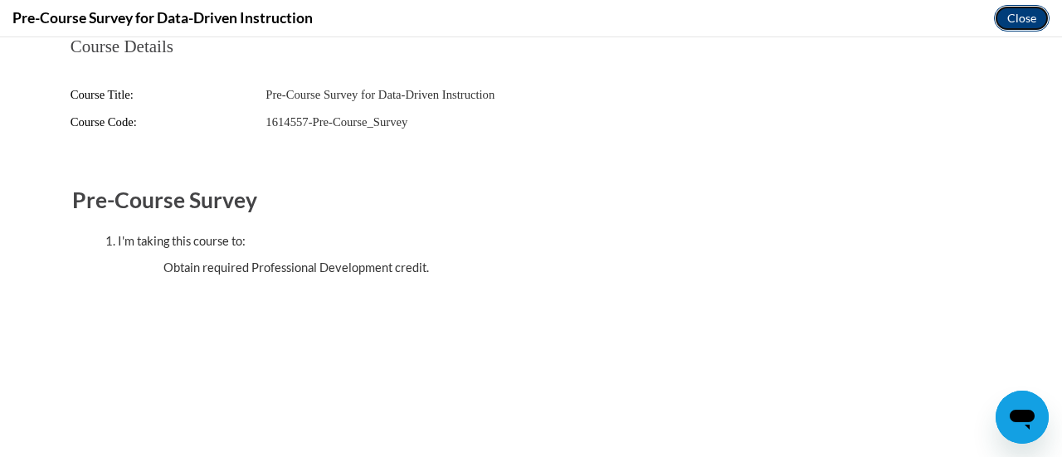
click at [1022, 16] on button "Close" at bounding box center [1022, 18] width 56 height 27
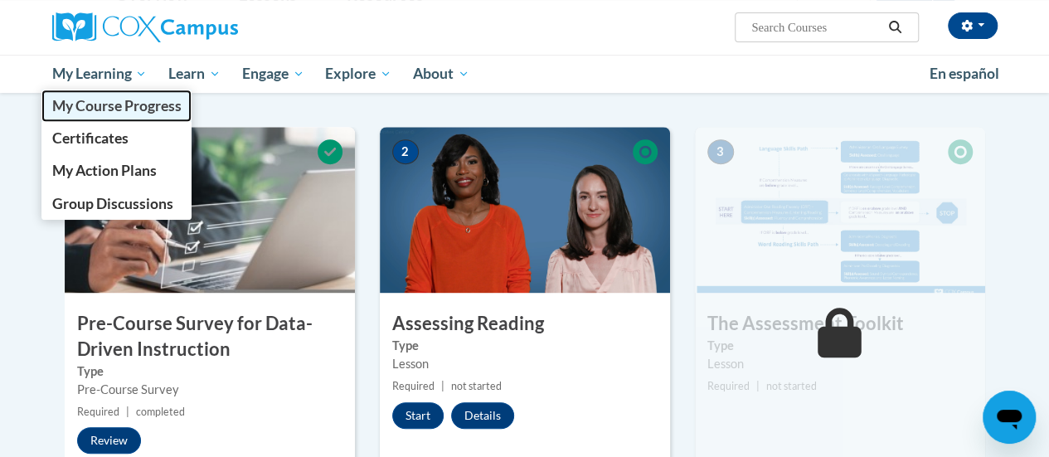
click at [134, 107] on span "My Course Progress" at bounding box center [115, 105] width 129 height 17
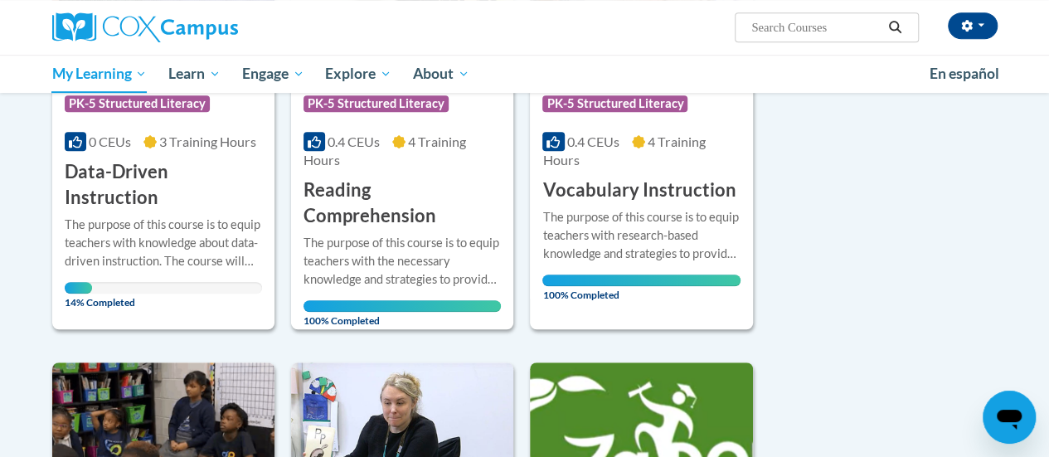
scroll to position [398, 0]
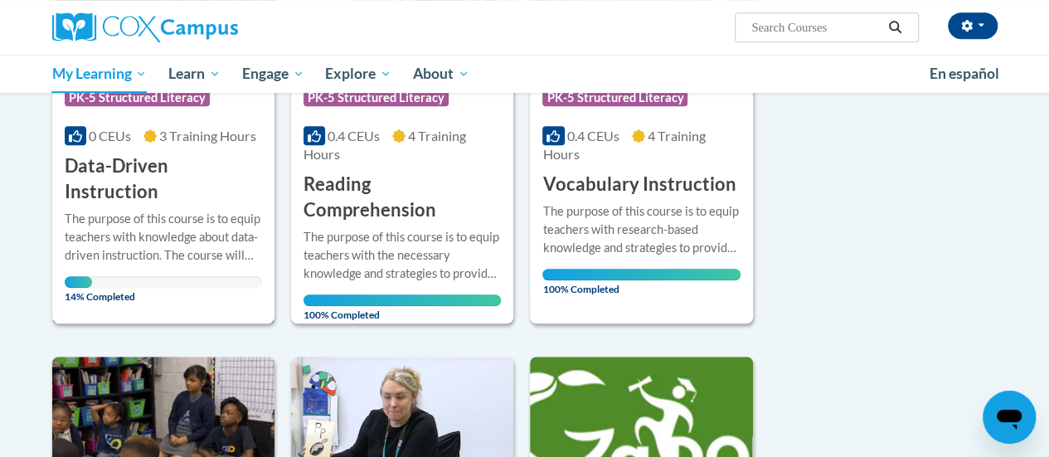
click at [150, 210] on div "The purpose of this course is to equip teachers with knowledge about data-drive…" at bounding box center [163, 237] width 197 height 55
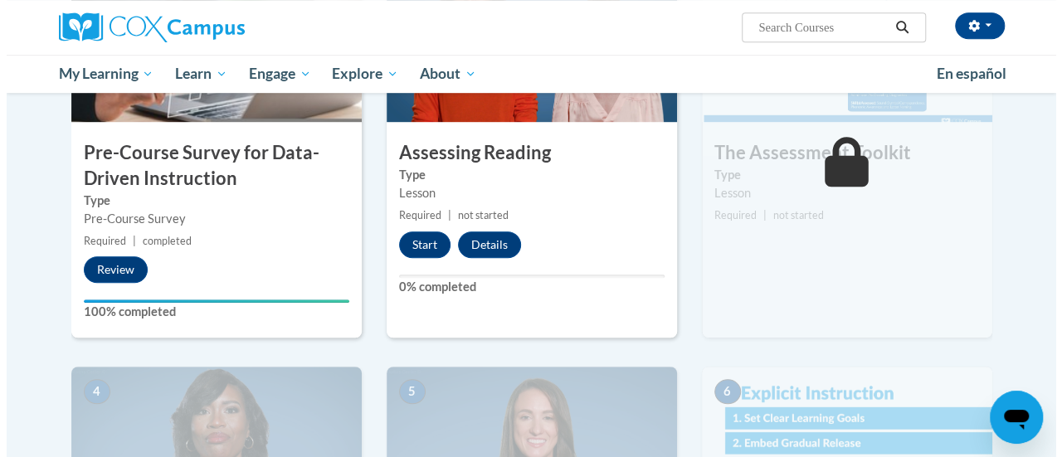
scroll to position [478, 0]
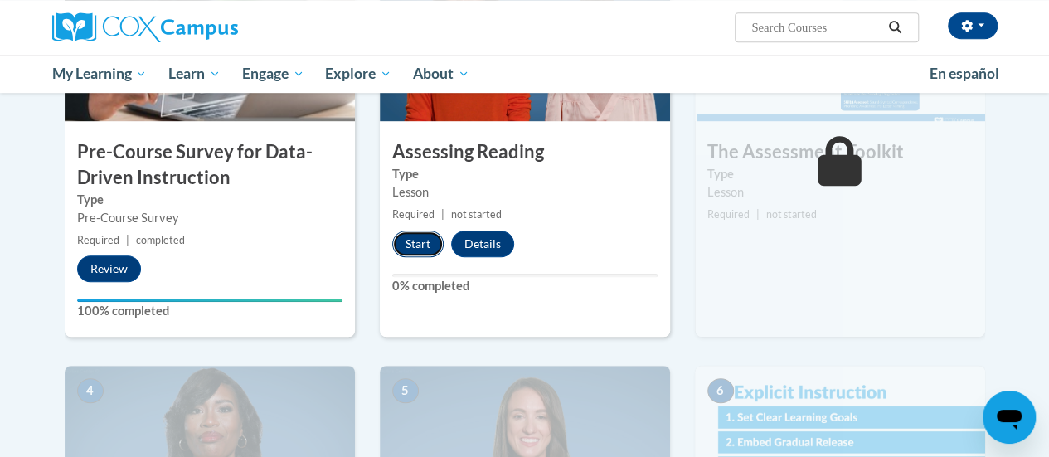
click at [423, 235] on button "Start" at bounding box center [417, 244] width 51 height 27
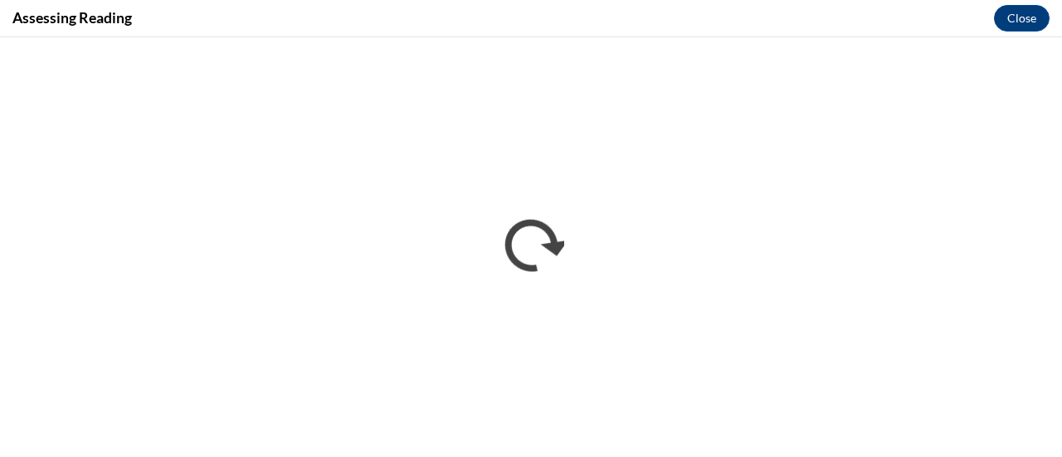
scroll to position [0, 0]
